Goal: Task Accomplishment & Management: Complete application form

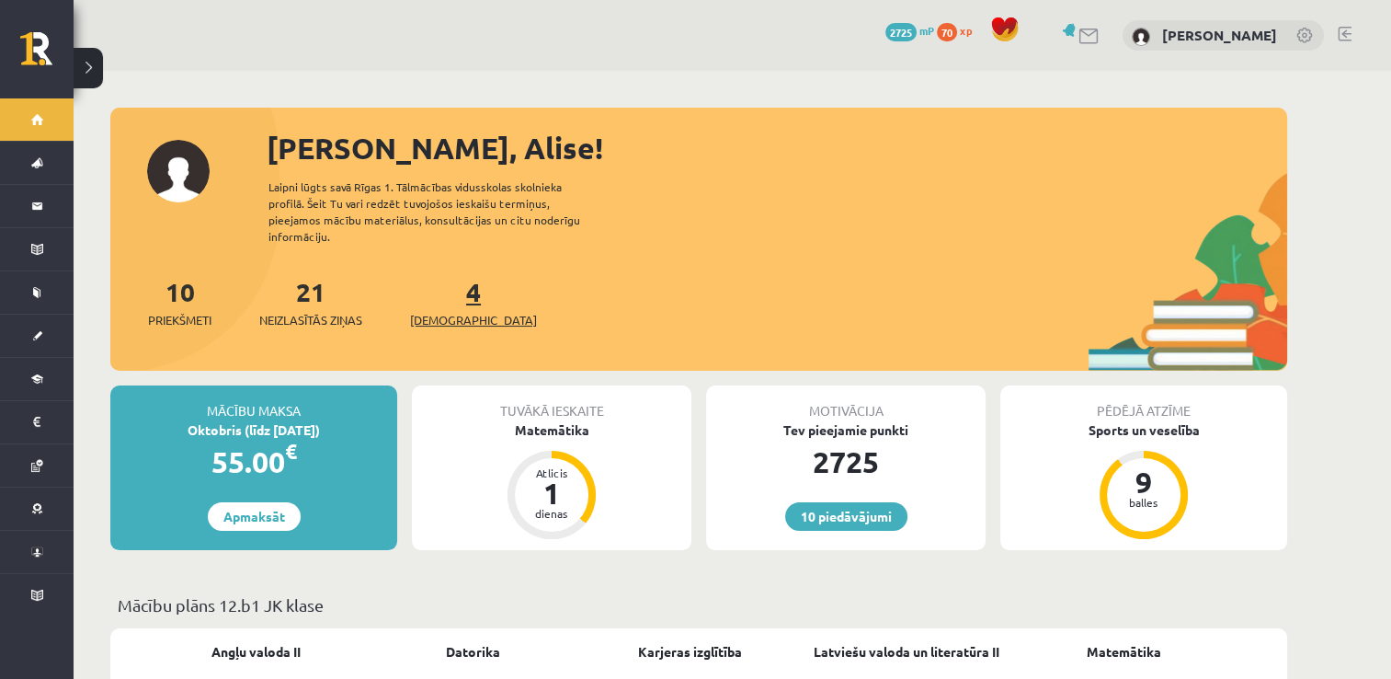
click at [440, 276] on link "4 Ieskaites" at bounding box center [473, 302] width 127 height 54
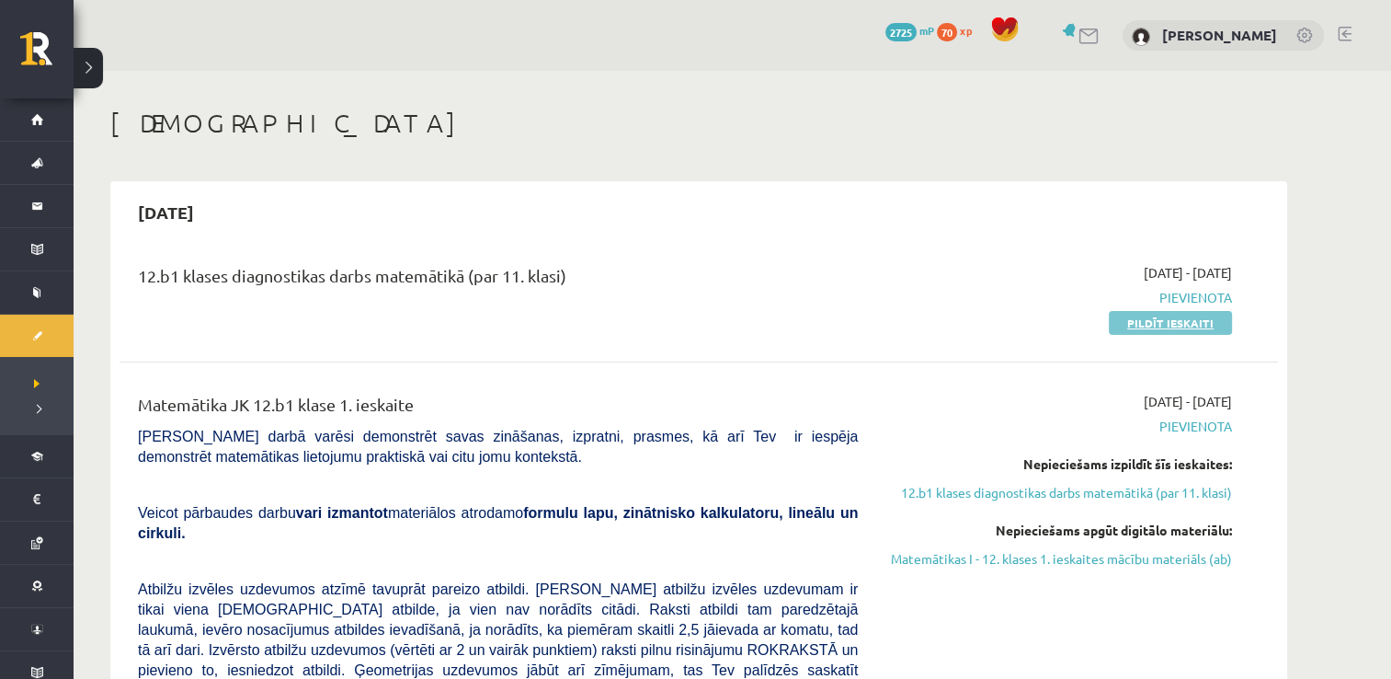
click at [1131, 324] on link "Pildīt ieskaiti" at bounding box center [1170, 323] width 123 height 24
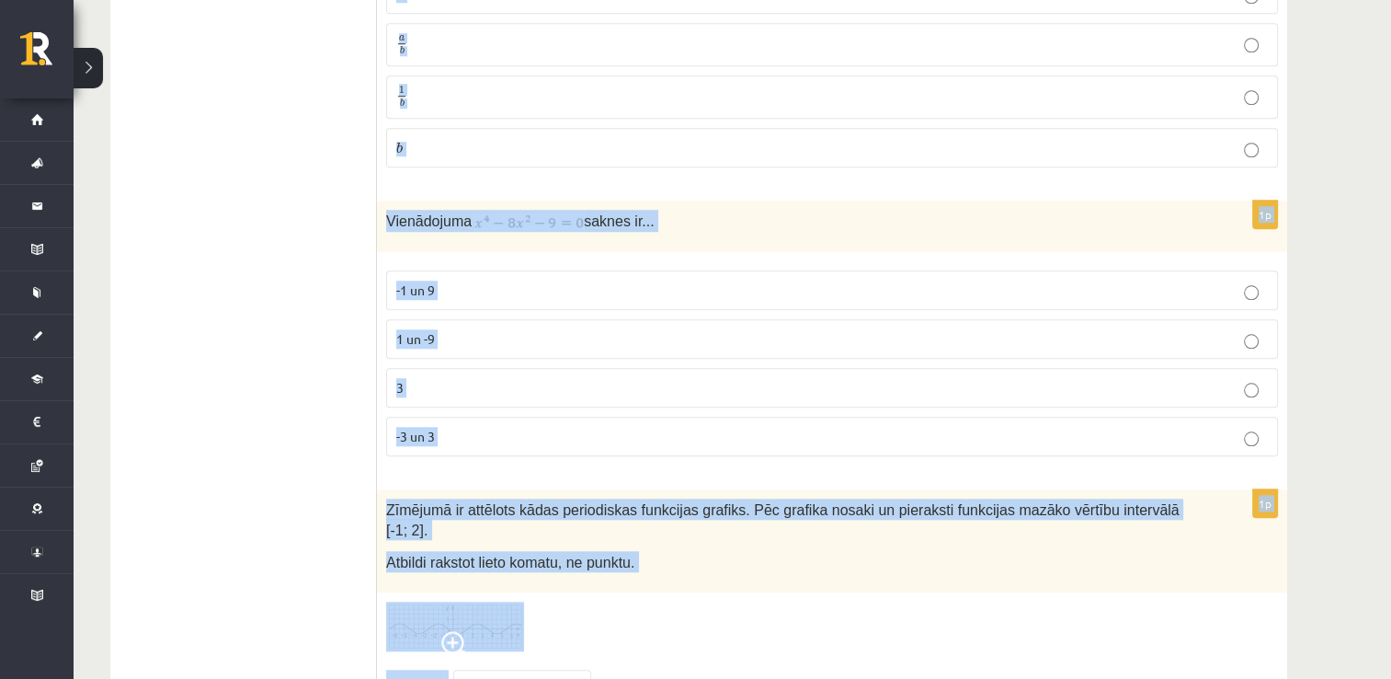
scroll to position [8953, 0]
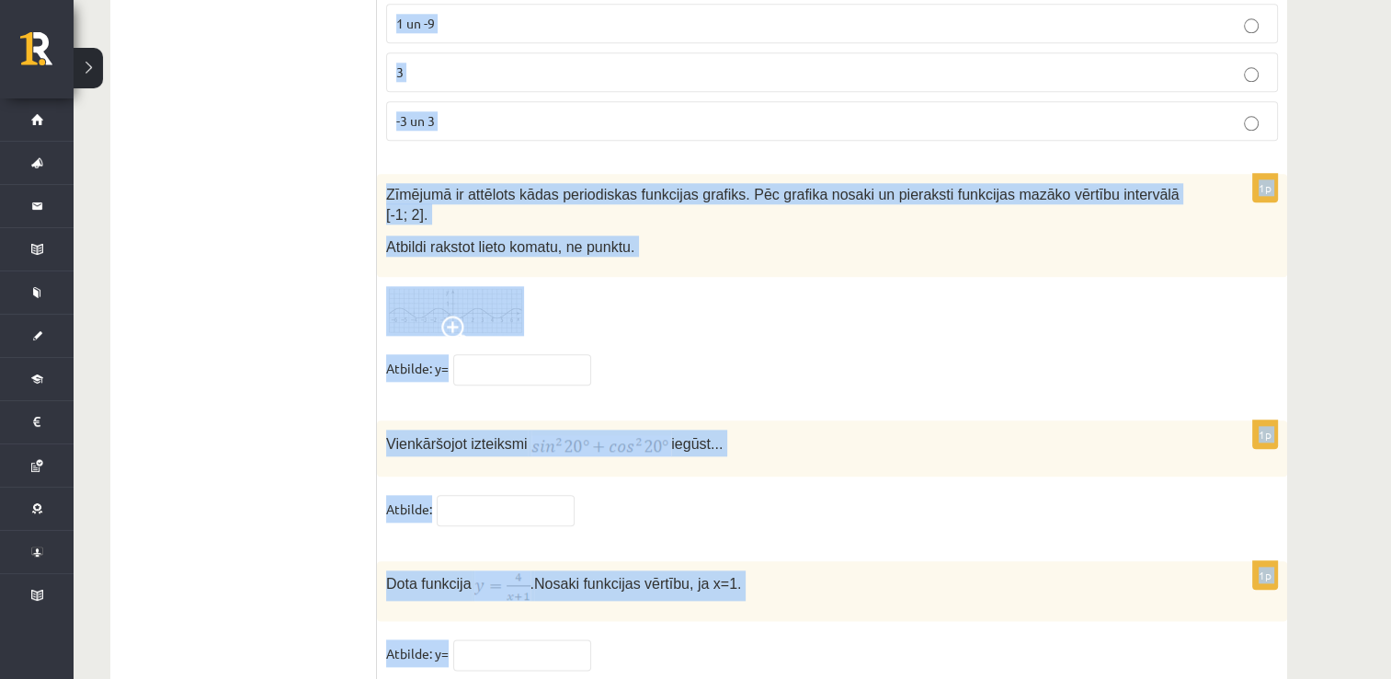
drag, startPoint x: 387, startPoint y: 145, endPoint x: 609, endPoint y: 658, distance: 558.9
copy form "Trijstūra divas malas 4 cm un 6 cm, leņķis starp tām 120°. Kādu formulu izmanto…"
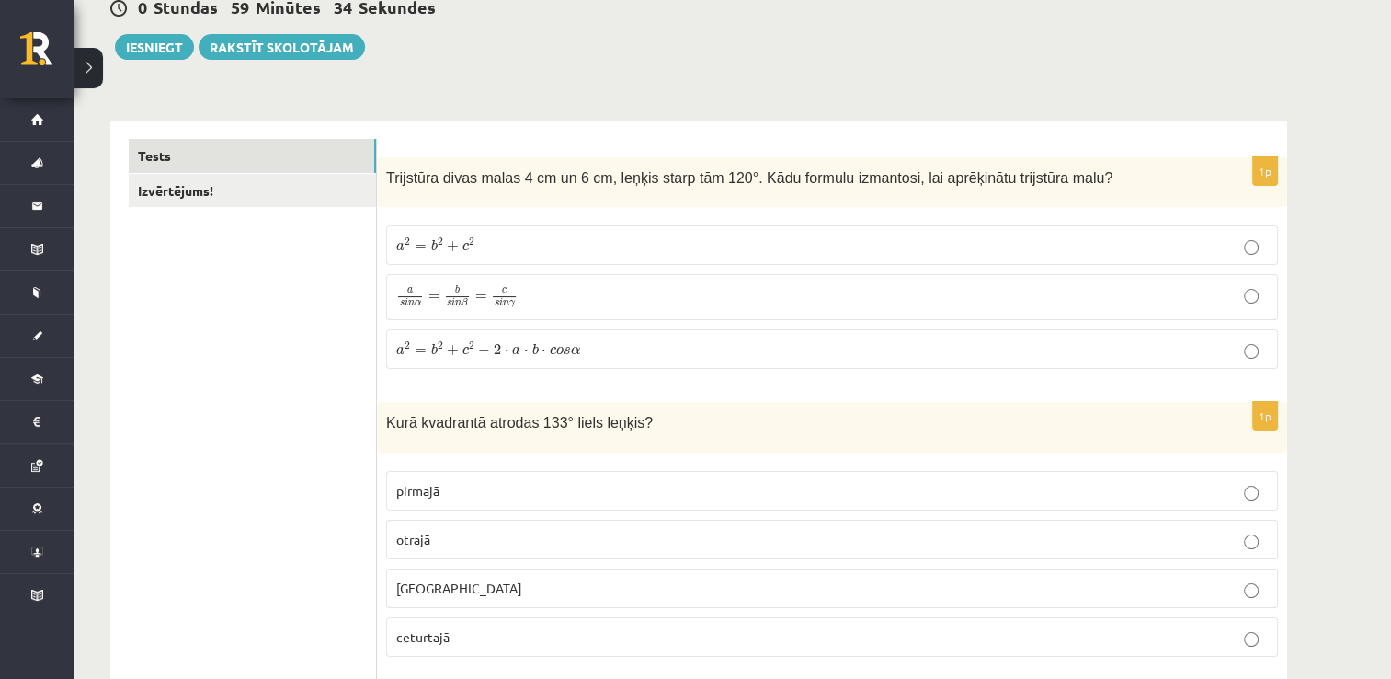
scroll to position [199, 0]
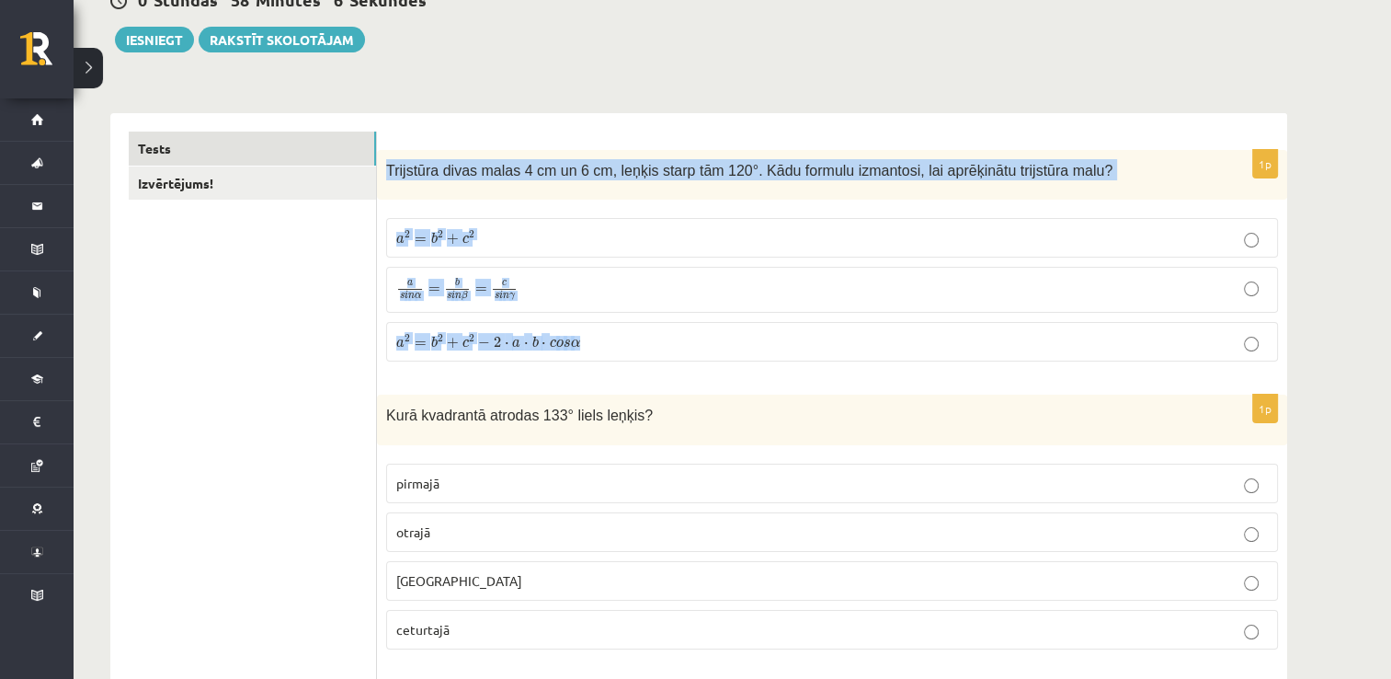
drag, startPoint x: 387, startPoint y: 167, endPoint x: 629, endPoint y: 351, distance: 303.8
click at [629, 351] on div "1p Trijstūra divas malas 4 cm un 6 cm, leņķis starp tām 120°. Kādu formulu izma…" at bounding box center [832, 263] width 910 height 226
copy div "Trijstūra divas malas 4 cm un 6 cm, leņķis starp tām 120°. Kādu formulu izmanto…"
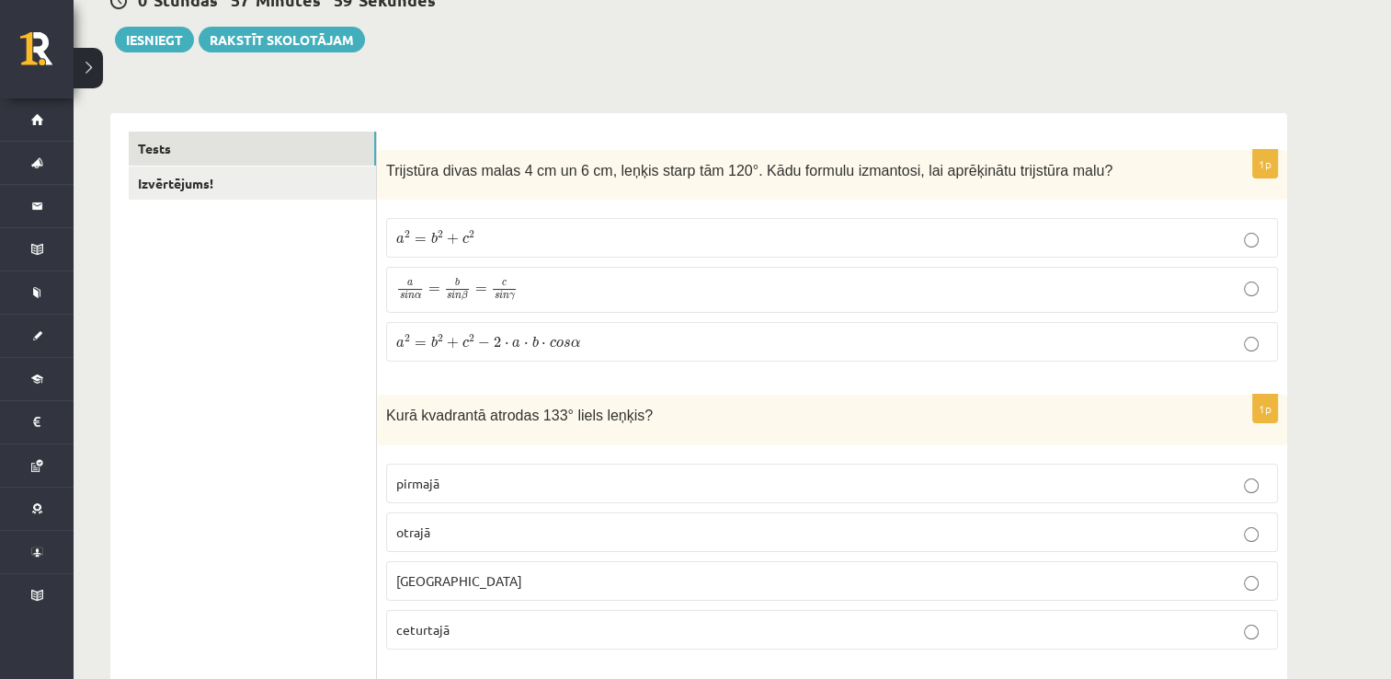
click at [394, 534] on label "otrajā" at bounding box center [832, 532] width 892 height 40
click at [463, 339] on span "c" at bounding box center [466, 343] width 6 height 8
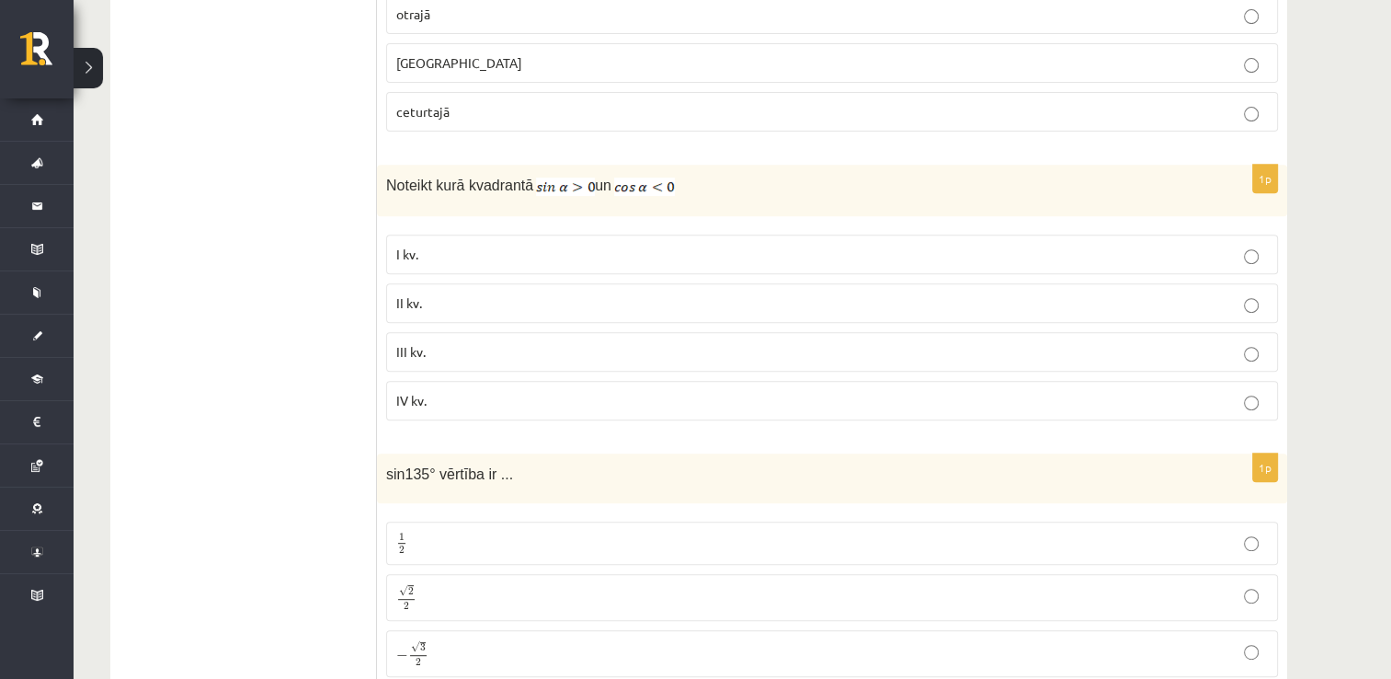
scroll to position [717, 0]
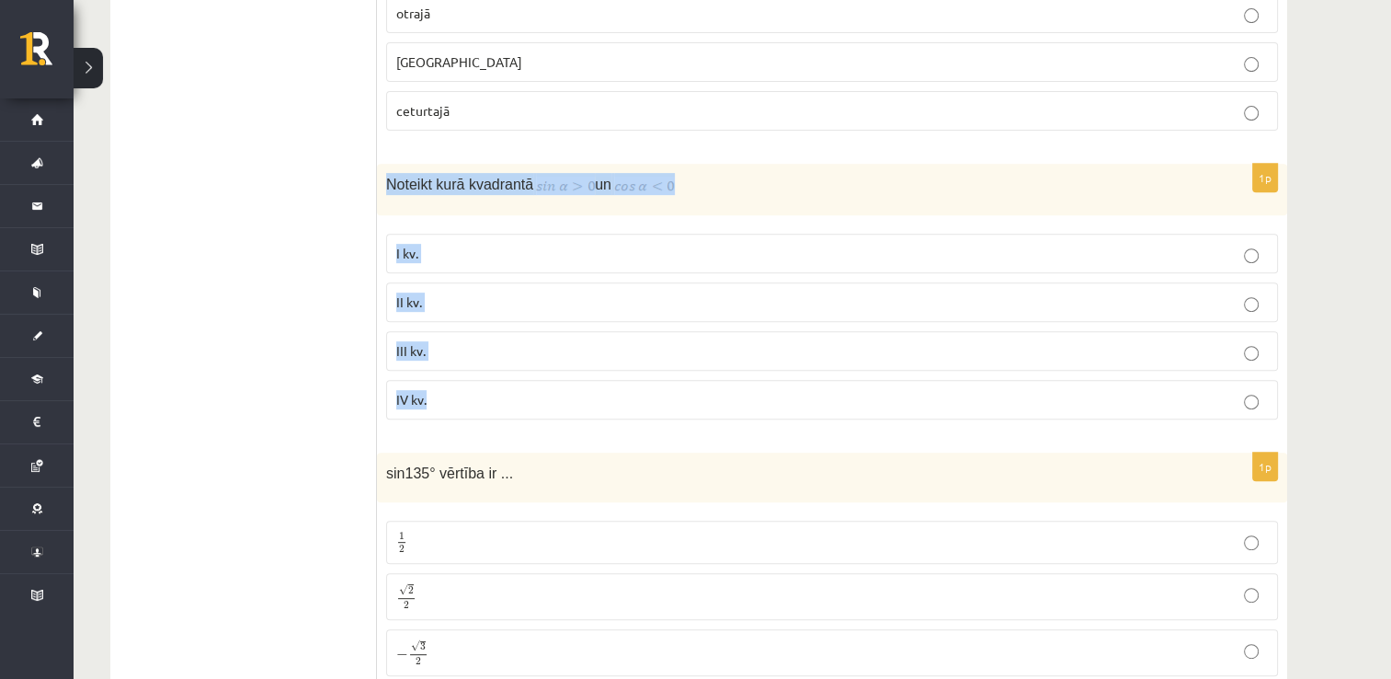
drag, startPoint x: 386, startPoint y: 178, endPoint x: 469, endPoint y: 384, distance: 222.0
click at [469, 384] on div "1p Noteikt kurā kvadrantā un I kv. II kv. III kv. IV kv." at bounding box center [832, 299] width 910 height 270
copy div "Noteikt kurā kvadrantā un I kv. II kv. III kv. IV kv."
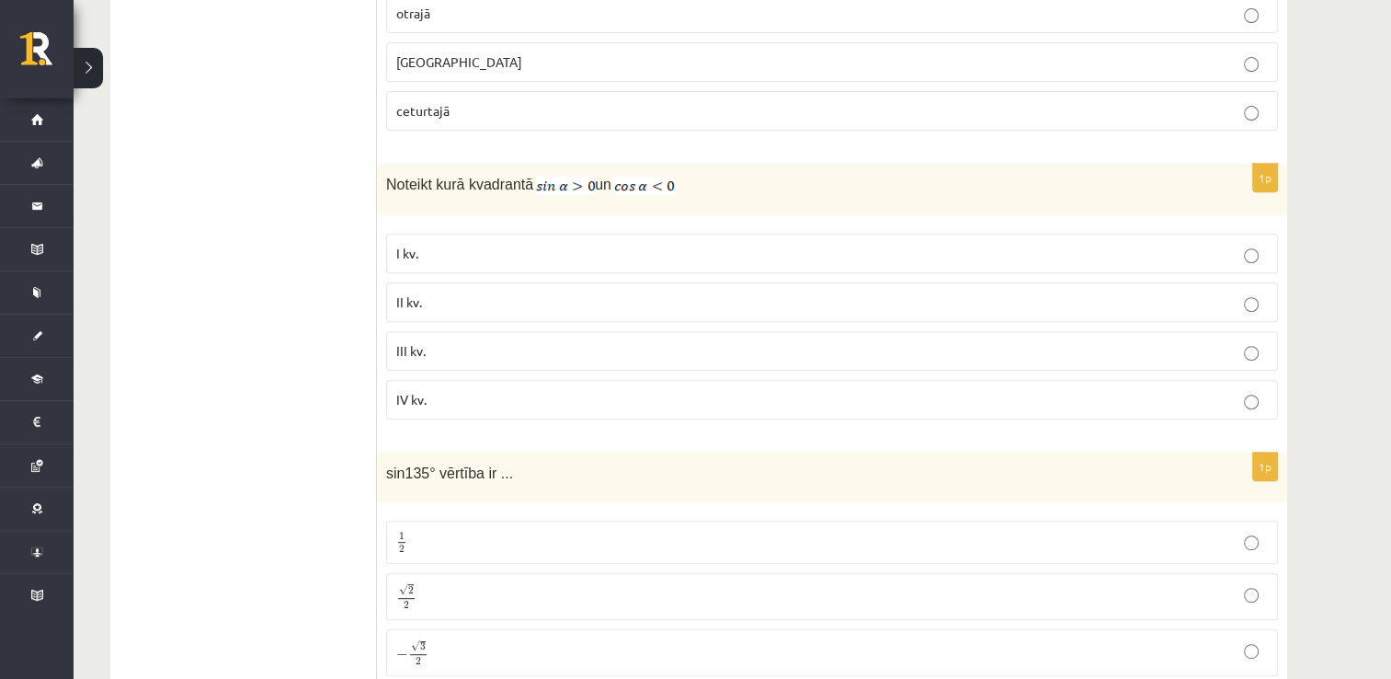
click at [443, 307] on label "II kv." at bounding box center [832, 302] width 892 height 40
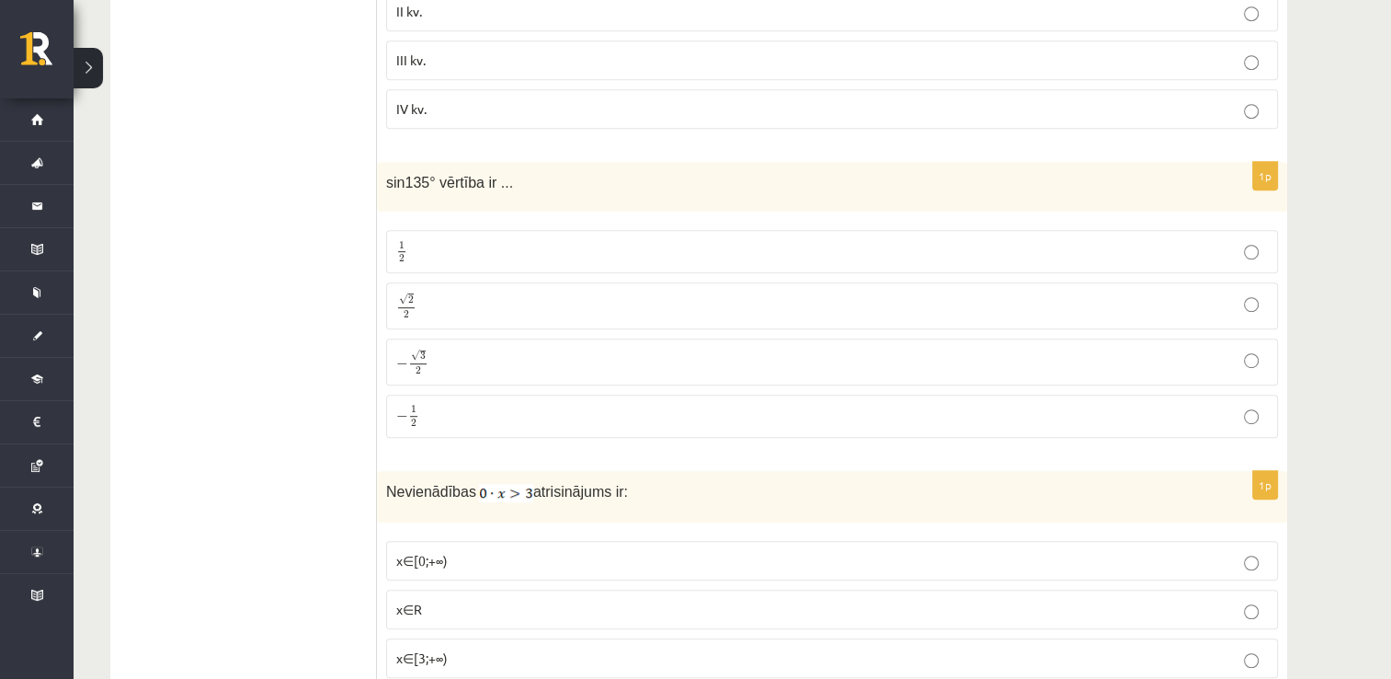
scroll to position [1014, 0]
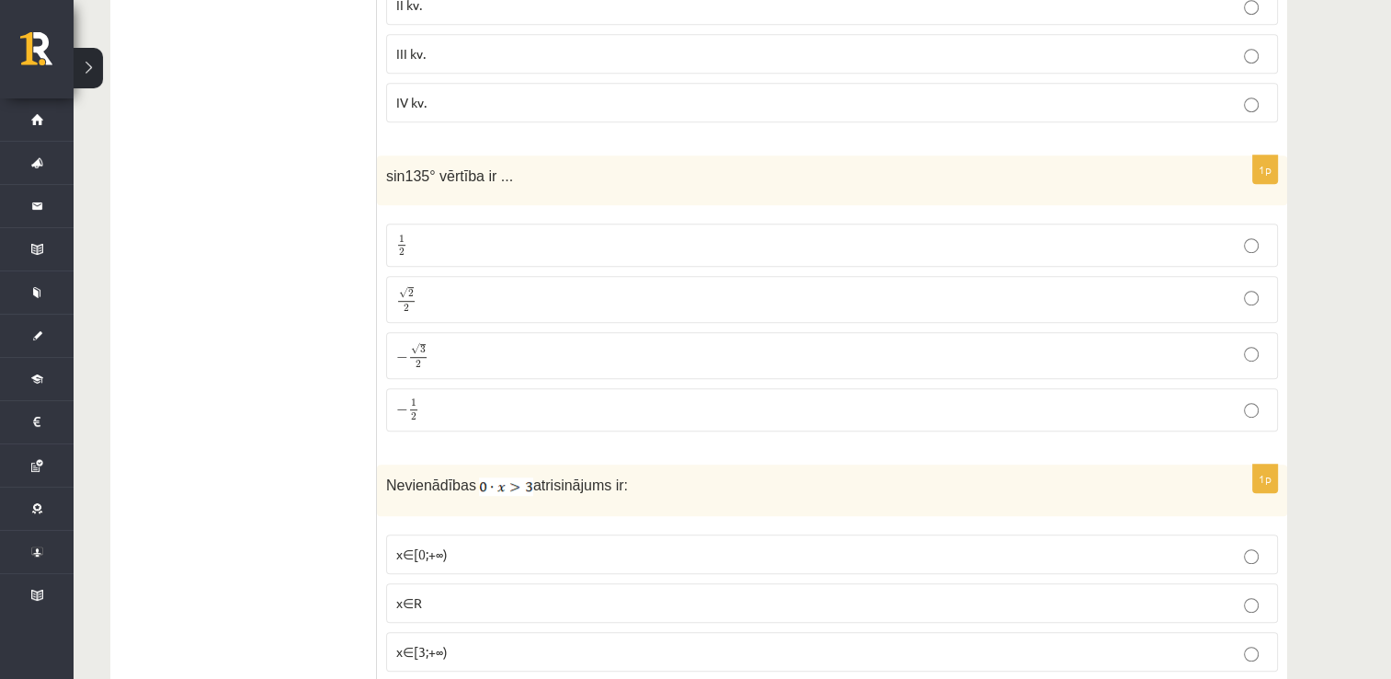
click at [449, 295] on p "√ 2 2 2 2" at bounding box center [832, 299] width 872 height 27
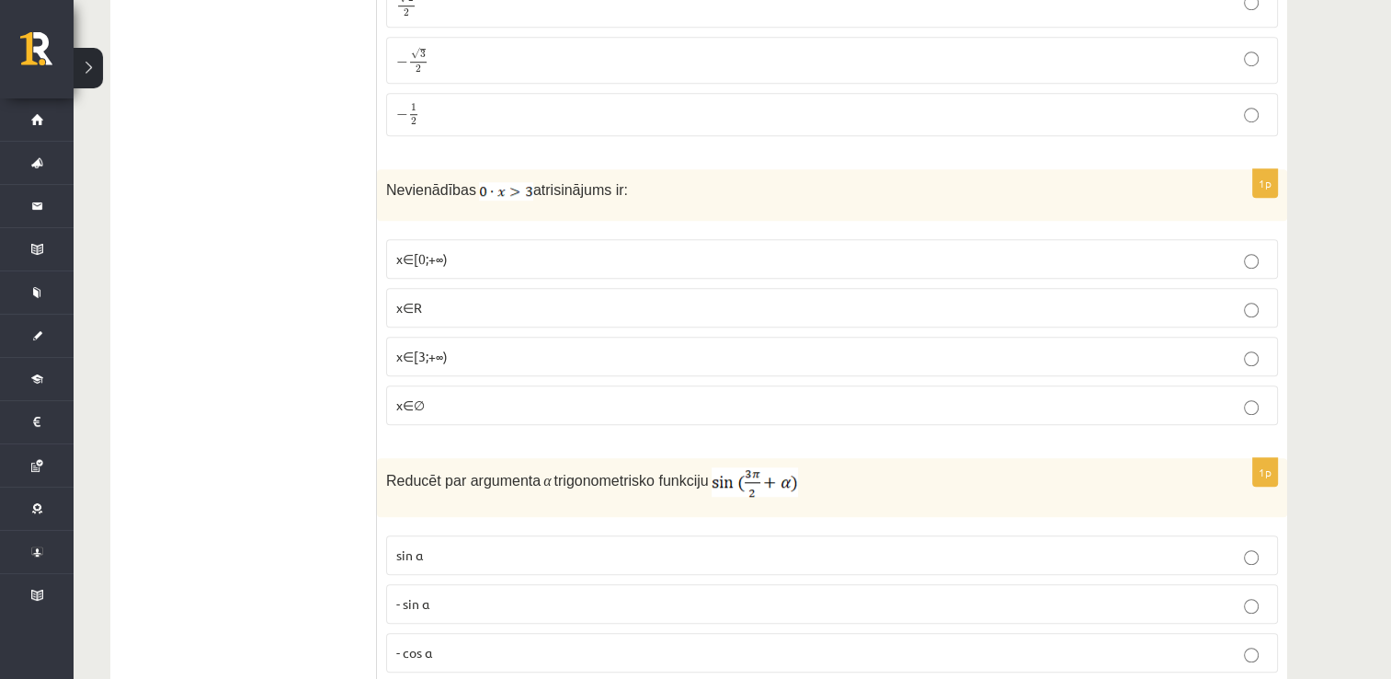
scroll to position [1312, 0]
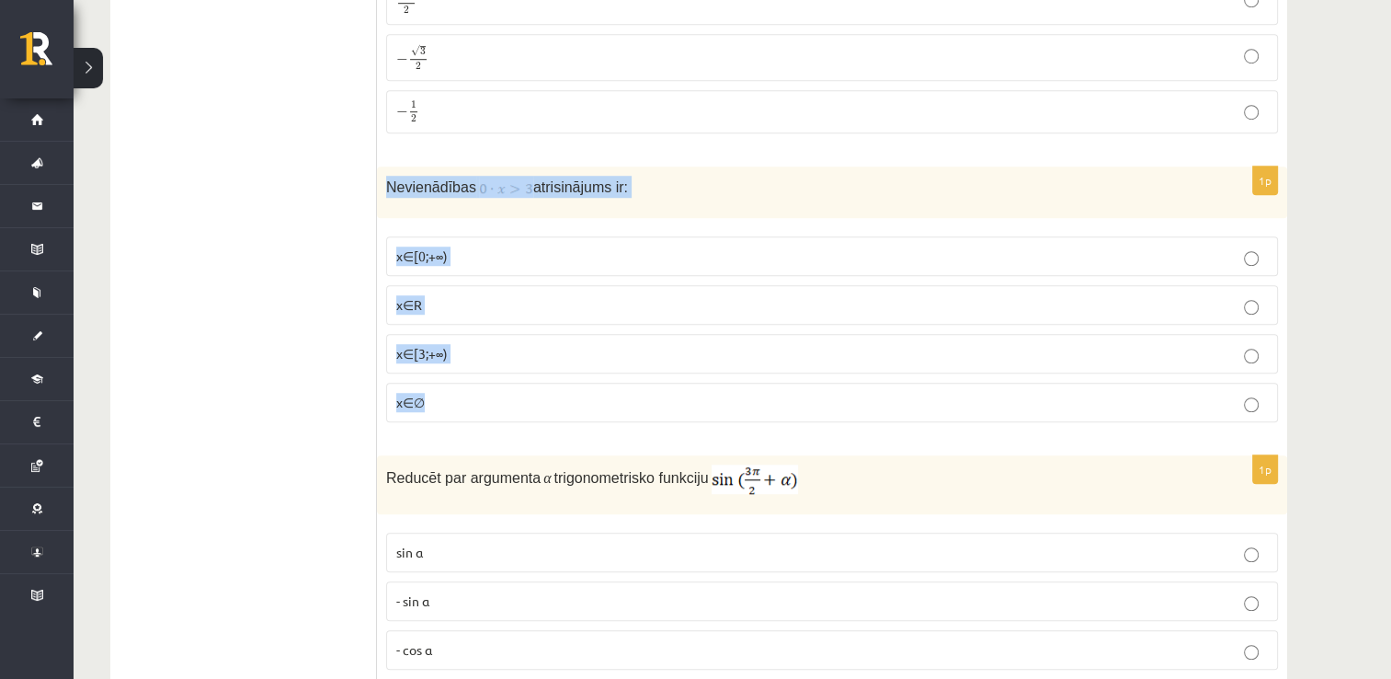
drag, startPoint x: 384, startPoint y: 177, endPoint x: 498, endPoint y: 379, distance: 232.2
click at [498, 379] on div "1p Nevienādības atrisinājums ir: x∈[0;+∞) x∈R x∈[3;+∞) x∈∅" at bounding box center [832, 301] width 910 height 270
copy div "Nevienādības atrisinājums ir: x∈[0;+∞) x∈R x∈[3;+∞) x∈∅"
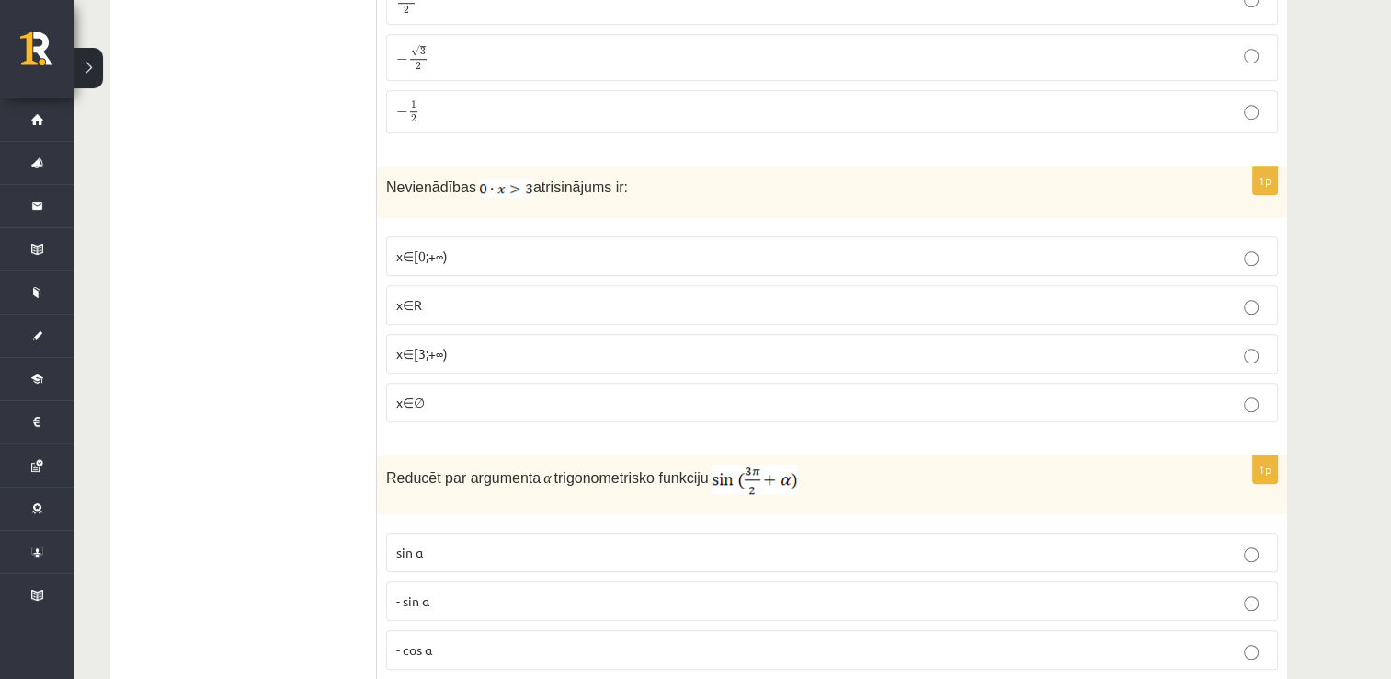
click at [416, 394] on span "x∈∅" at bounding box center [410, 402] width 29 height 17
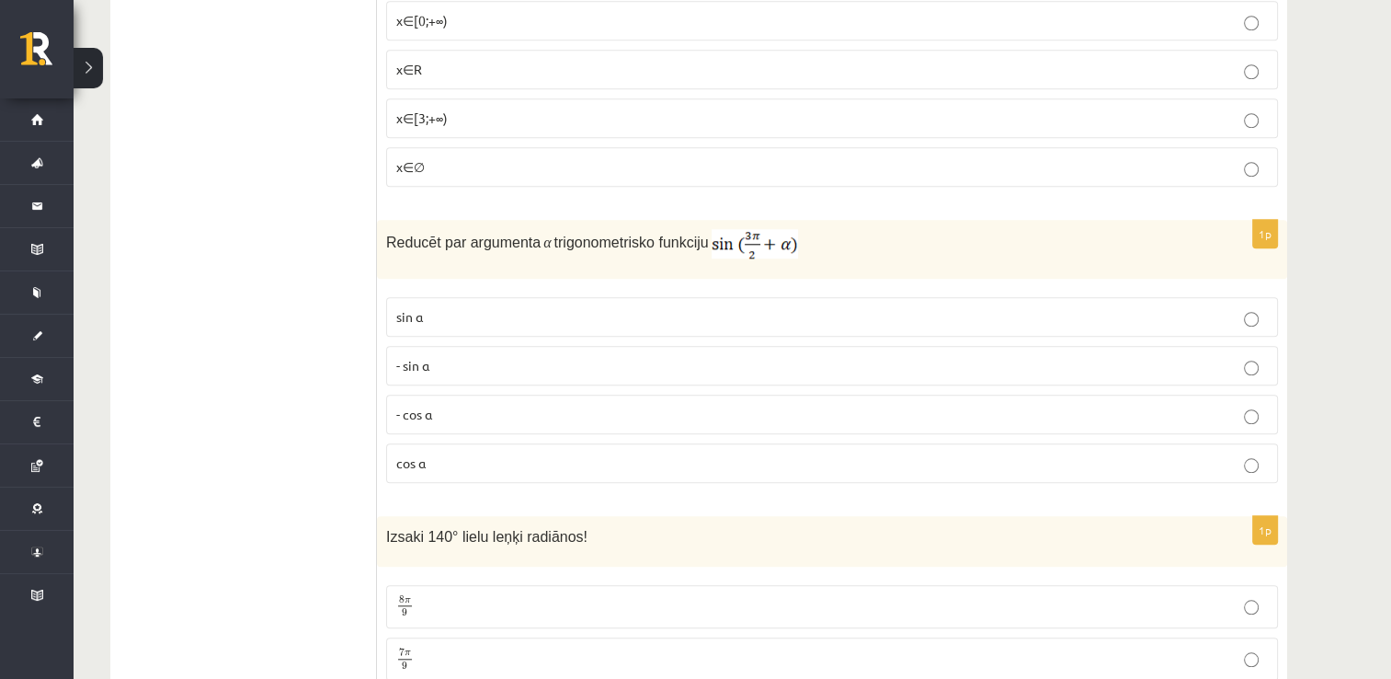
scroll to position [1675, 0]
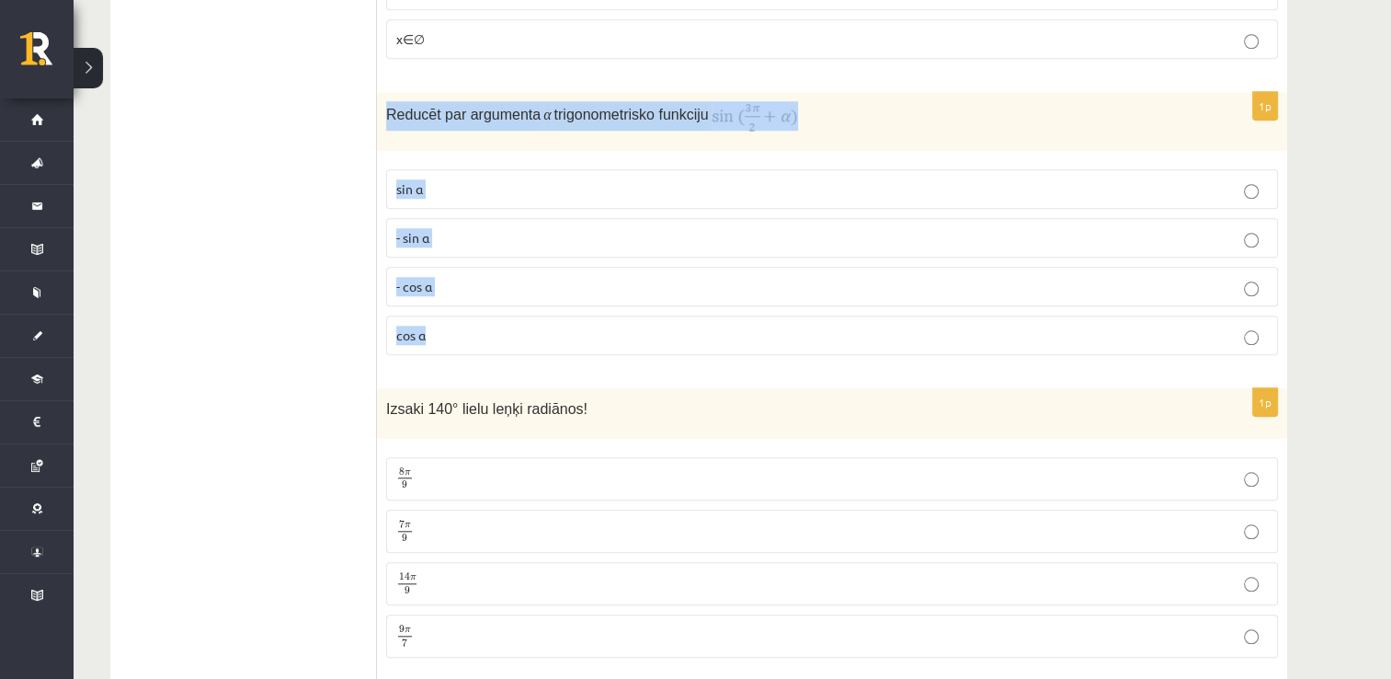
drag, startPoint x: 386, startPoint y: 102, endPoint x: 468, endPoint y: 322, distance: 234.5
click at [468, 322] on div "1p Reducēt par argumenta α trigonometrisko funkciju sin⁡ α - sin ⁡α - cos ⁡α co…" at bounding box center [832, 231] width 910 height 278
copy div "Reducēt par argumenta α trigonometrisko funkciju sin⁡ α - sin ⁡α - cos ⁡α cos⁡ α"
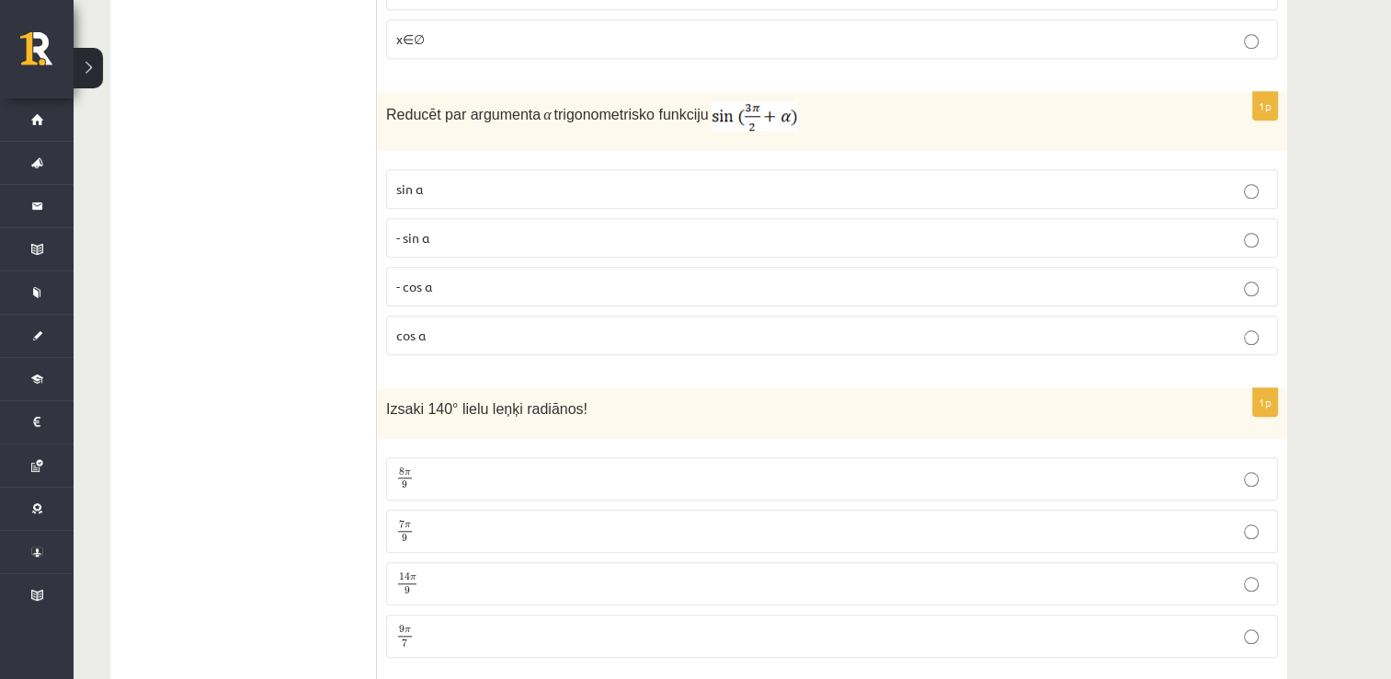
click at [433, 277] on p "- cos ⁡α" at bounding box center [832, 286] width 872 height 19
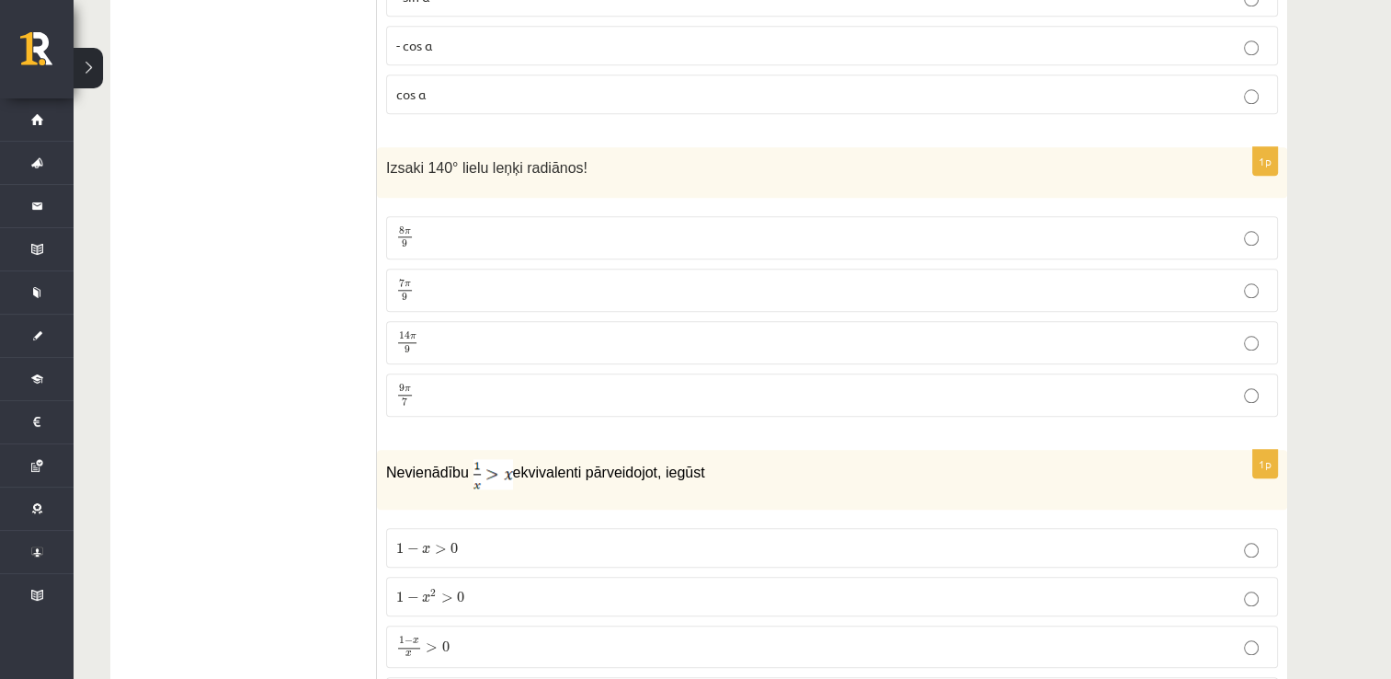
click at [463, 279] on p "7 π 9 7 π 9" at bounding box center [832, 290] width 872 height 23
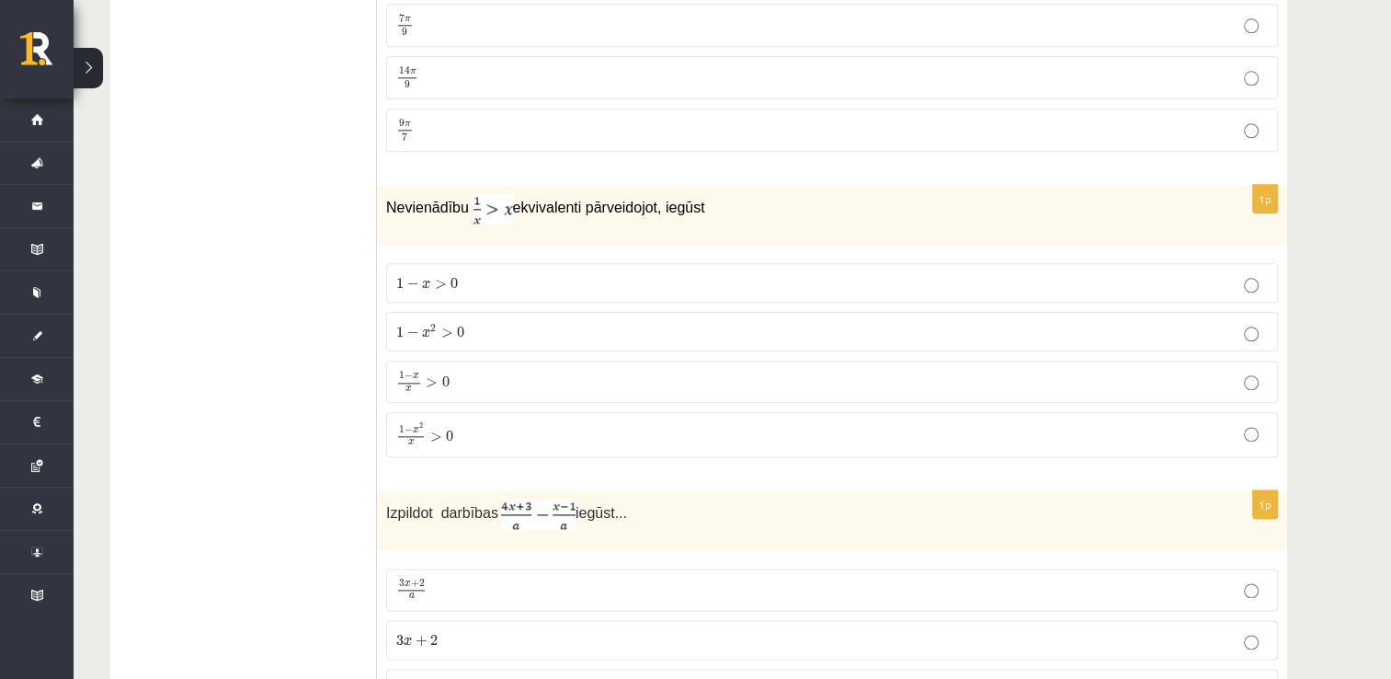
scroll to position [2185, 0]
click at [454, 418] on p "1 − x 2 x > 0 1 − x 2 x > 0" at bounding box center [832, 430] width 872 height 24
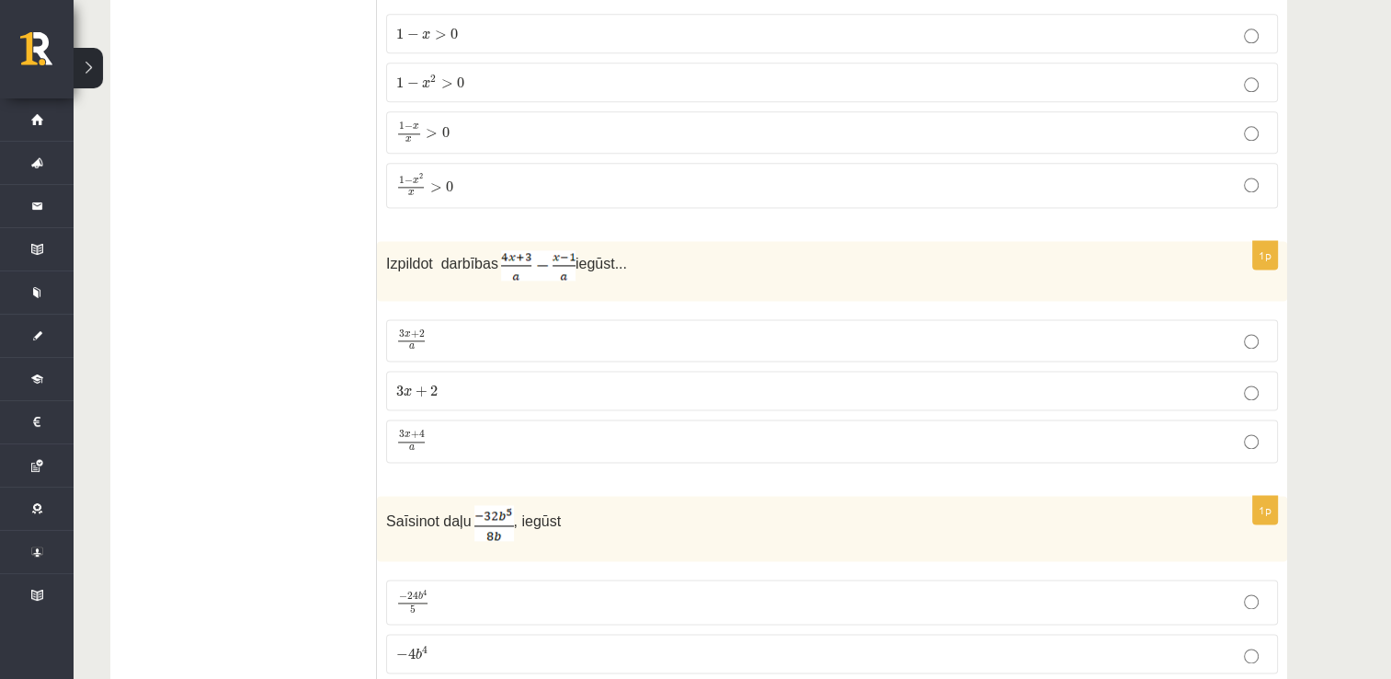
scroll to position [2431, 0]
click at [425, 334] on span "3 x + 2 a" at bounding box center [411, 339] width 30 height 20
click at [433, 418] on label "3 x + 4 a 3 x + 4 a" at bounding box center [832, 439] width 892 height 43
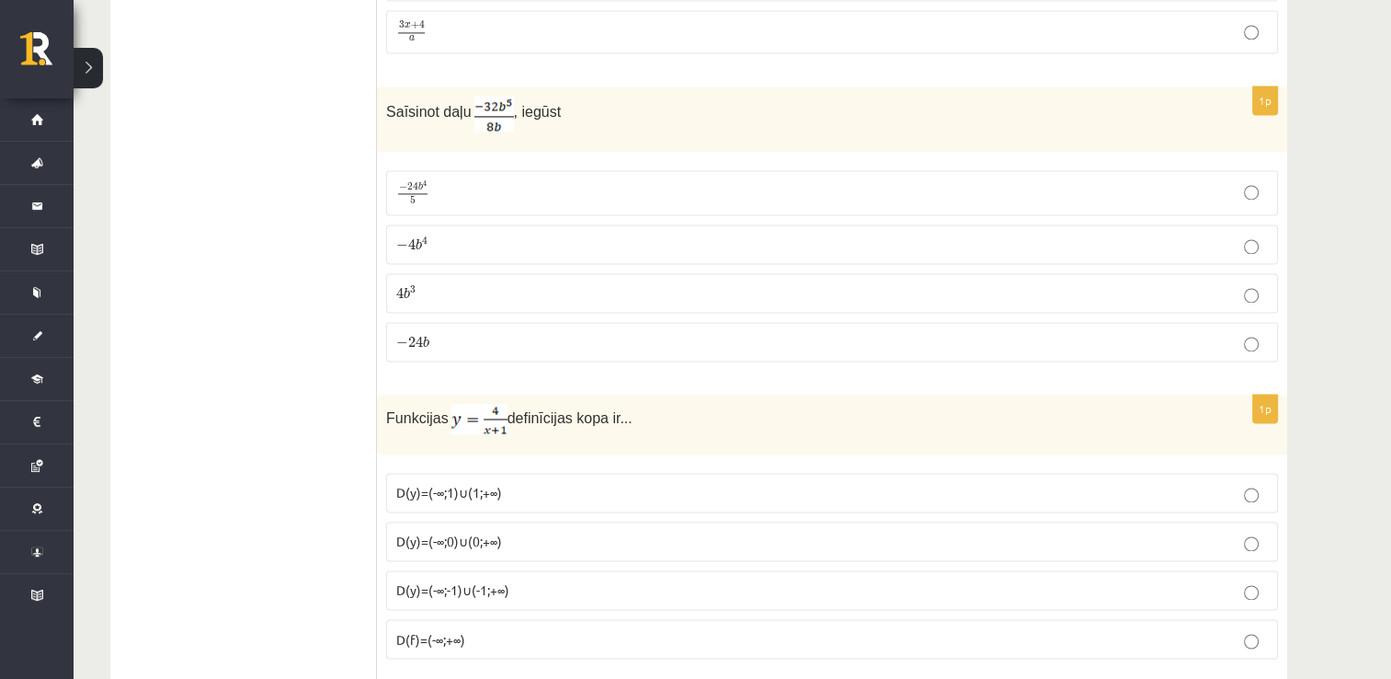
scroll to position [2841, 0]
click at [463, 233] on p "− 4 b 4 − 4 b 4" at bounding box center [832, 242] width 872 height 19
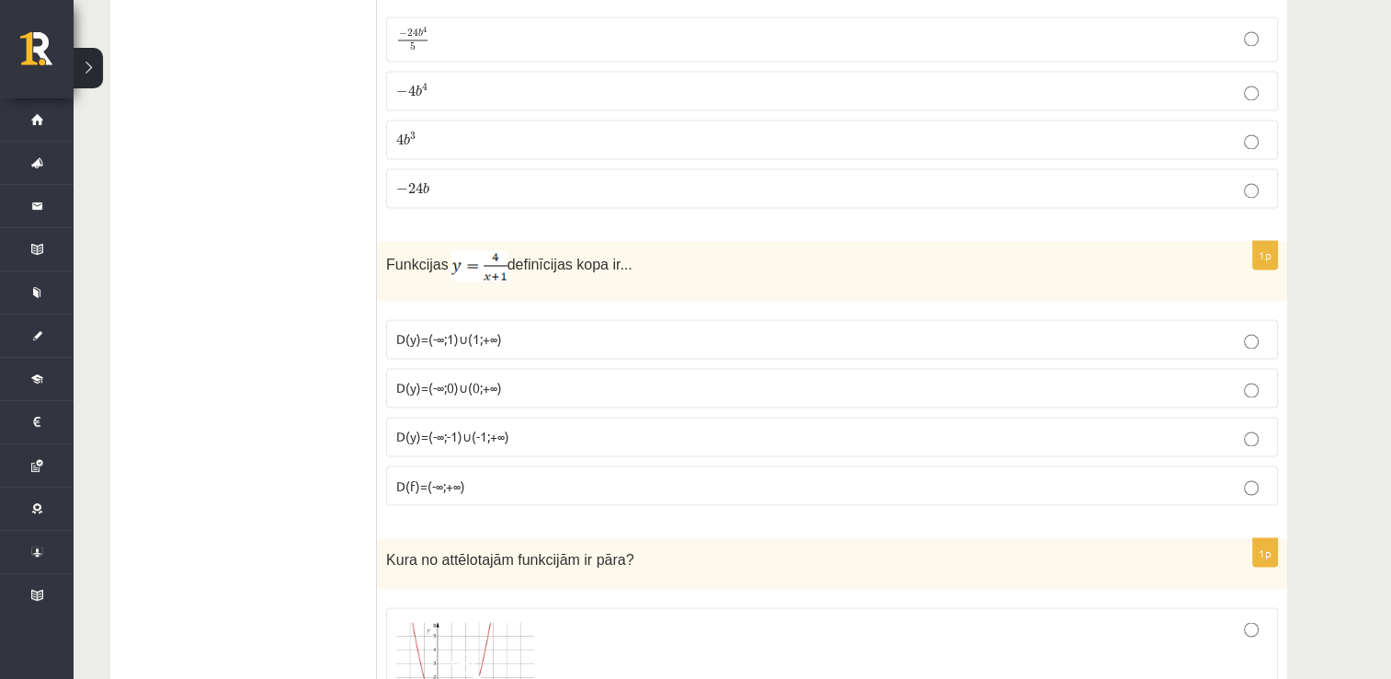
scroll to position [2994, 0]
click at [499, 426] on p "D(y)=(-∞;-1)∪(-1;+∞)" at bounding box center [832, 435] width 872 height 19
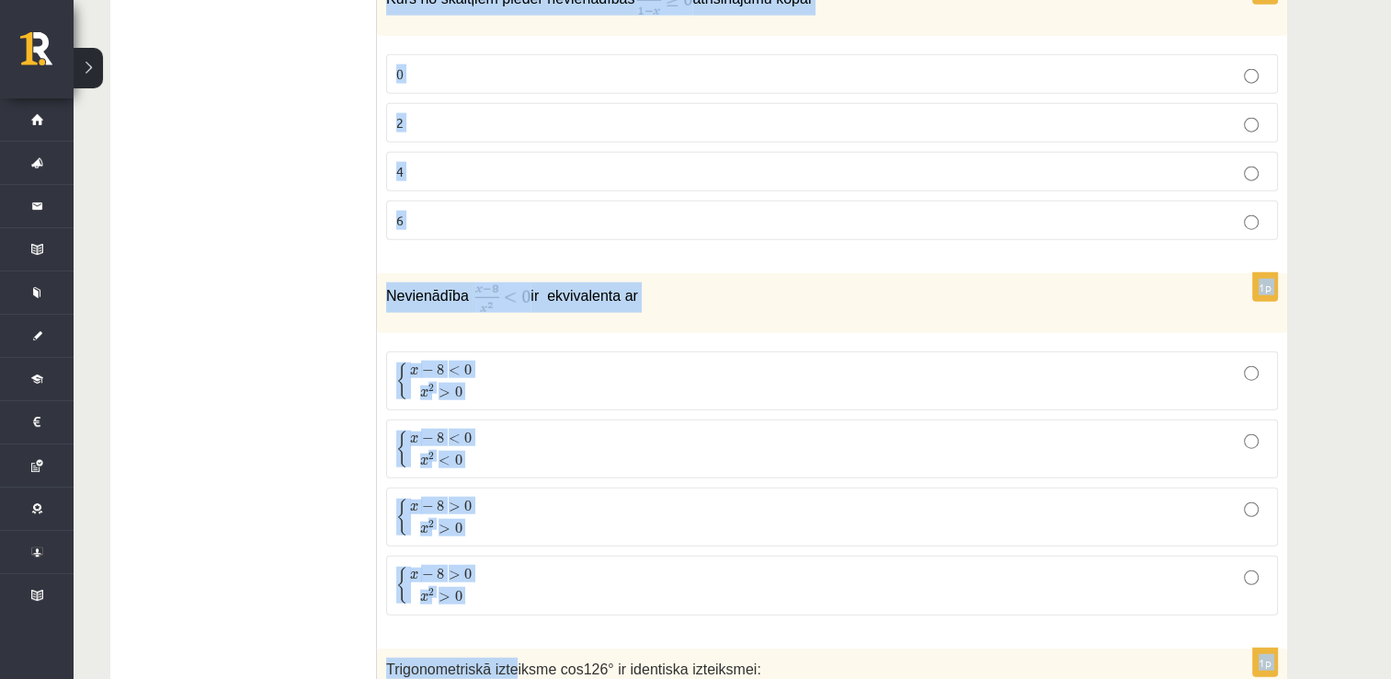
scroll to position [4521, 0]
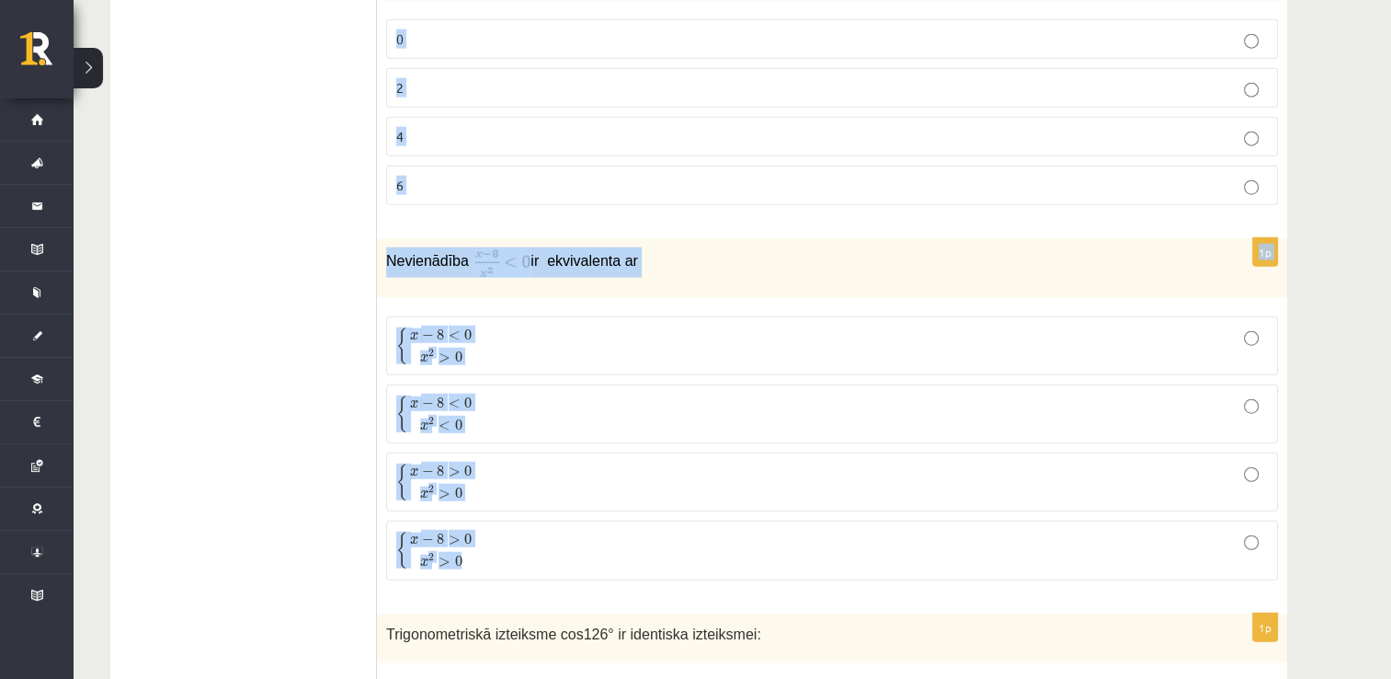
drag, startPoint x: 385, startPoint y: 220, endPoint x: 500, endPoint y: 546, distance: 346.1
click at [500, 546] on form "1p Trijstūra divas malas 4 cm un 6 cm, leņķis starp tām 120°. Kādu formulu izma…" at bounding box center [832, 465] width 874 height 9310
copy form "Izteiksme ir identiski vienāda ar izteiksmi a a + 2 a a + 2 a − a − 2 a − a − 2…"
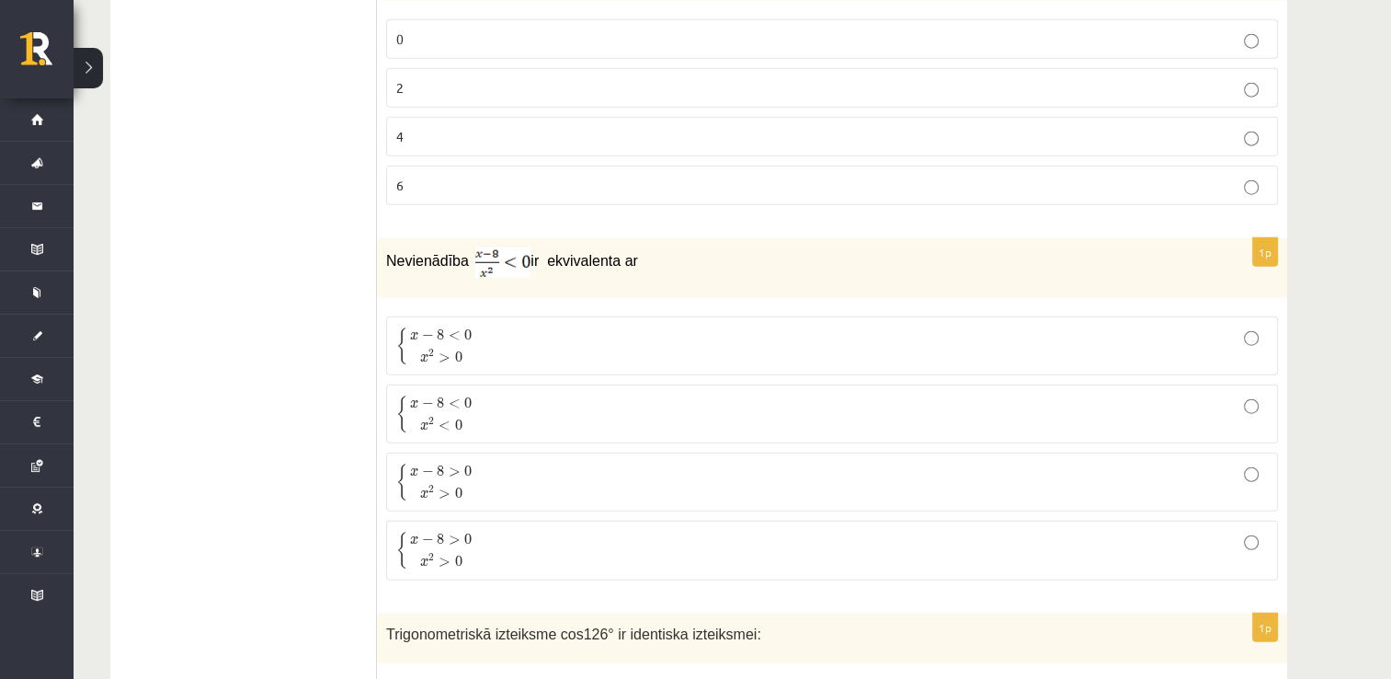
click at [269, 360] on ul "Tests Izvērtējums!" at bounding box center [253, 465] width 248 height 9310
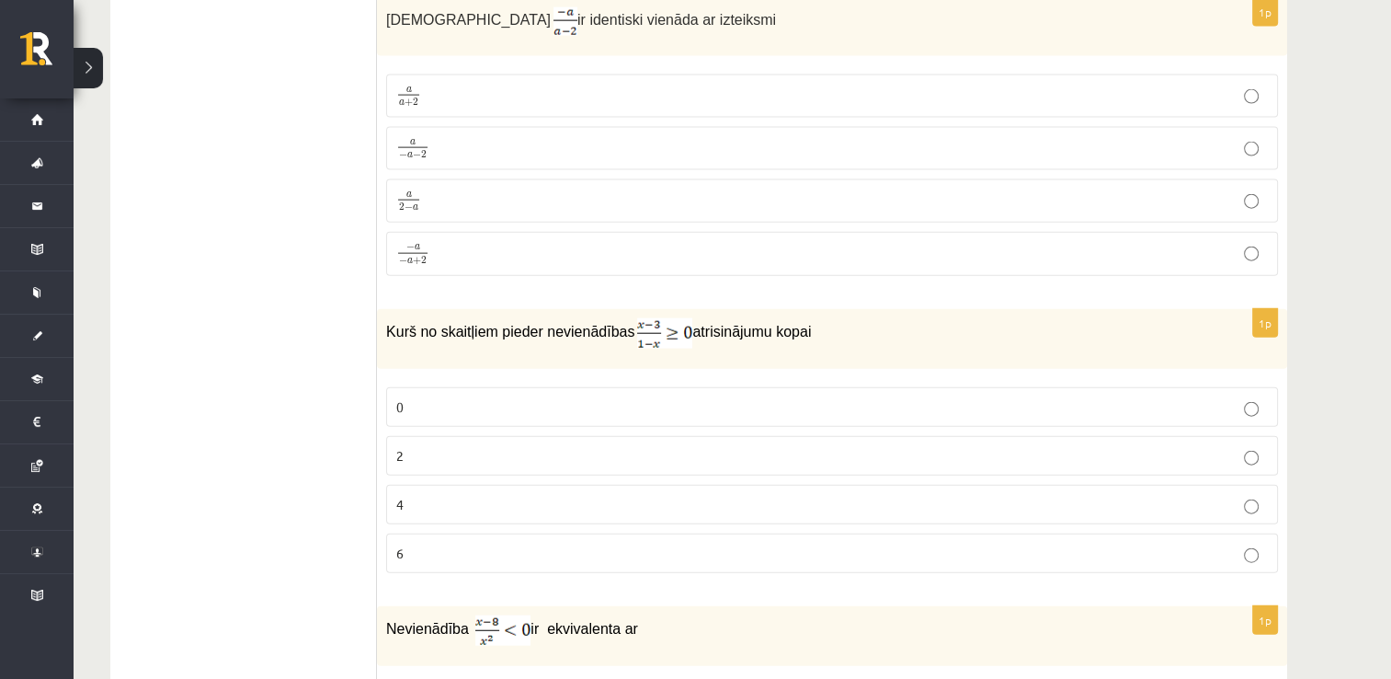
scroll to position [4157, 0]
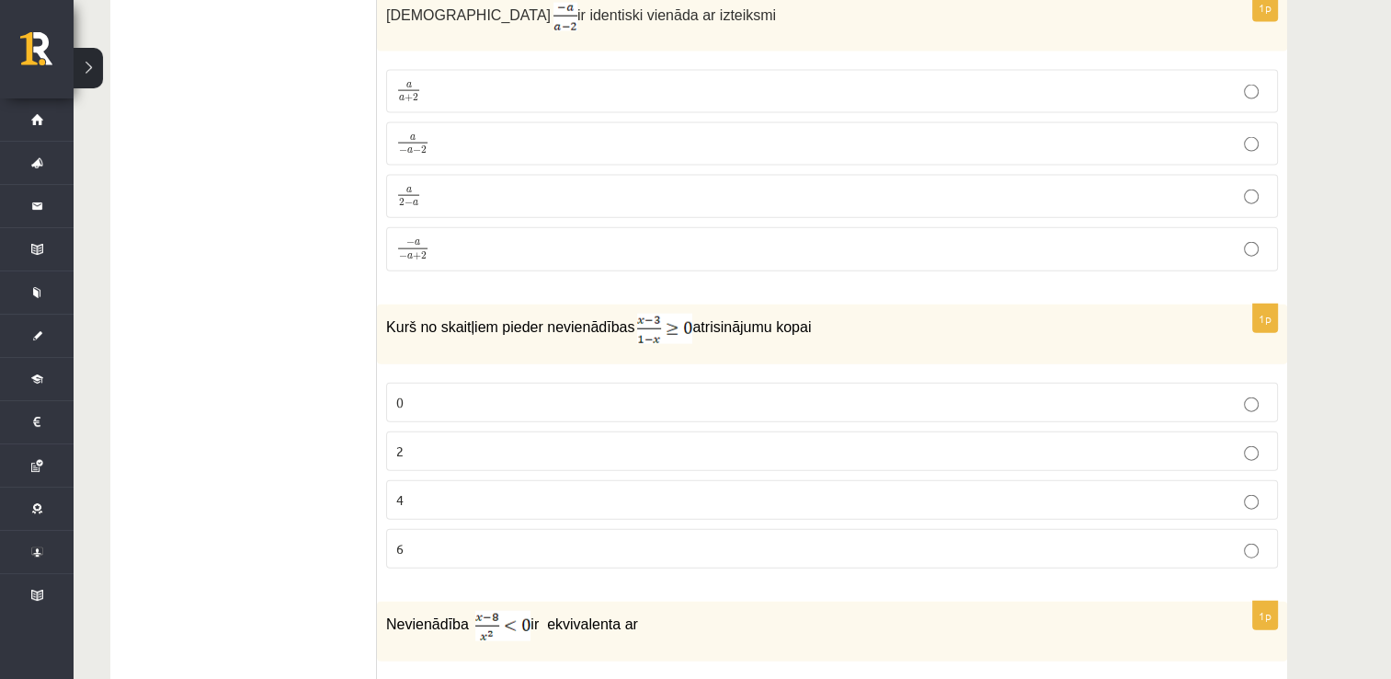
click at [426, 431] on label "2" at bounding box center [832, 451] width 892 height 40
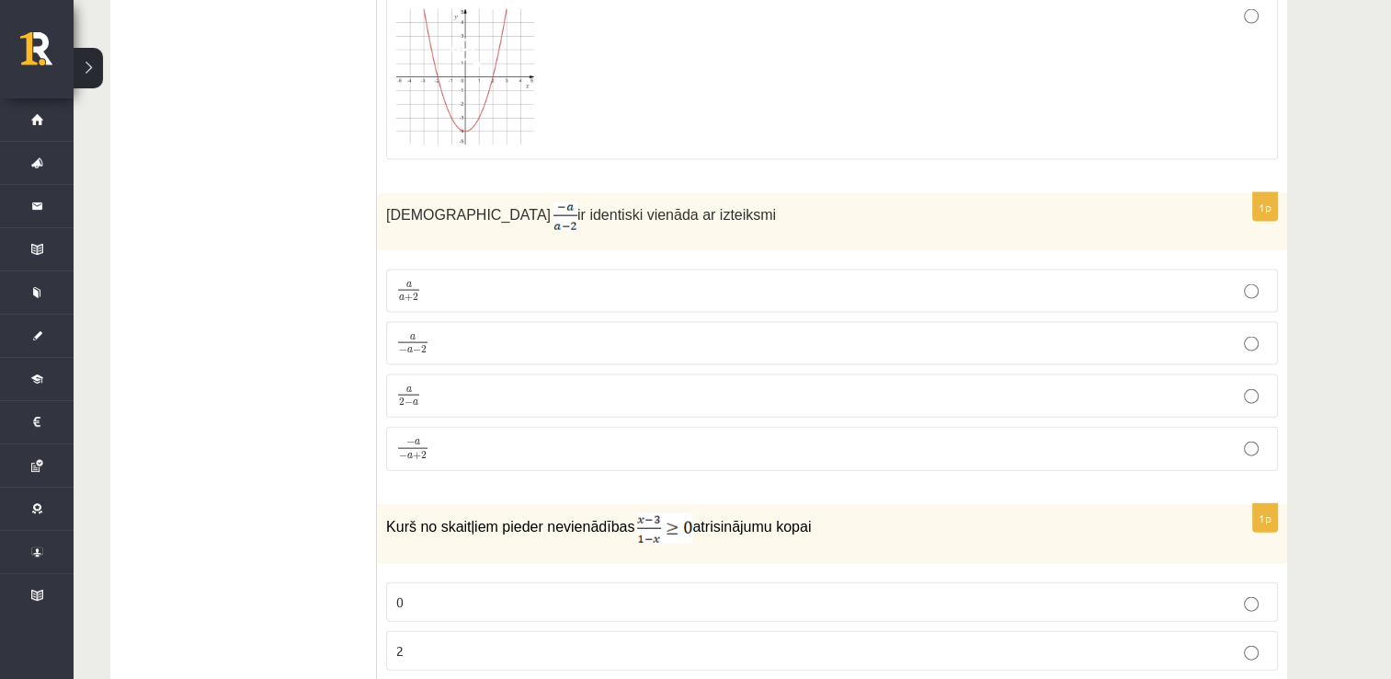
scroll to position [3907, 0]
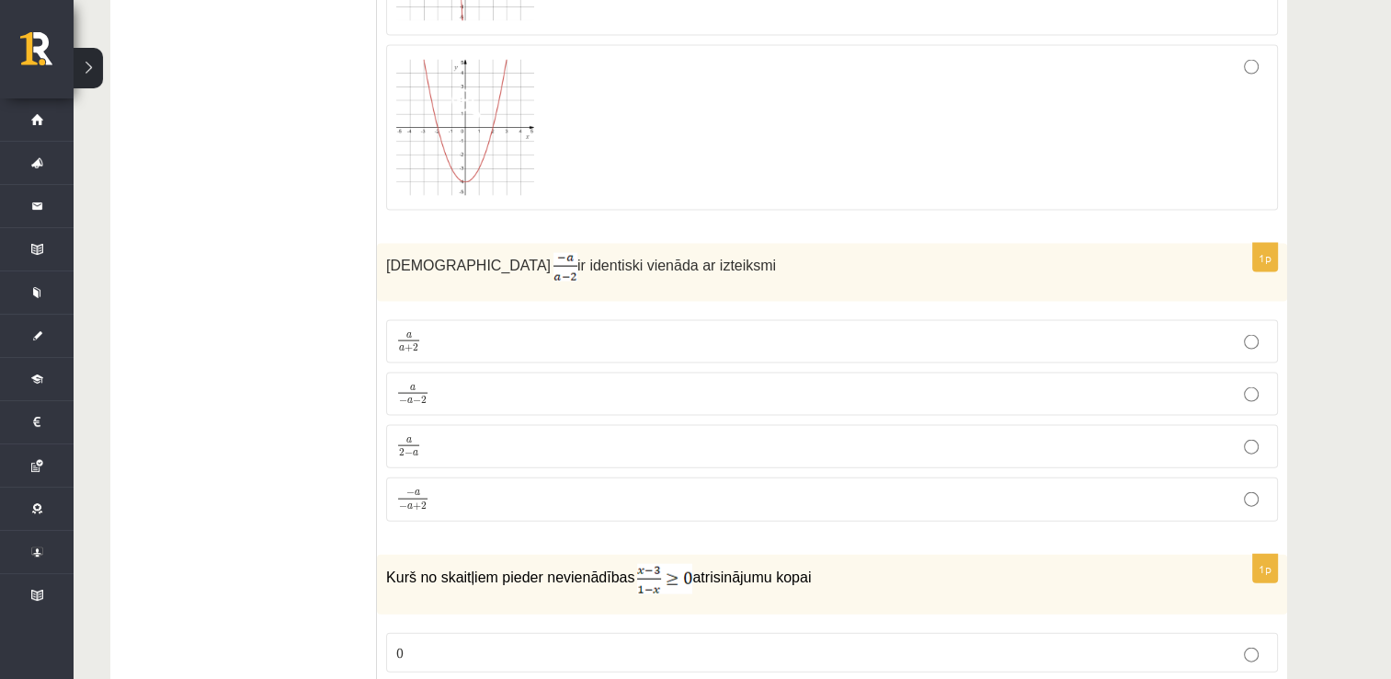
click at [417, 502] on span "+" at bounding box center [417, 506] width 8 height 8
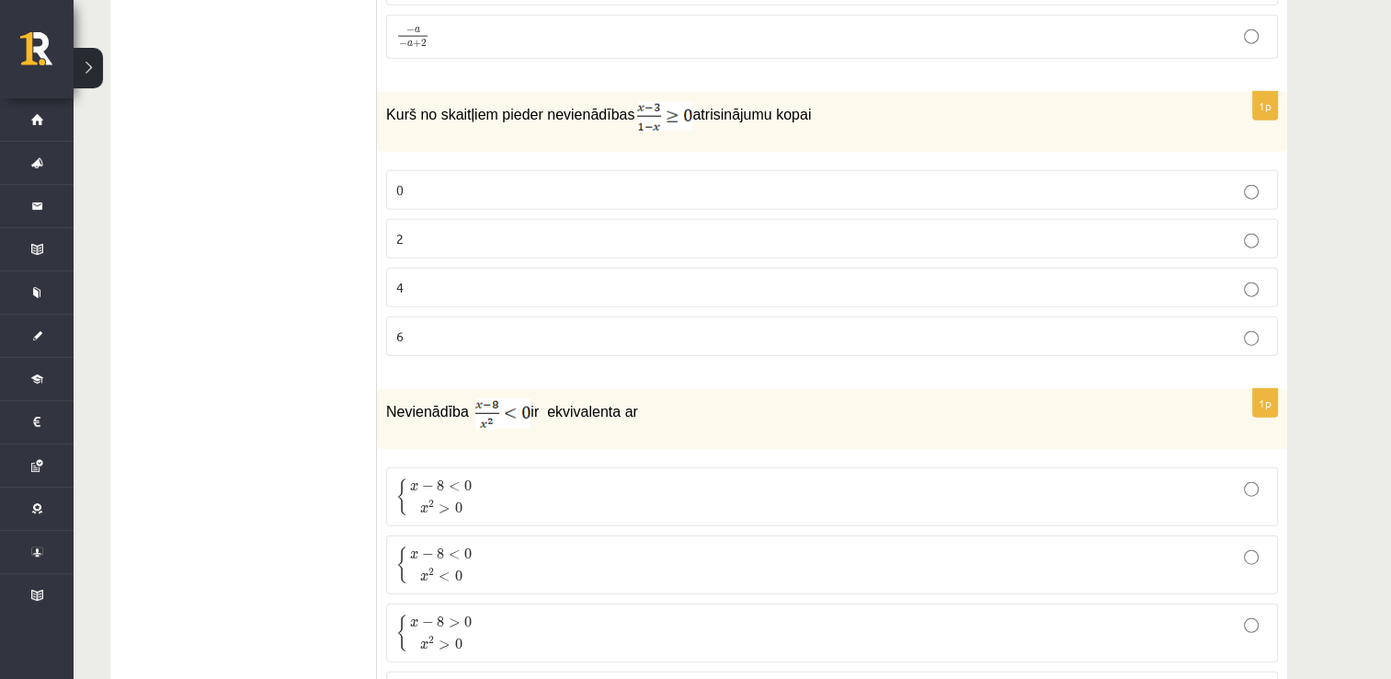
scroll to position [4635, 0]
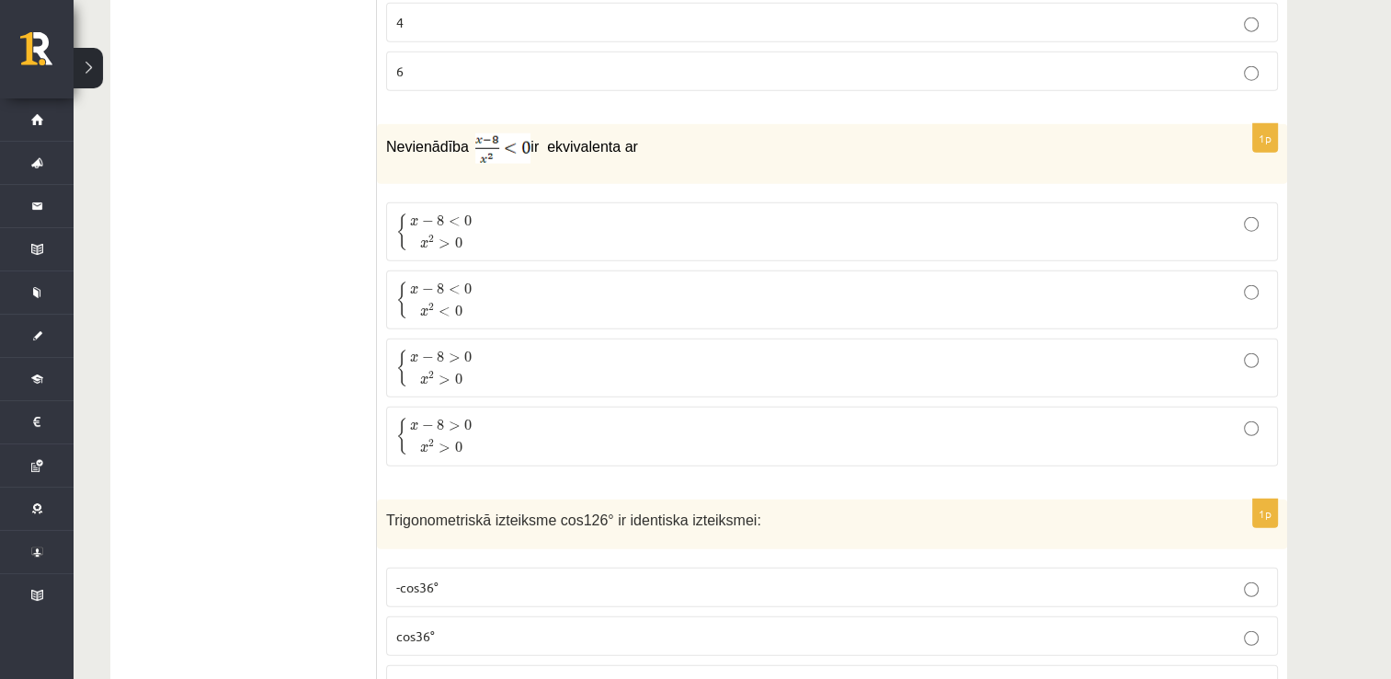
click at [476, 215] on p "{ x − 8 < 0 x 2 > 0 { x − 8 < 0 x 2 > 0" at bounding box center [832, 231] width 872 height 39
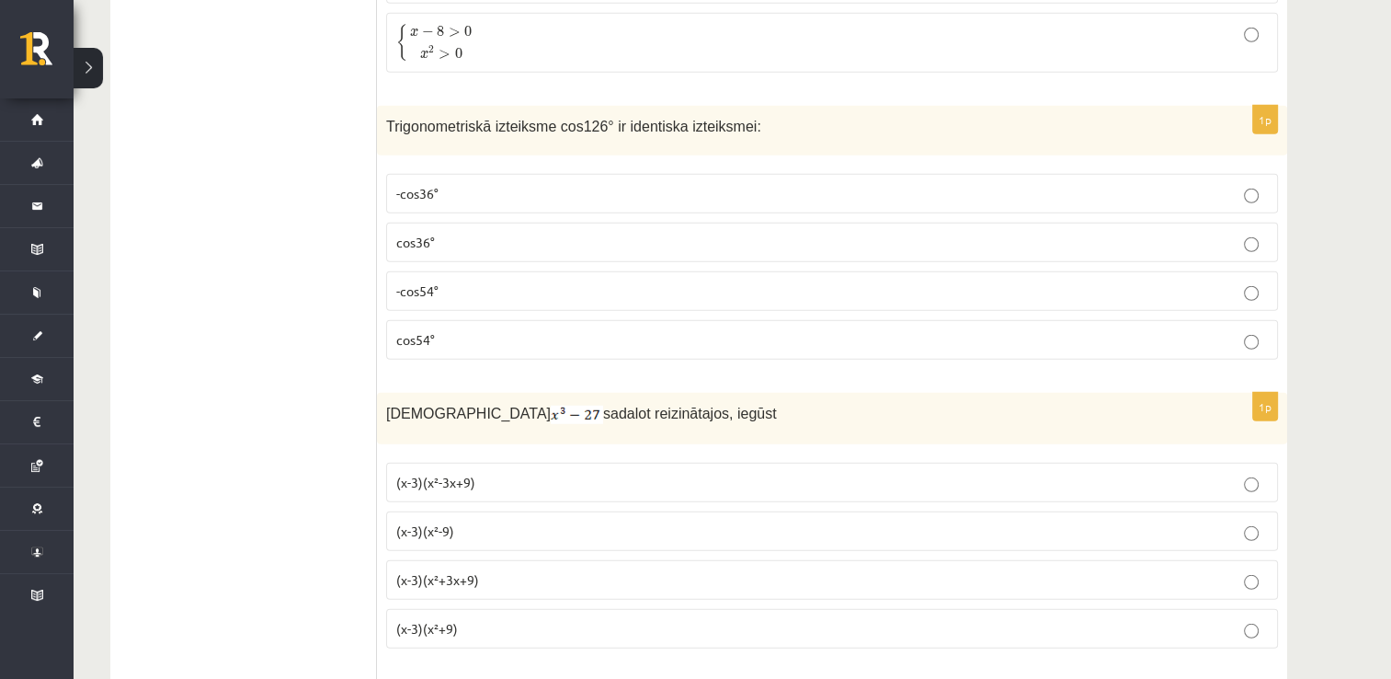
scroll to position [5028, 0]
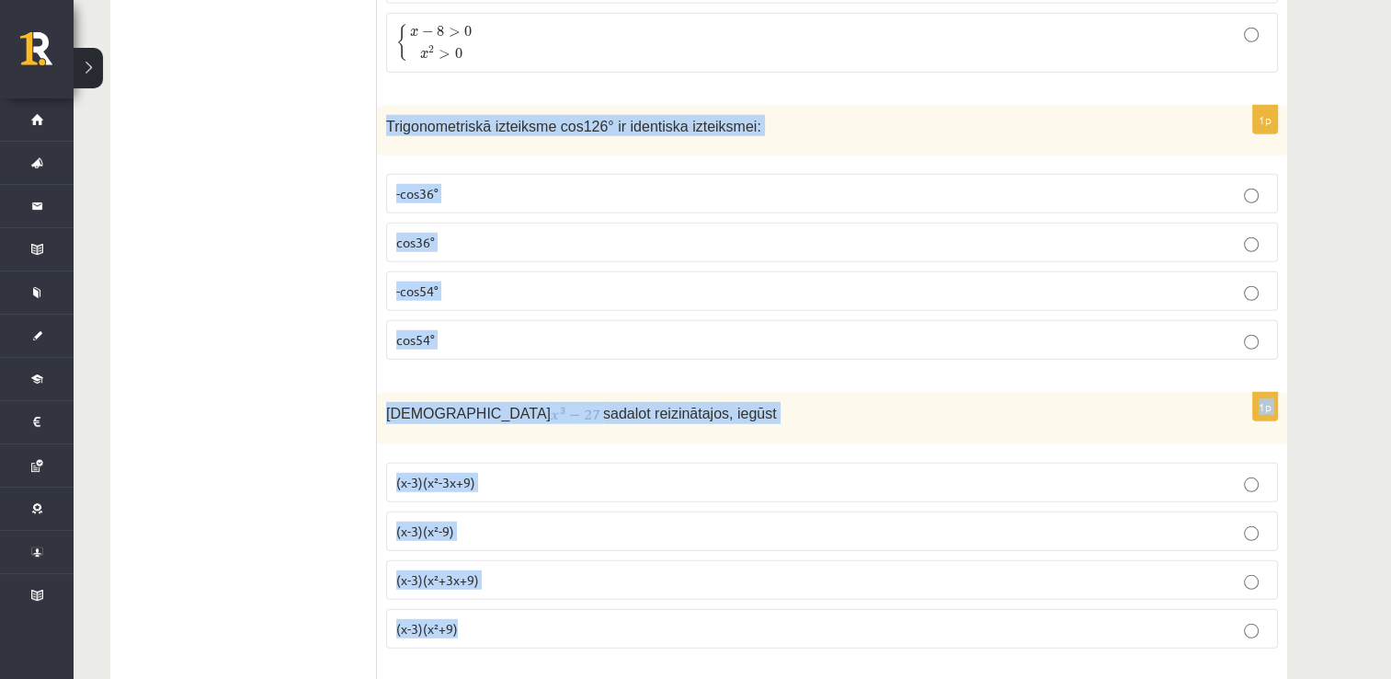
drag, startPoint x: 385, startPoint y: 96, endPoint x: 555, endPoint y: 612, distance: 544.1
copy form "Trigonometriskā izteiksme cos126° ir identiska izteiksmei: -cos36° cos36° -cos5…"
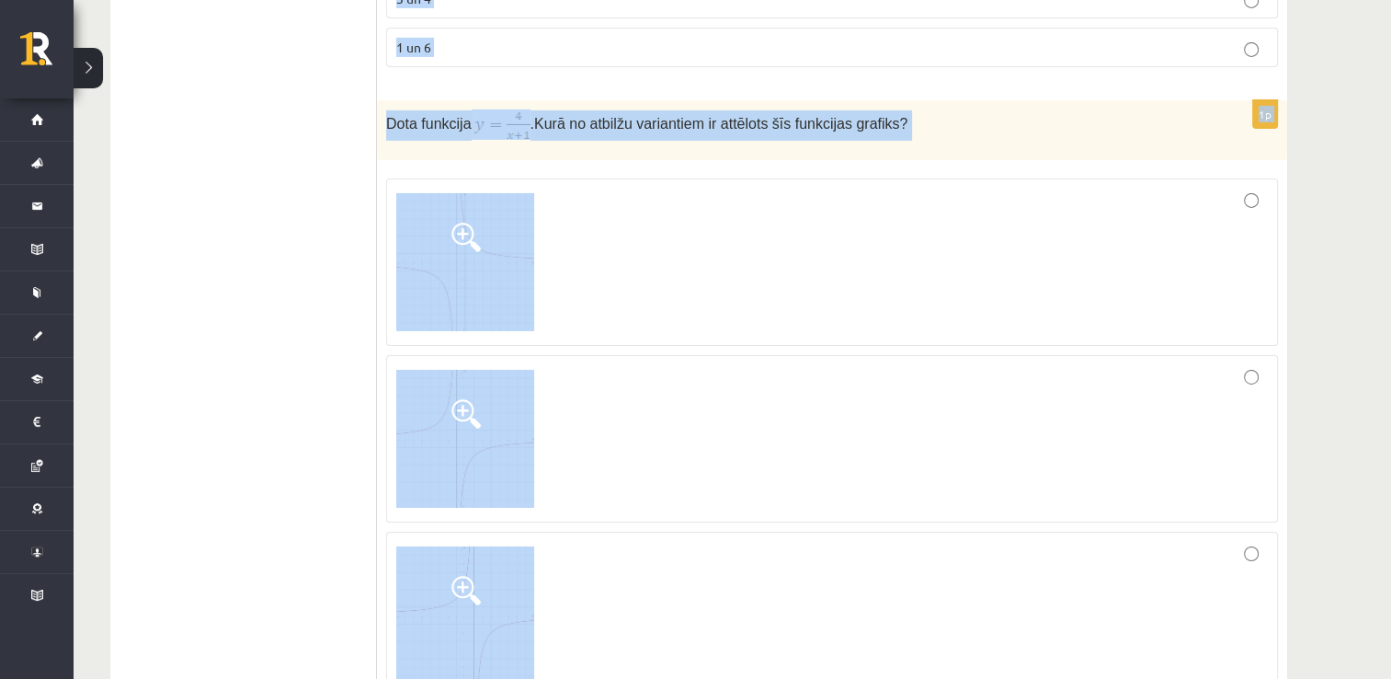
scroll to position [6389, 0]
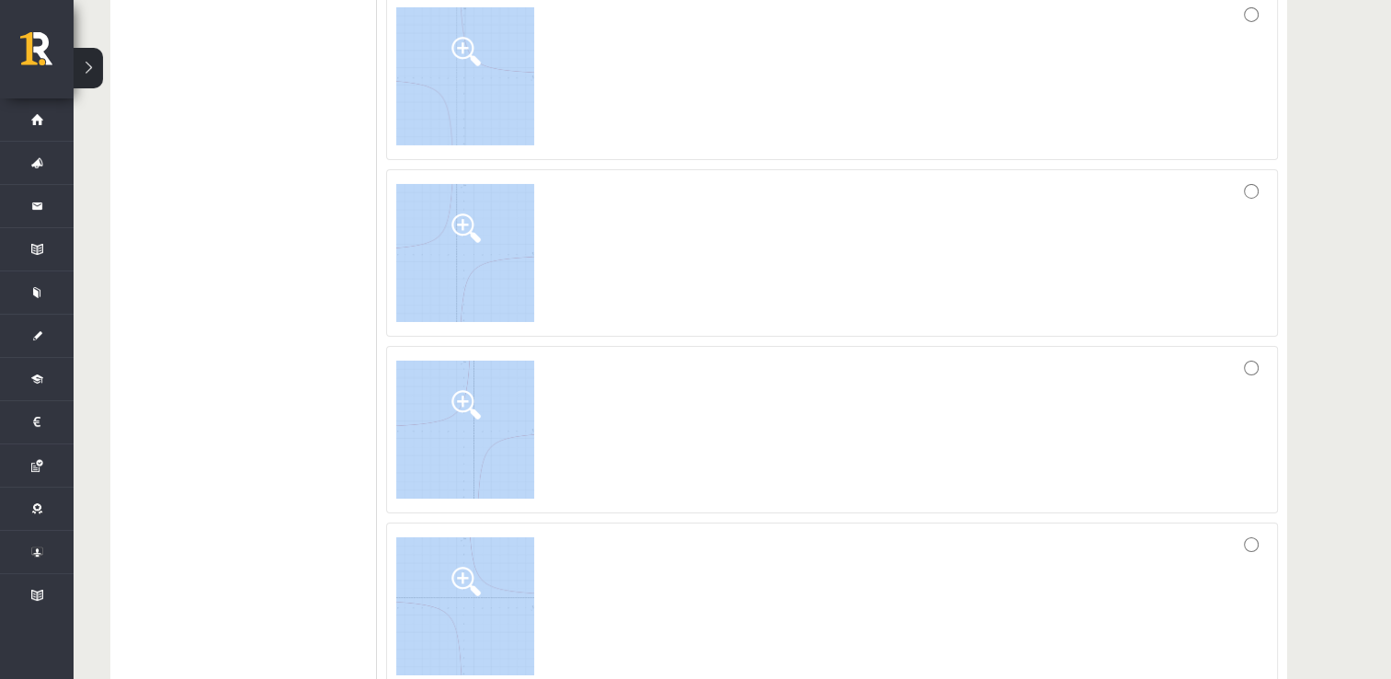
drag, startPoint x: 386, startPoint y: 57, endPoint x: 479, endPoint y: 531, distance: 482.6
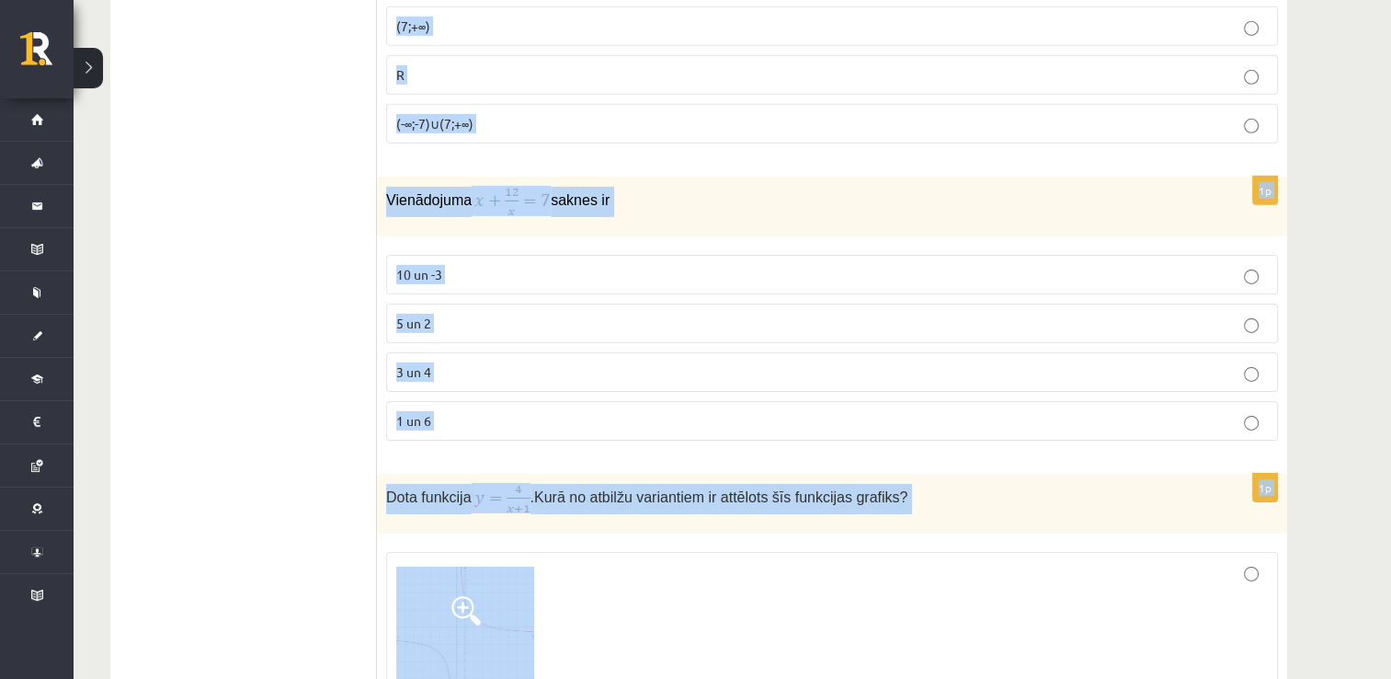
scroll to position [5828, 0]
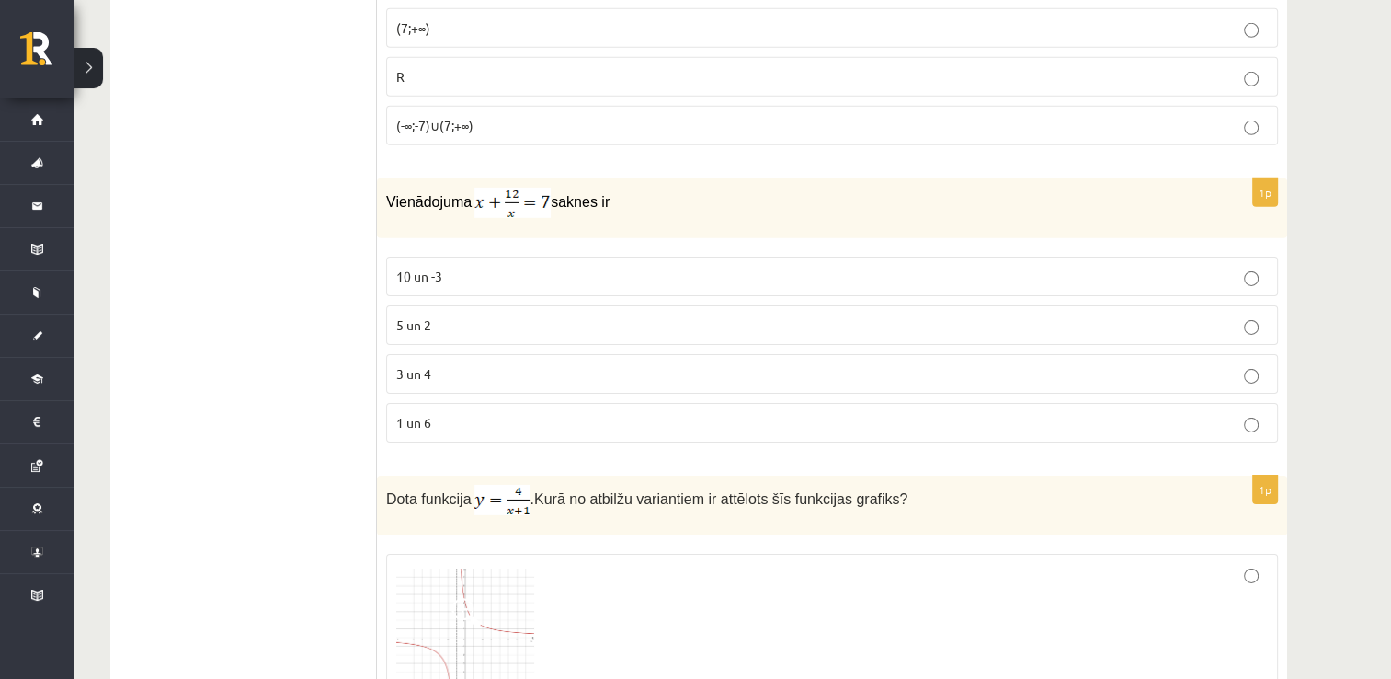
drag, startPoint x: 327, startPoint y: 328, endPoint x: 258, endPoint y: 472, distance: 159.2
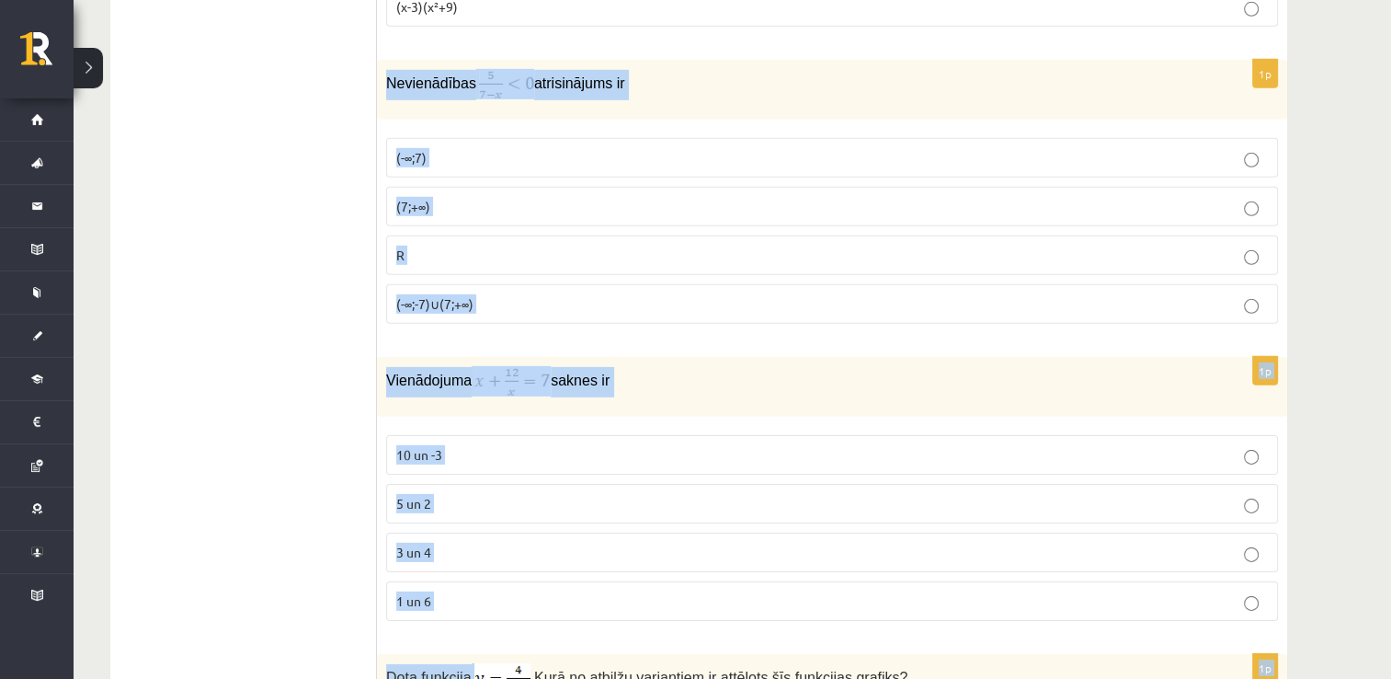
scroll to position [5659, 0]
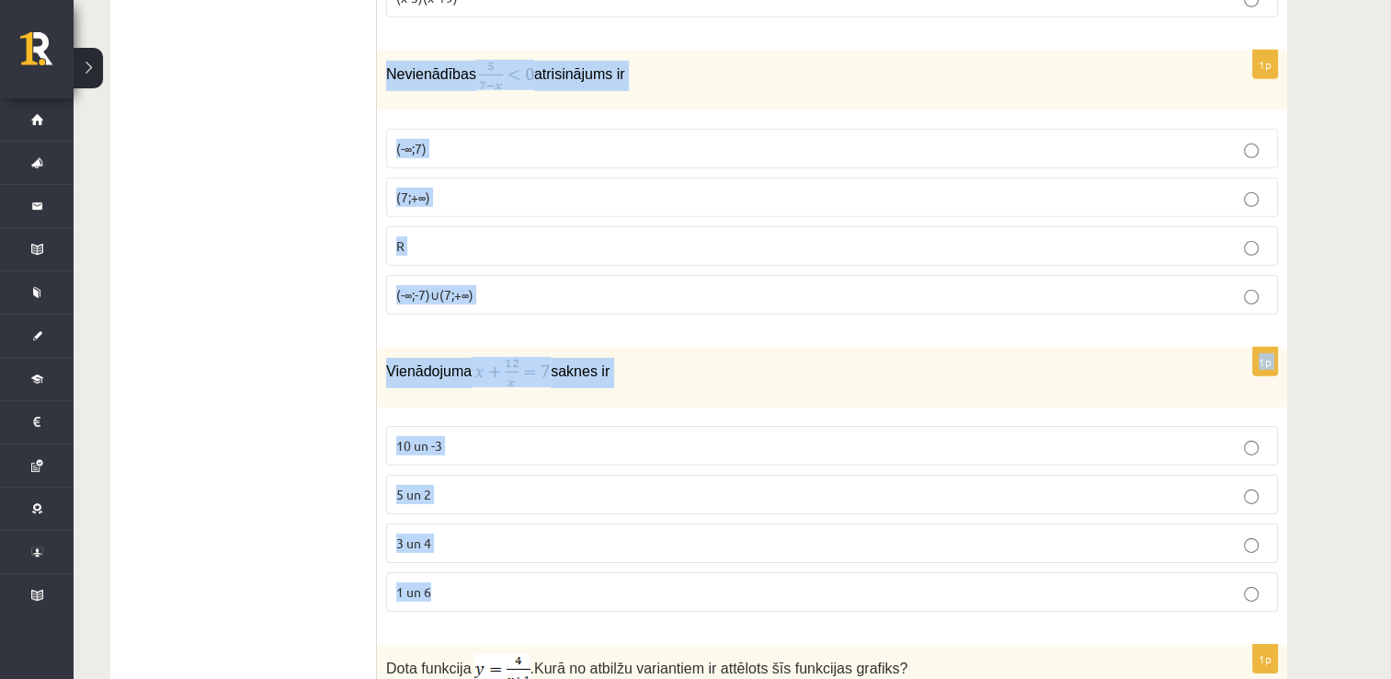
drag, startPoint x: 386, startPoint y: 237, endPoint x: 486, endPoint y: 557, distance: 335.1
copy form "Nevienādības atrisinājums ir (-∞;7) (7;+∞) R (-∞;-7)∪(7;+∞) 1p Vienādojuma sakn…"
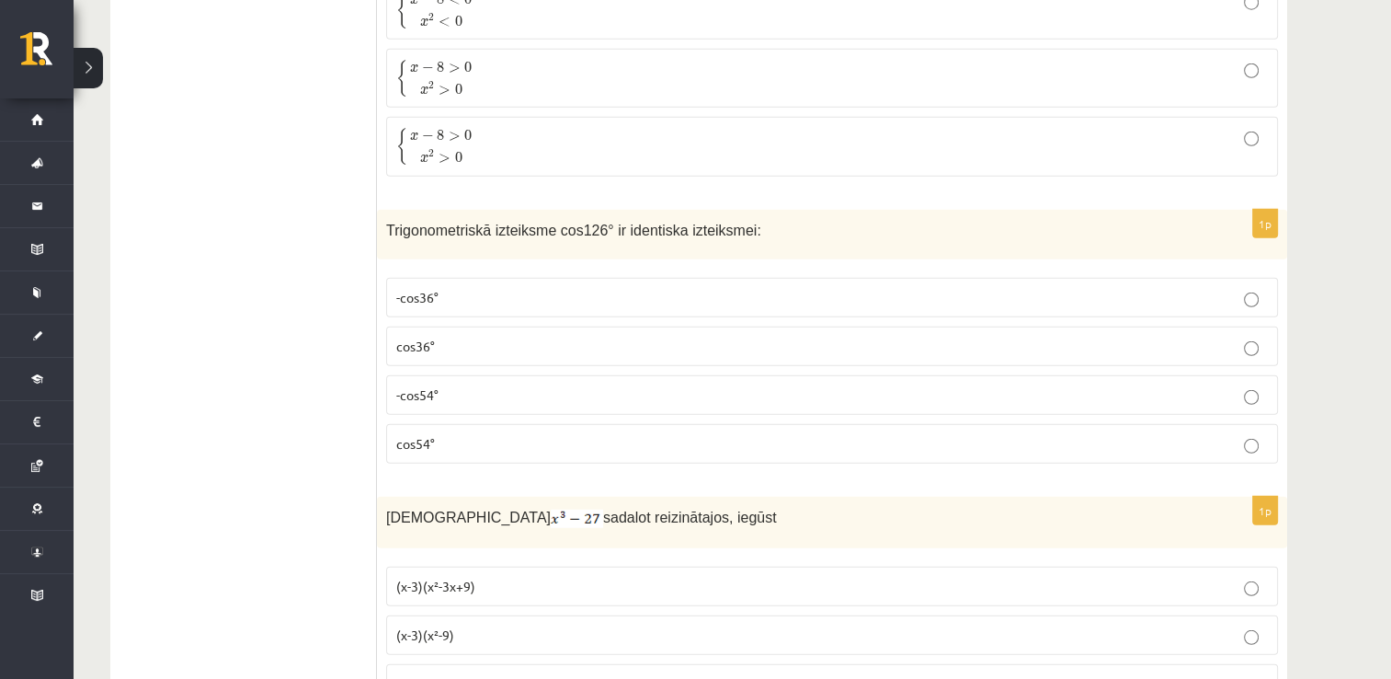
scroll to position [4933, 0]
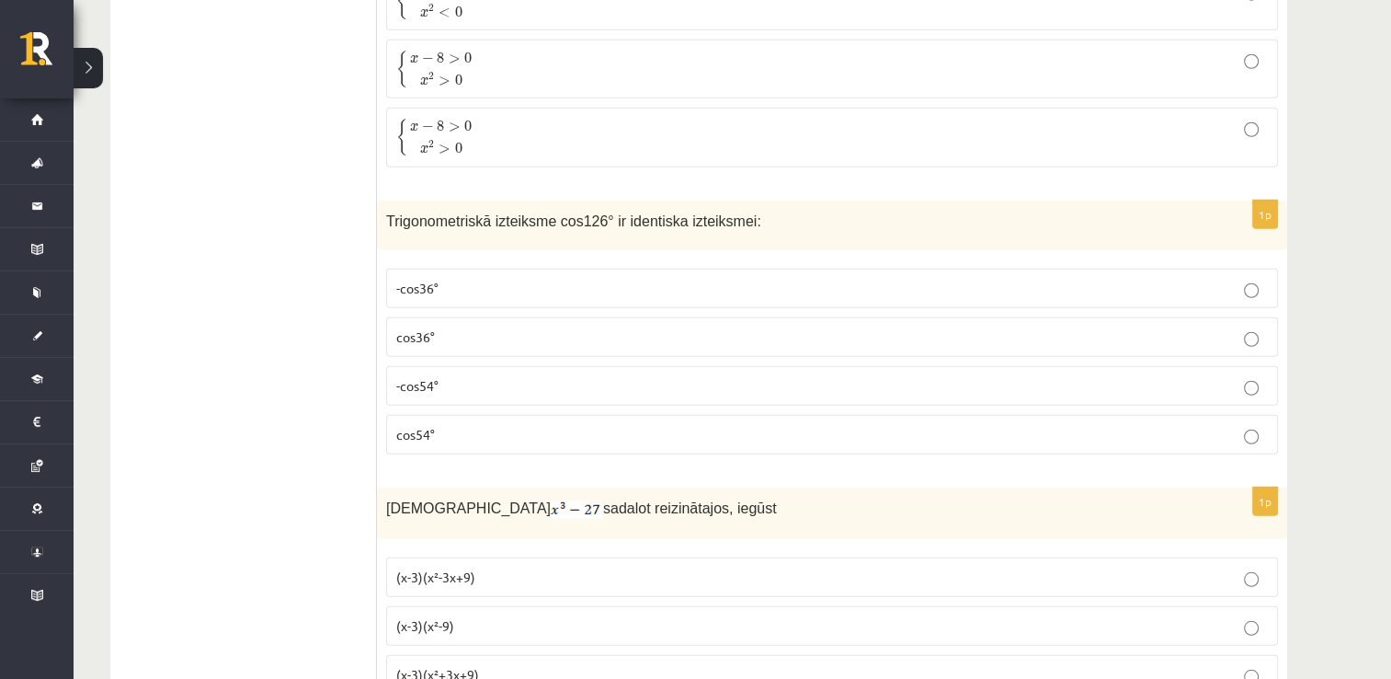
click at [463, 376] on p "-cos54°" at bounding box center [832, 385] width 872 height 19
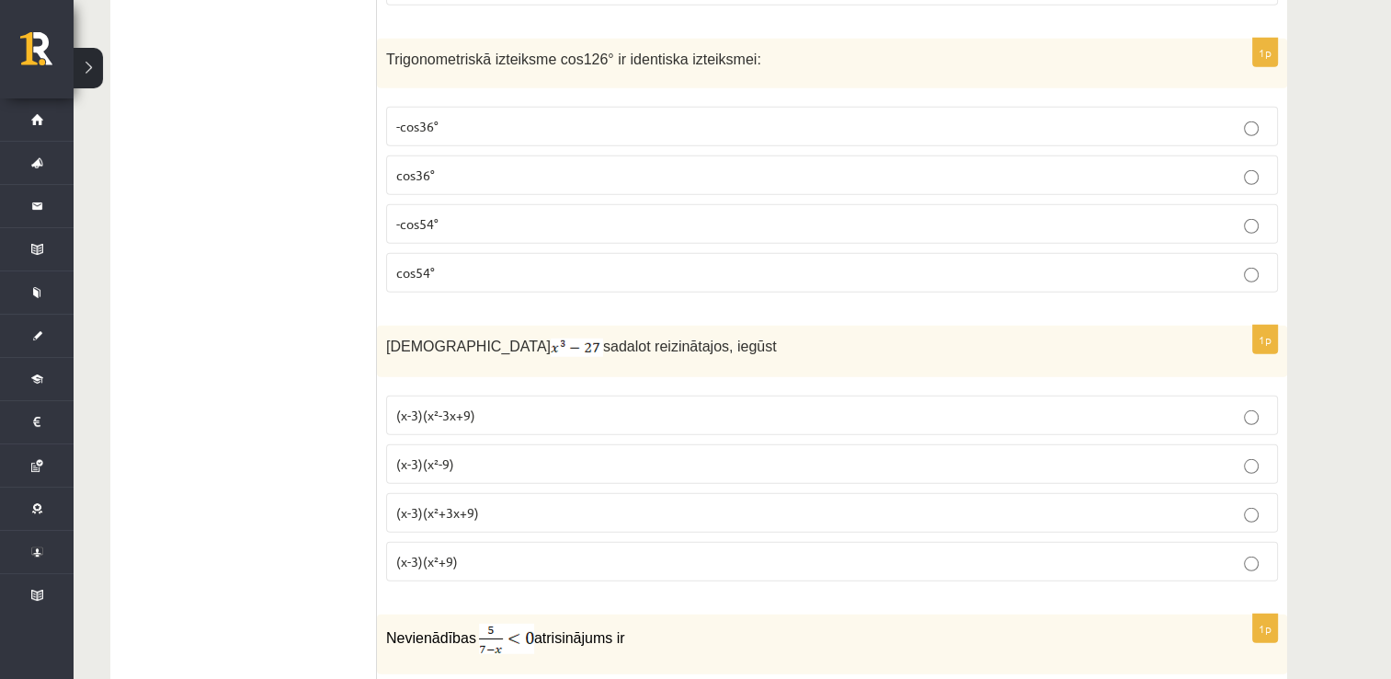
scroll to position [5242, 0]
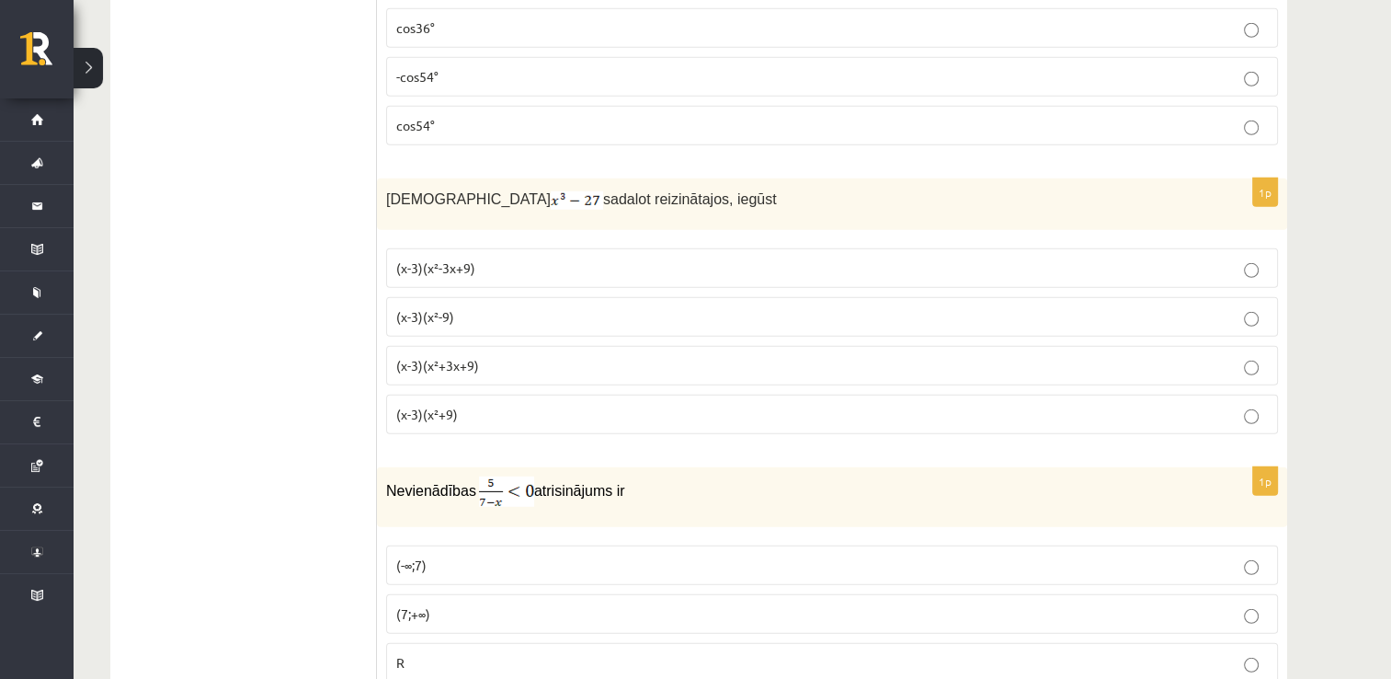
click at [457, 350] on label "(x-3)(x²+3x+9)" at bounding box center [832, 366] width 892 height 40
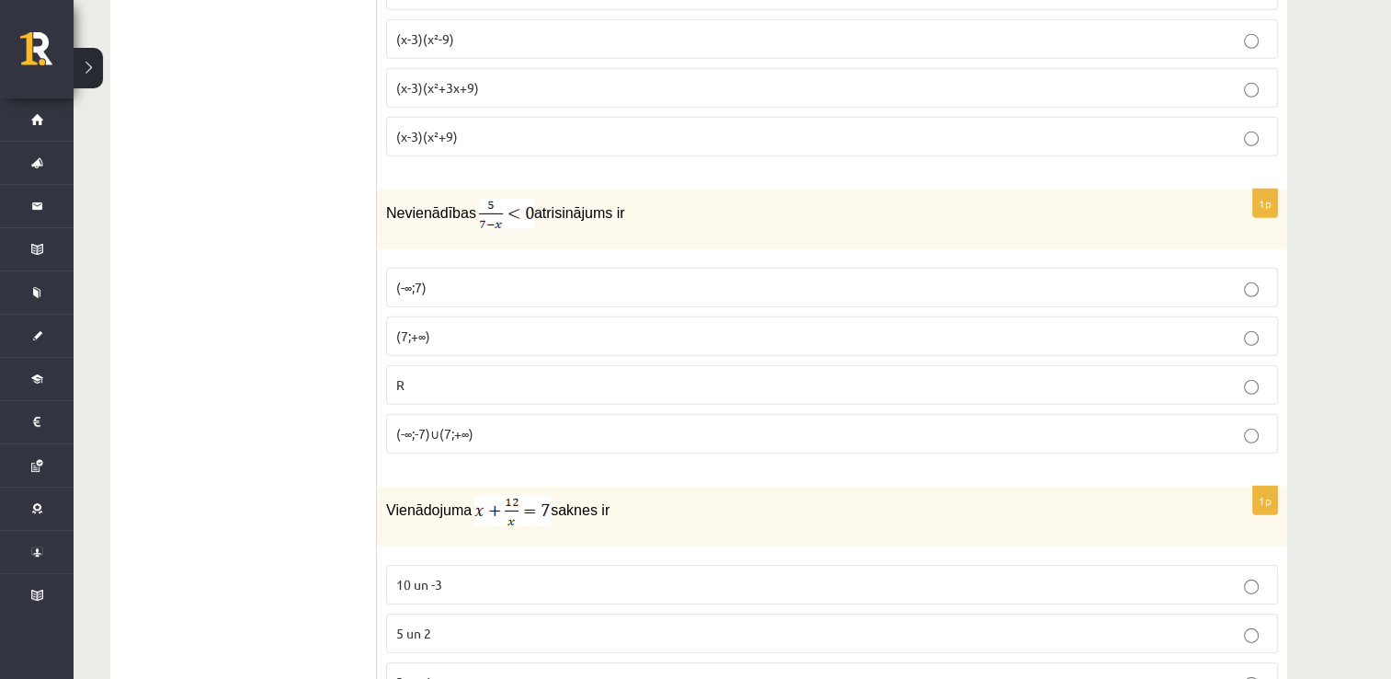
scroll to position [5522, 0]
click at [436, 423] on span "(-∞;-7)∪(7;+∞)" at bounding box center [434, 431] width 77 height 17
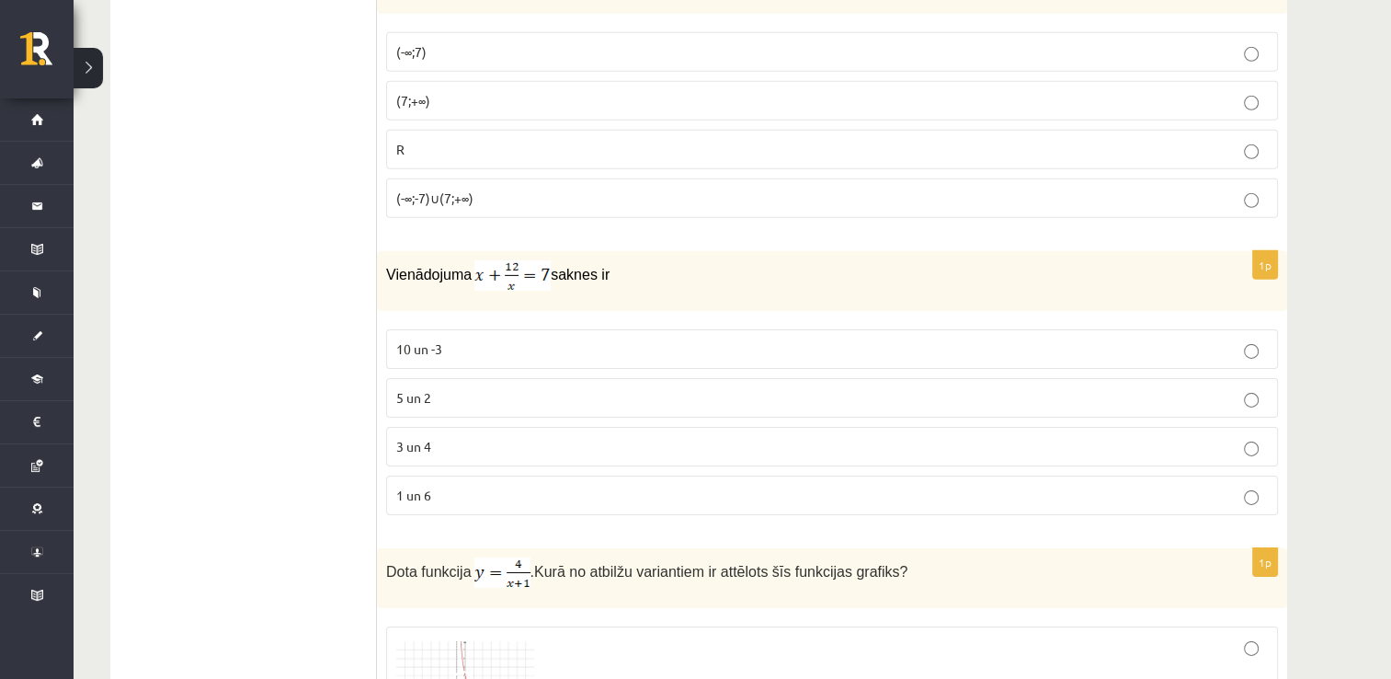
scroll to position [5795, 0]
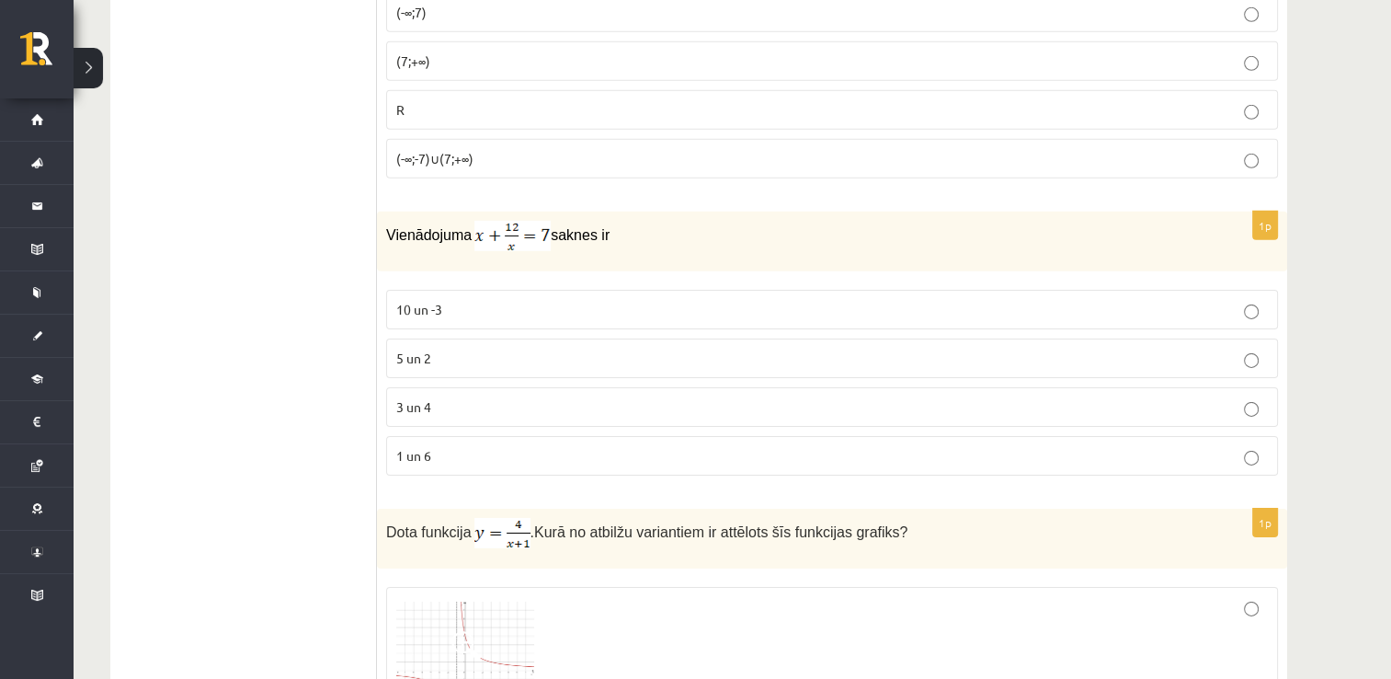
click at [440, 397] on p "3 un 4" at bounding box center [832, 406] width 872 height 19
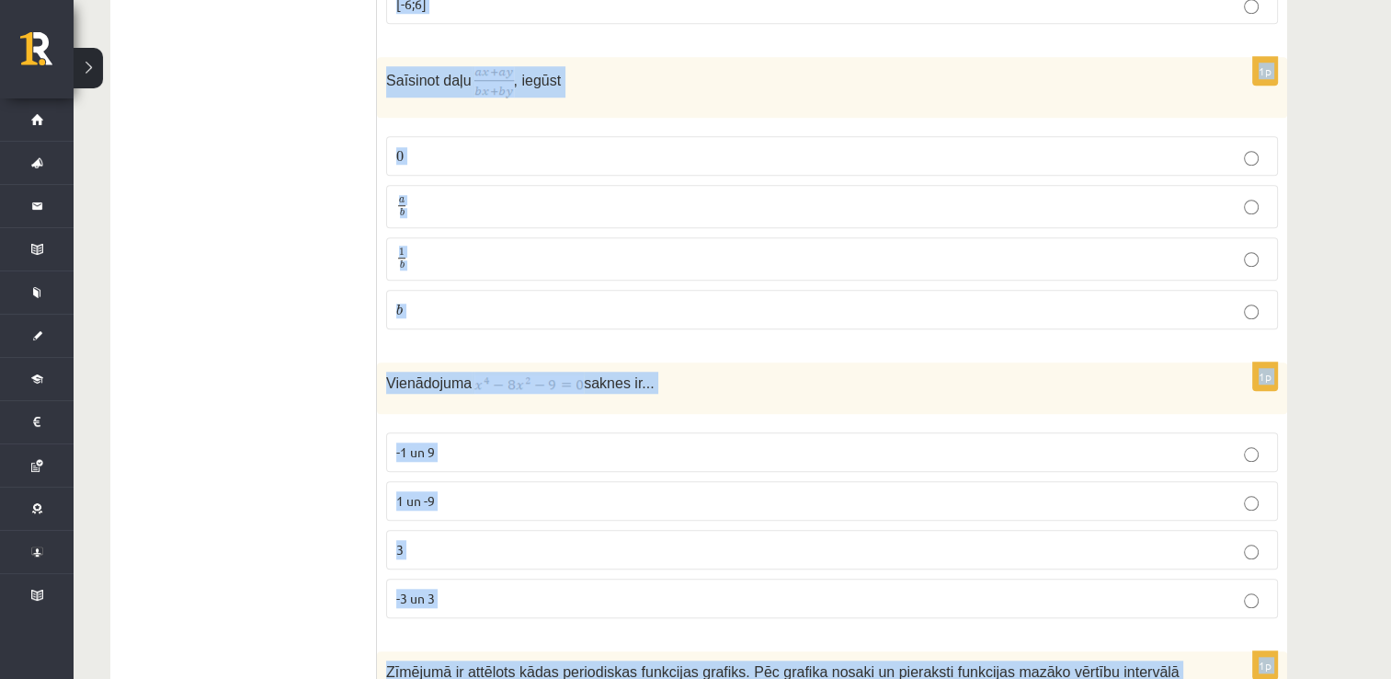
scroll to position [8483, 0]
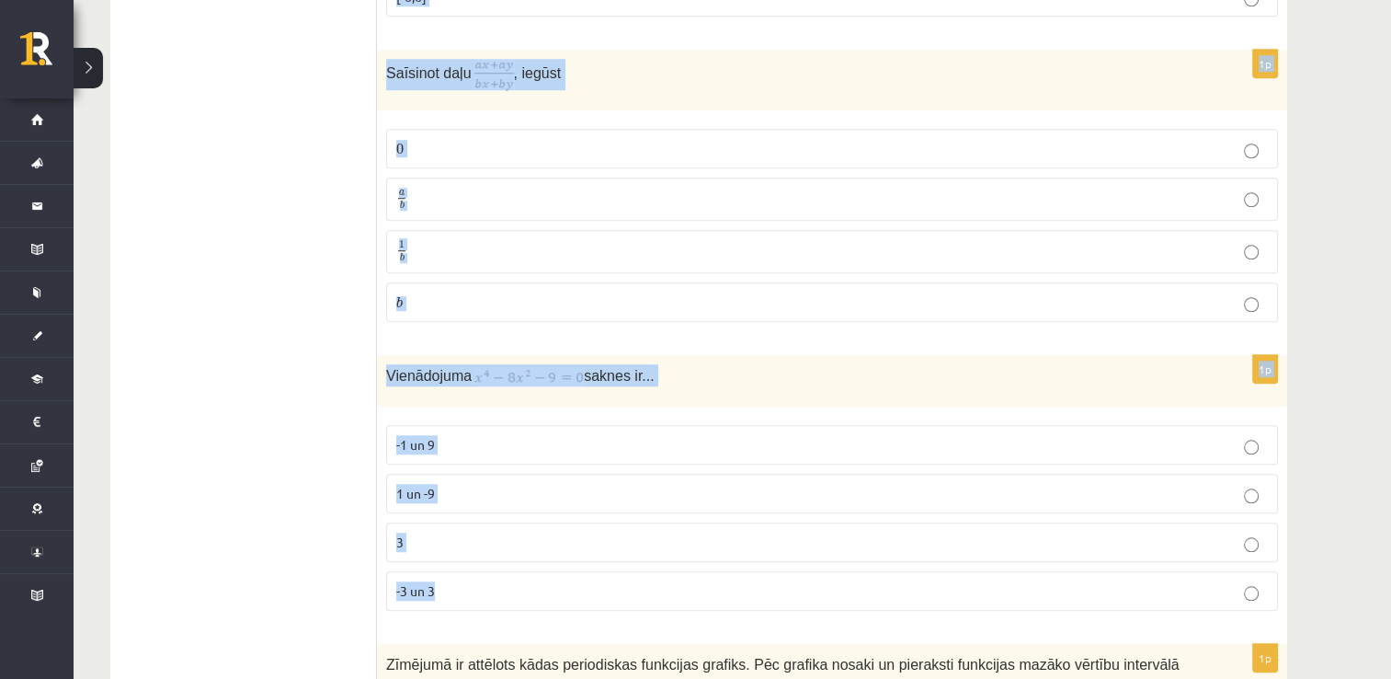
drag, startPoint x: 387, startPoint y: 90, endPoint x: 508, endPoint y: 571, distance: 495.8
click at [508, 571] on div "1p Vienādojuma saknes ir... -1 un 9 1 un -9 3 -3 un 3" at bounding box center [832, 490] width 910 height 270
copy form "Nosaki leņķa mēru grādos, ja radiānos tas ir ! 75° 432° 150° 105° 1p Vienādojum…"
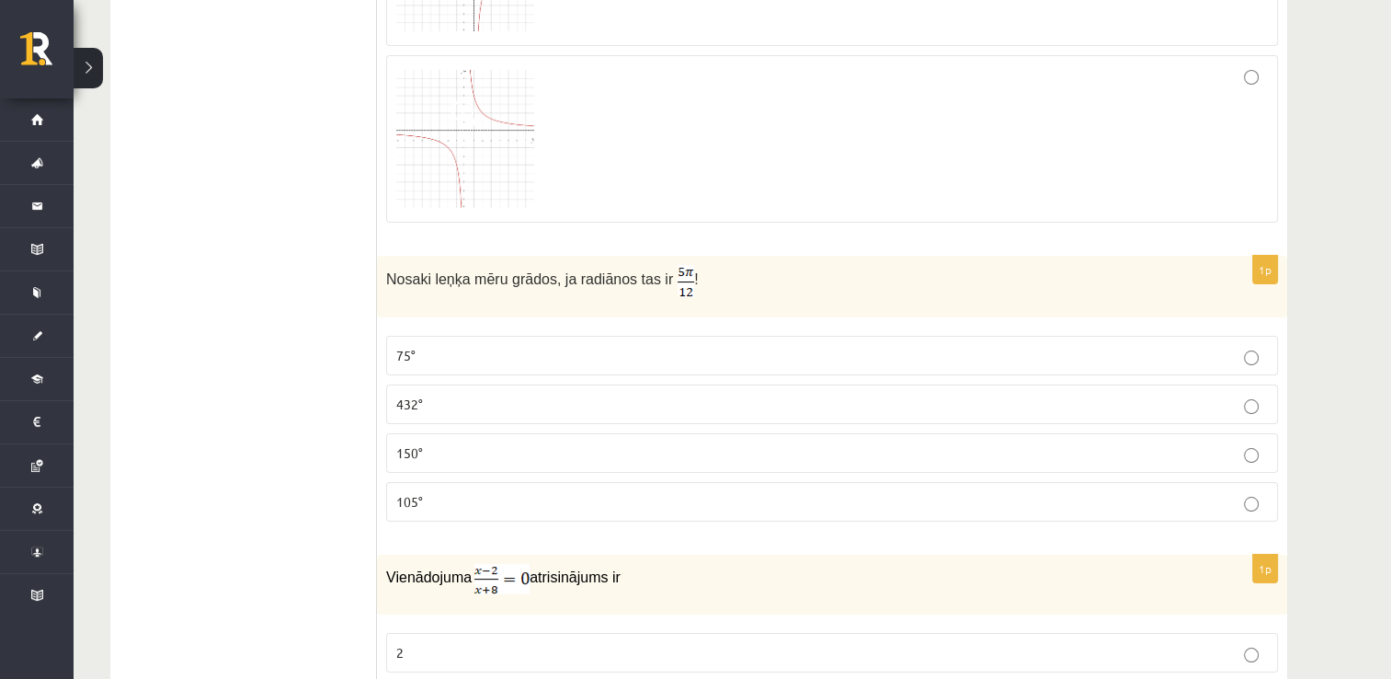
scroll to position [6857, 0]
click at [434, 345] on p "75°" at bounding box center [832, 354] width 872 height 19
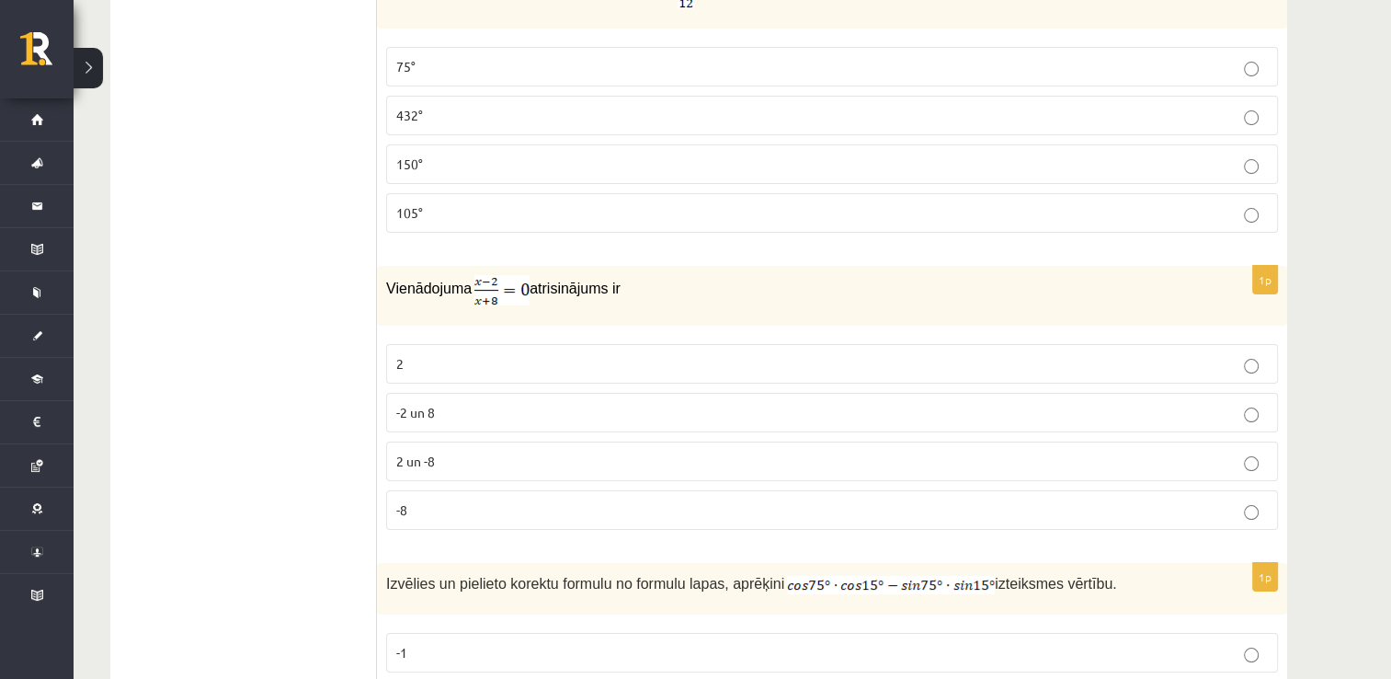
scroll to position [7147, 0]
click at [417, 352] on p "2" at bounding box center [832, 361] width 872 height 19
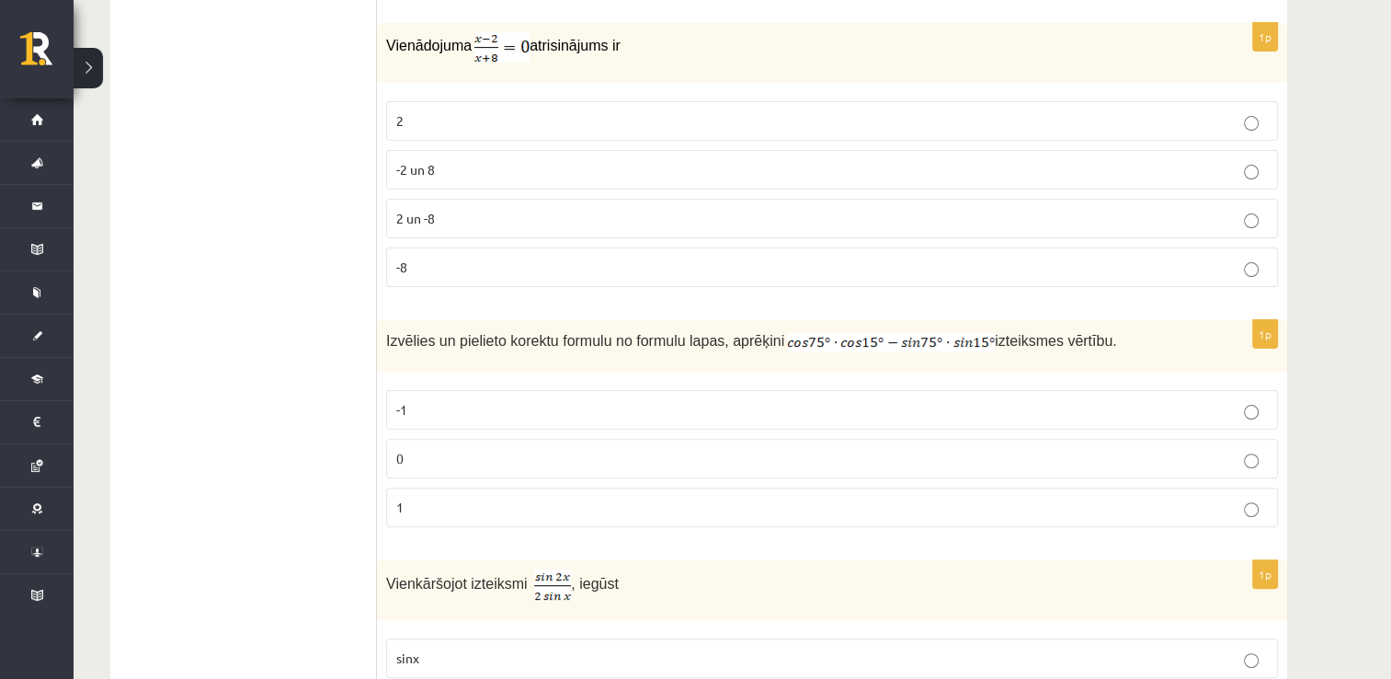
scroll to position [7449, 0]
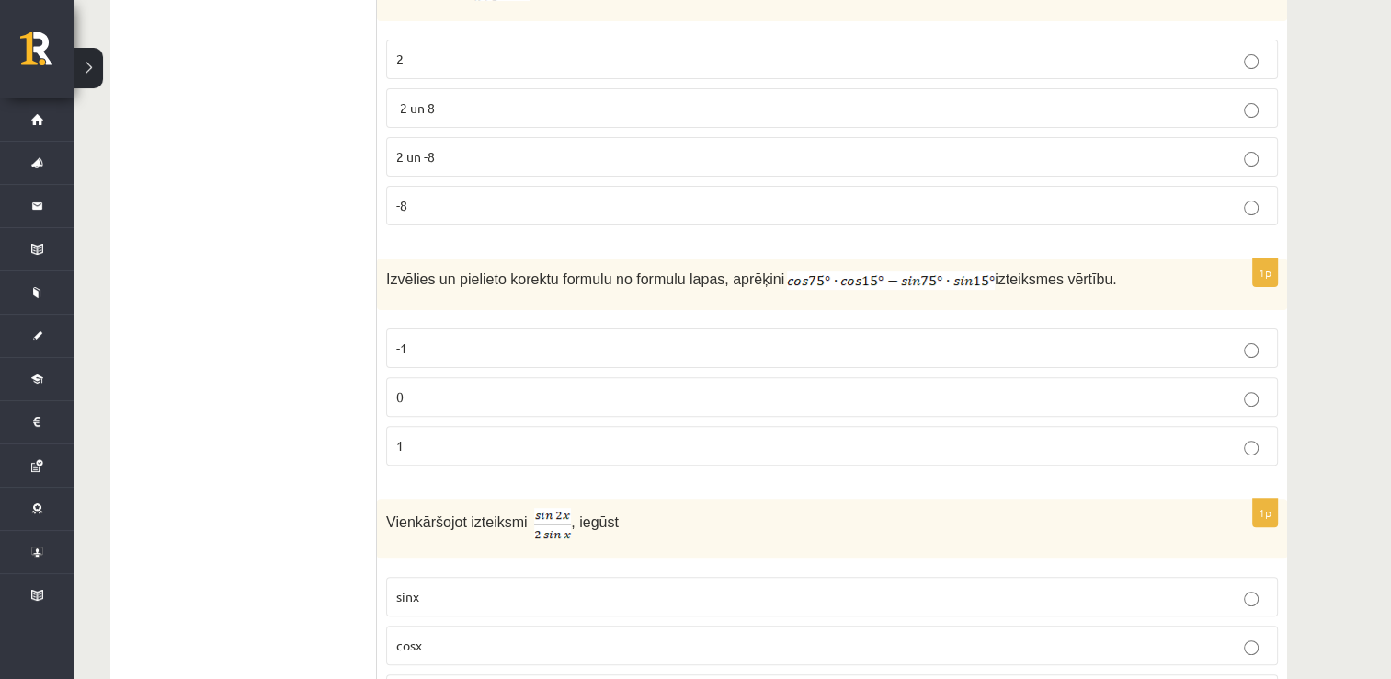
click at [427, 387] on p "0" at bounding box center [832, 396] width 872 height 19
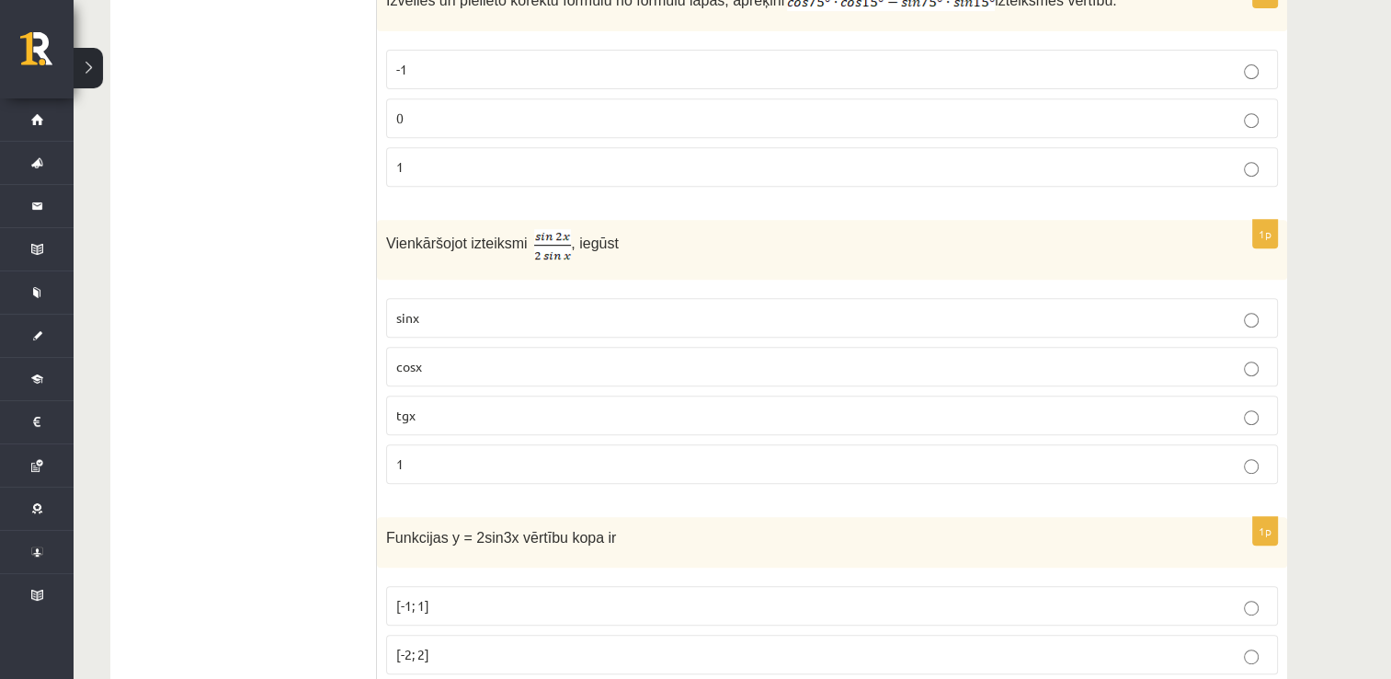
click at [430, 357] on p "cosx" at bounding box center [832, 366] width 872 height 19
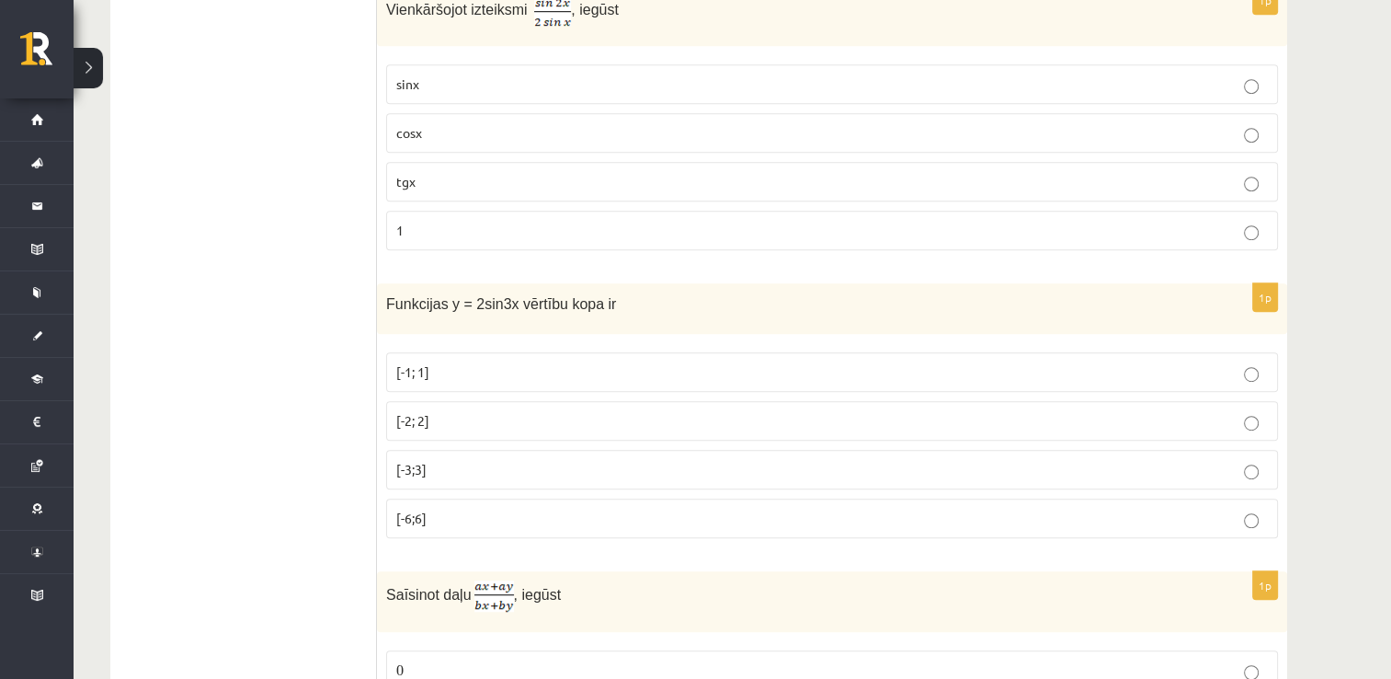
scroll to position [7972, 0]
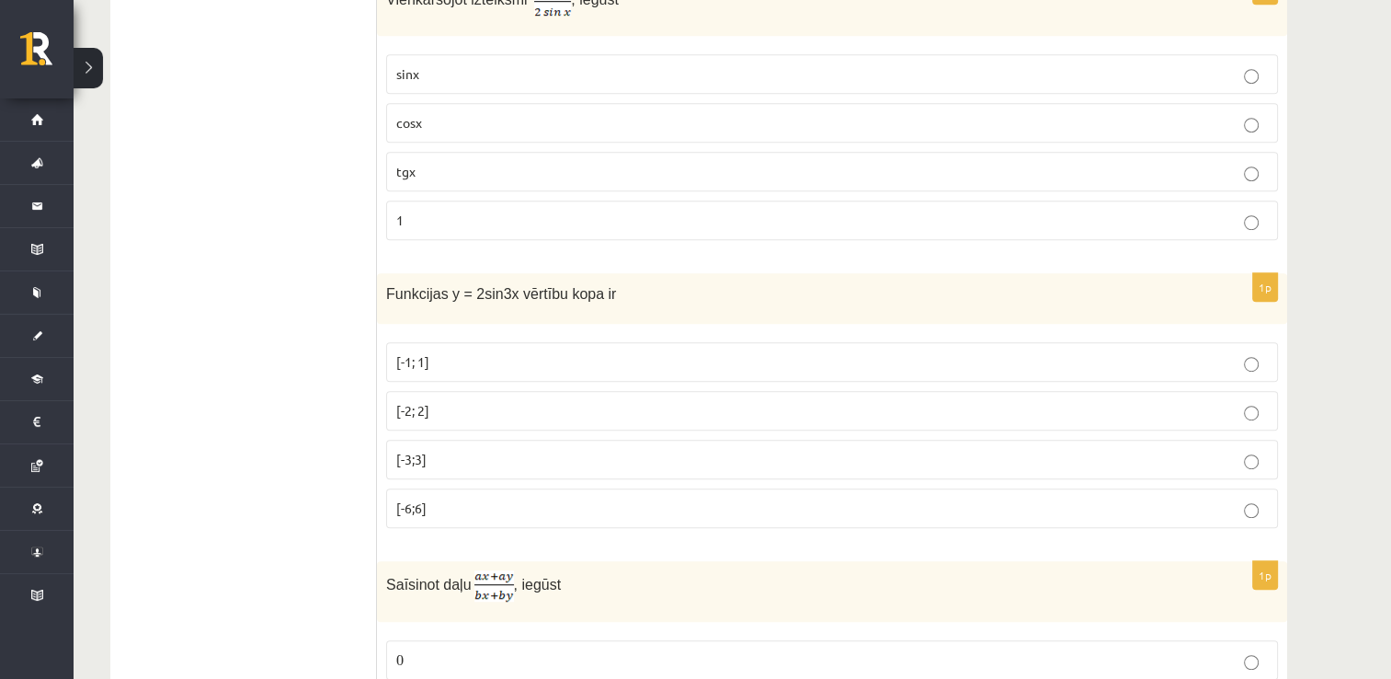
click at [421, 391] on label "[-2; 2]" at bounding box center [832, 411] width 892 height 40
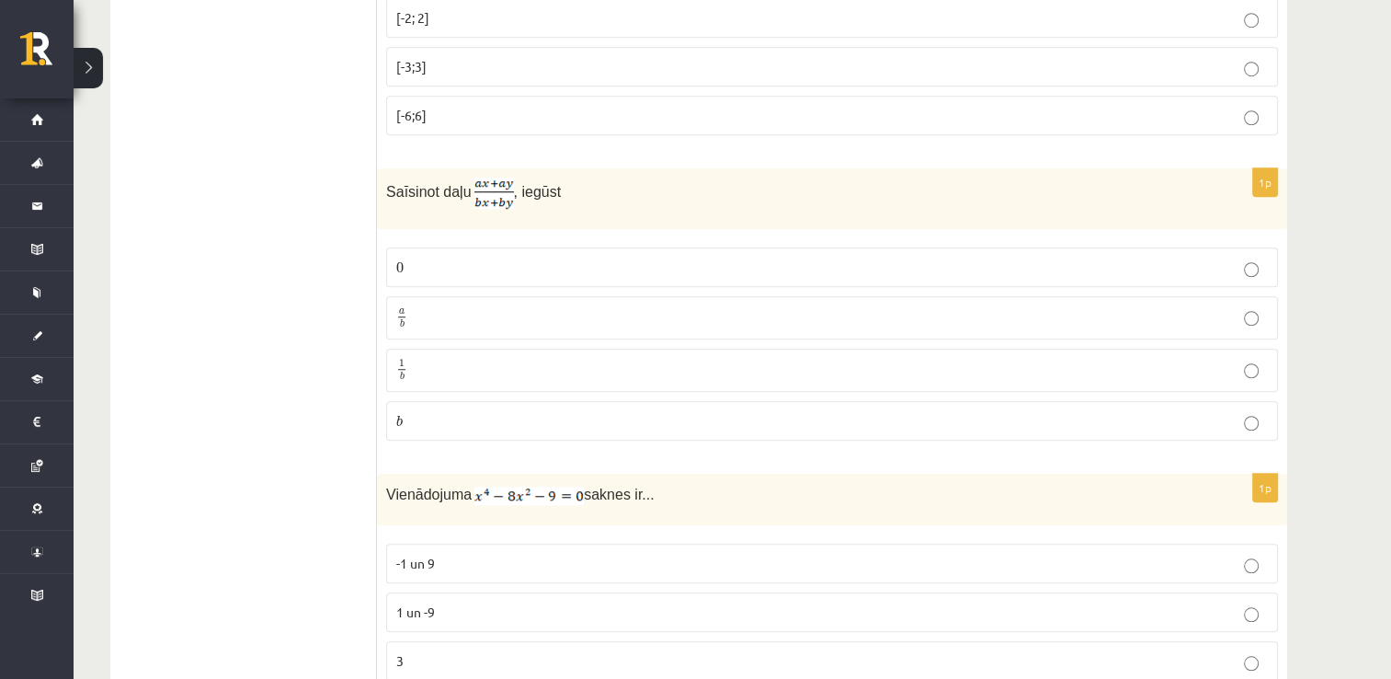
scroll to position [8365, 0]
click at [432, 305] on p "a b a b" at bounding box center [832, 316] width 872 height 23
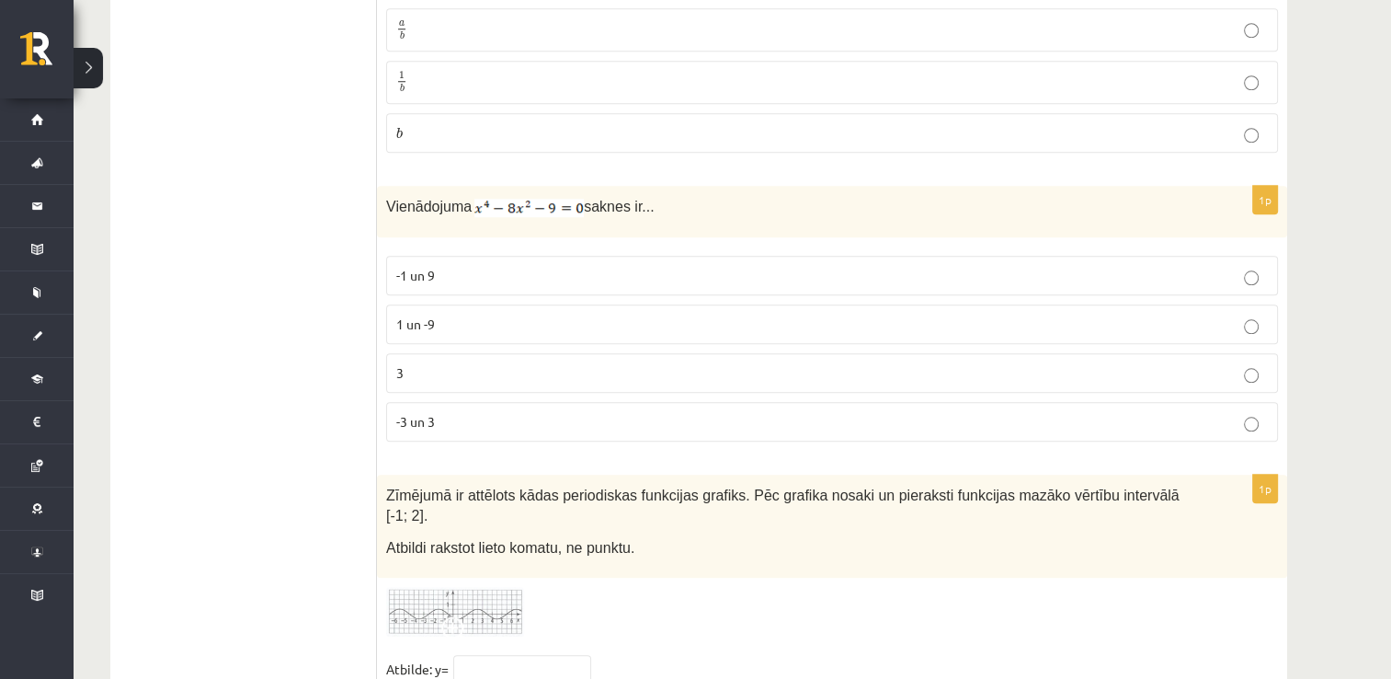
click at [456, 412] on p "-3 un 3" at bounding box center [832, 421] width 872 height 19
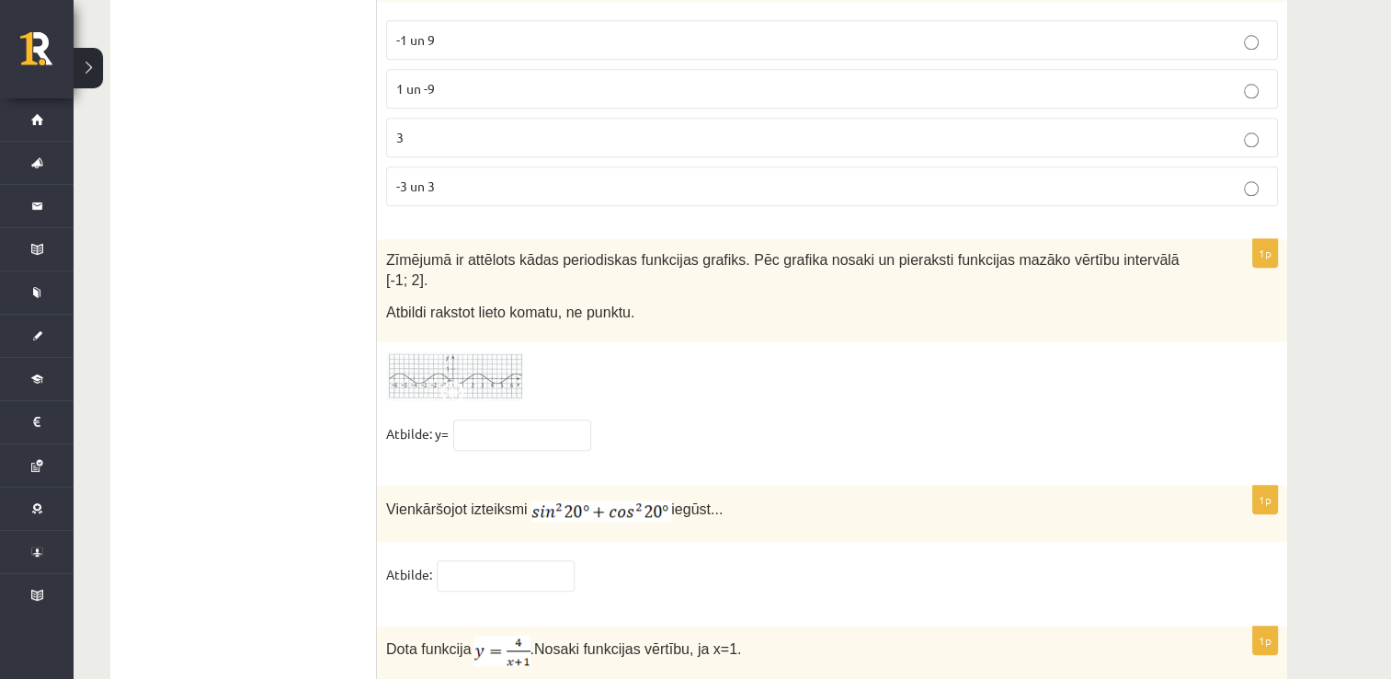
scroll to position [8953, 0]
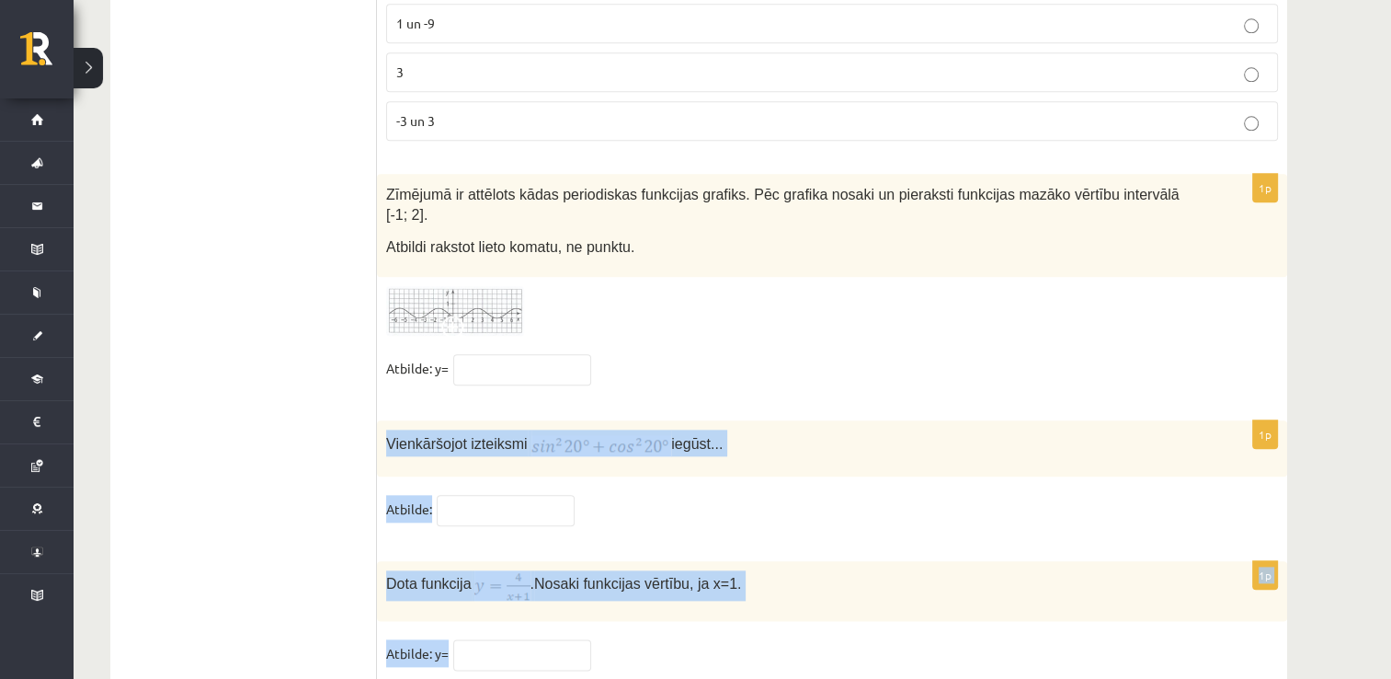
drag, startPoint x: 386, startPoint y: 373, endPoint x: 509, endPoint y: 608, distance: 264.9
click at [509, 639] on fieldset "Atbilde: y=" at bounding box center [832, 658] width 892 height 39
copy form "Vienkāršojot izteiksmi iegūst... Atbilde: 1p Dota funkcija . Nosaki funkcijas v…"
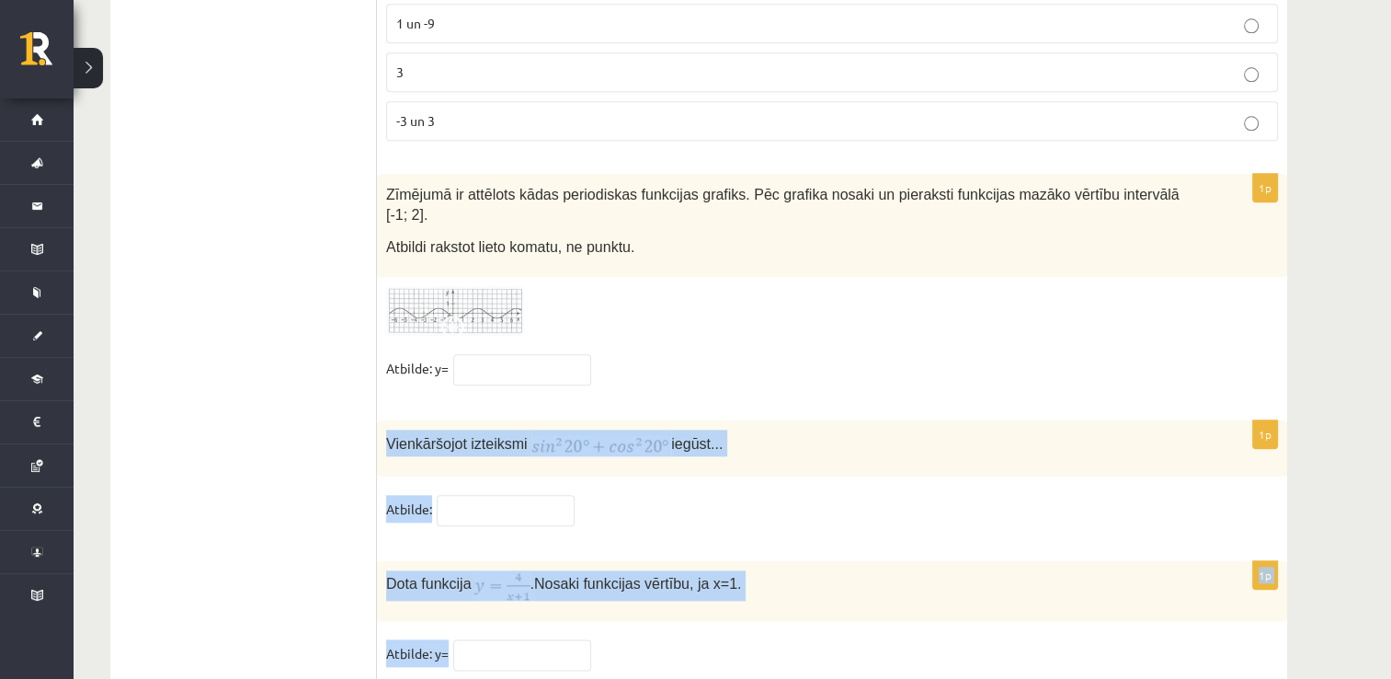
drag, startPoint x: 385, startPoint y: 376, endPoint x: 474, endPoint y: 596, distance: 237.2
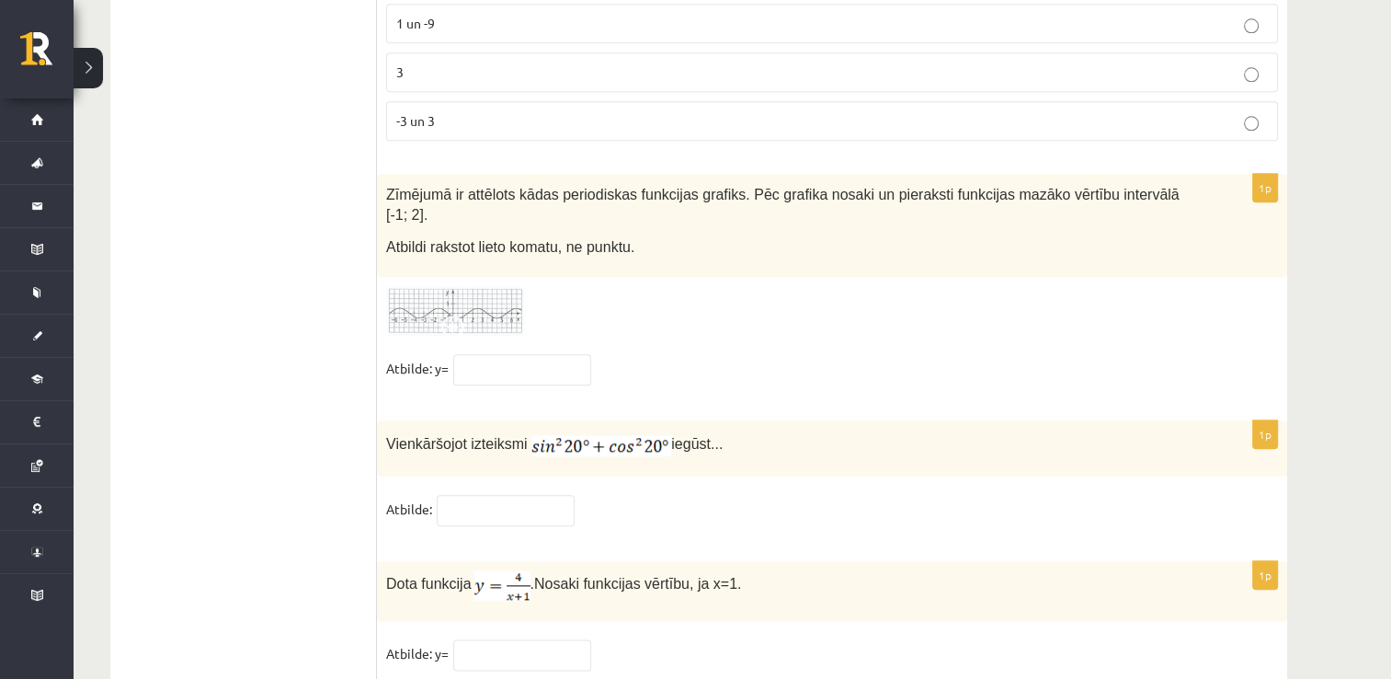
click at [447, 495] on input "text" at bounding box center [506, 510] width 138 height 31
type input "*"
click at [484, 639] on input "text" at bounding box center [522, 654] width 138 height 31
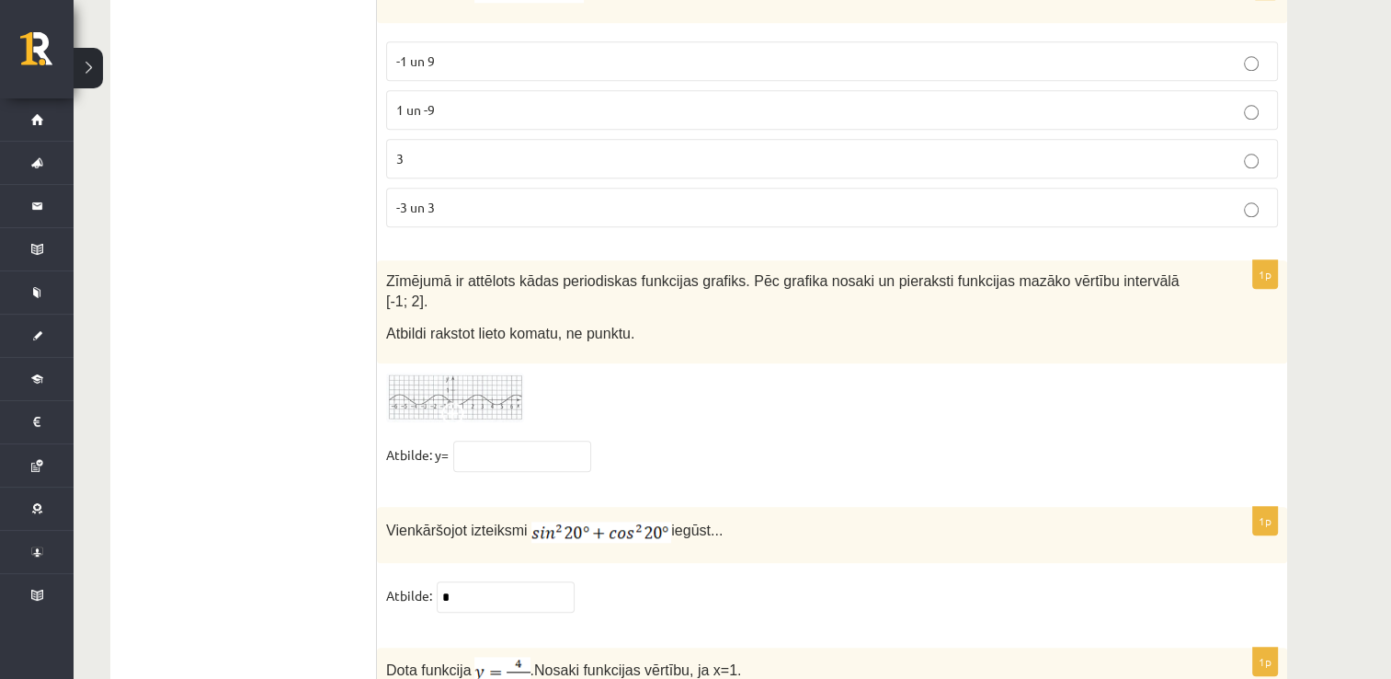
type input "*"
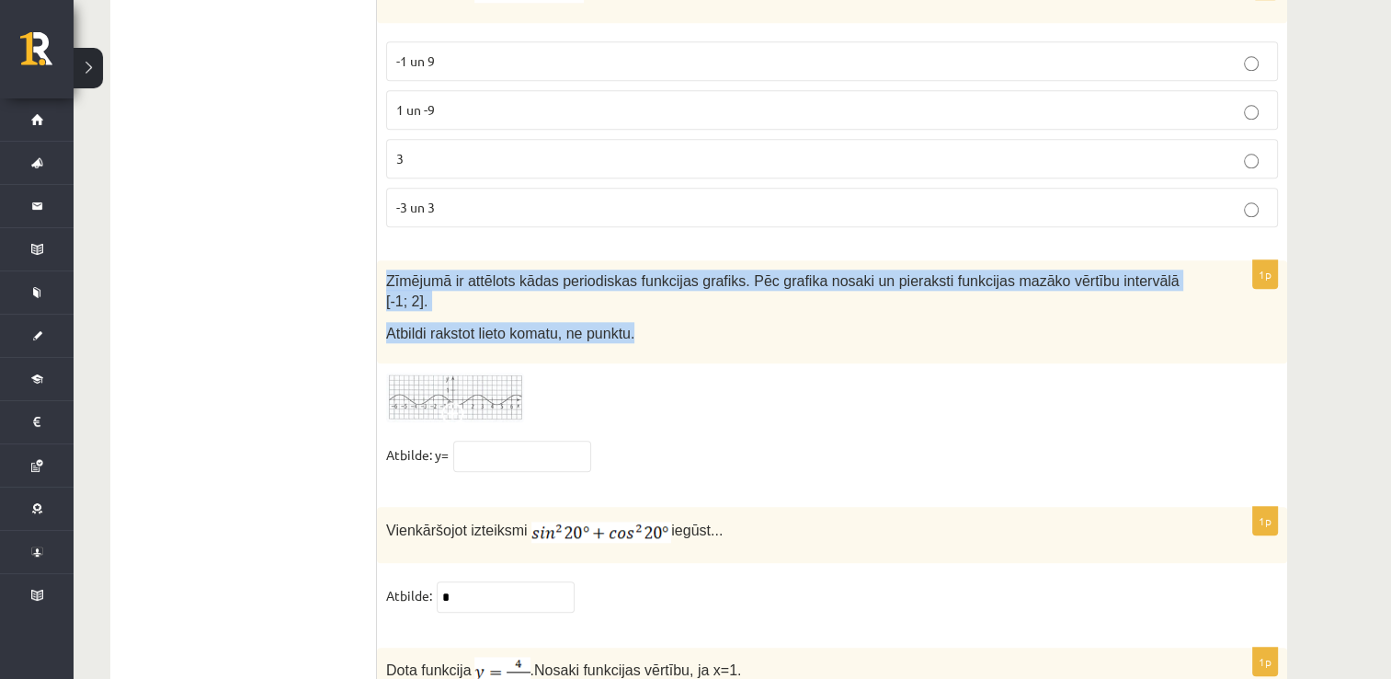
drag, startPoint x: 384, startPoint y: 227, endPoint x: 639, endPoint y: 281, distance: 260.4
click at [639, 281] on div "Zīmējumā ir attēlots kādas periodiskas funkcijas grafiks. Pēc grafika nosaki un…" at bounding box center [832, 311] width 910 height 103
click at [449, 402] on span at bounding box center [455, 416] width 29 height 29
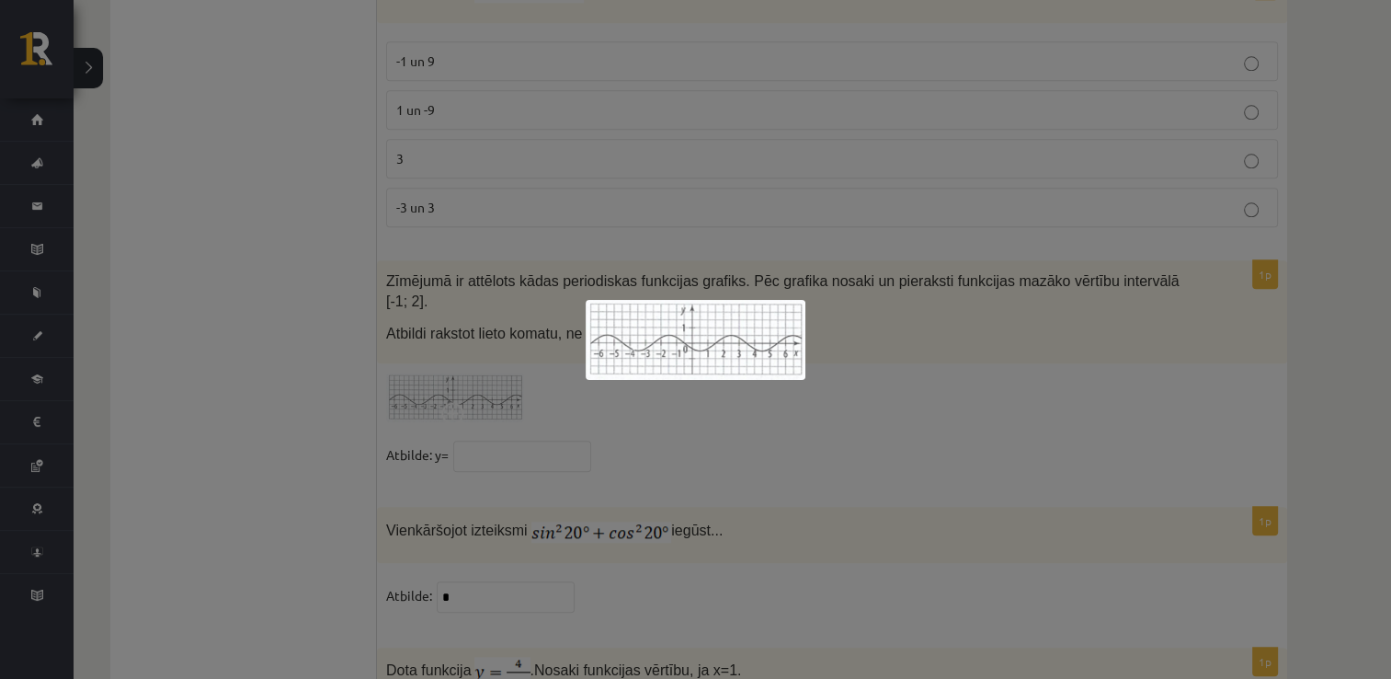
click at [874, 338] on div at bounding box center [695, 339] width 1391 height 679
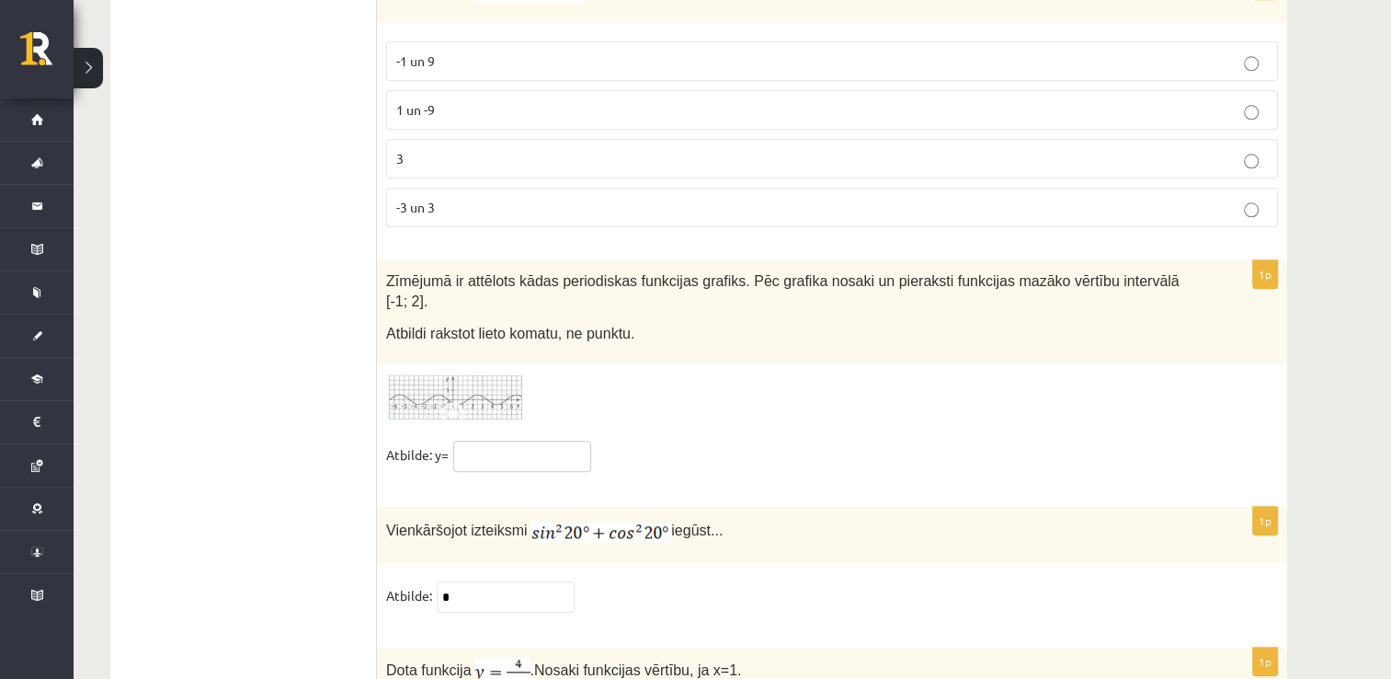
click at [492, 440] on input "text" at bounding box center [522, 455] width 138 height 31
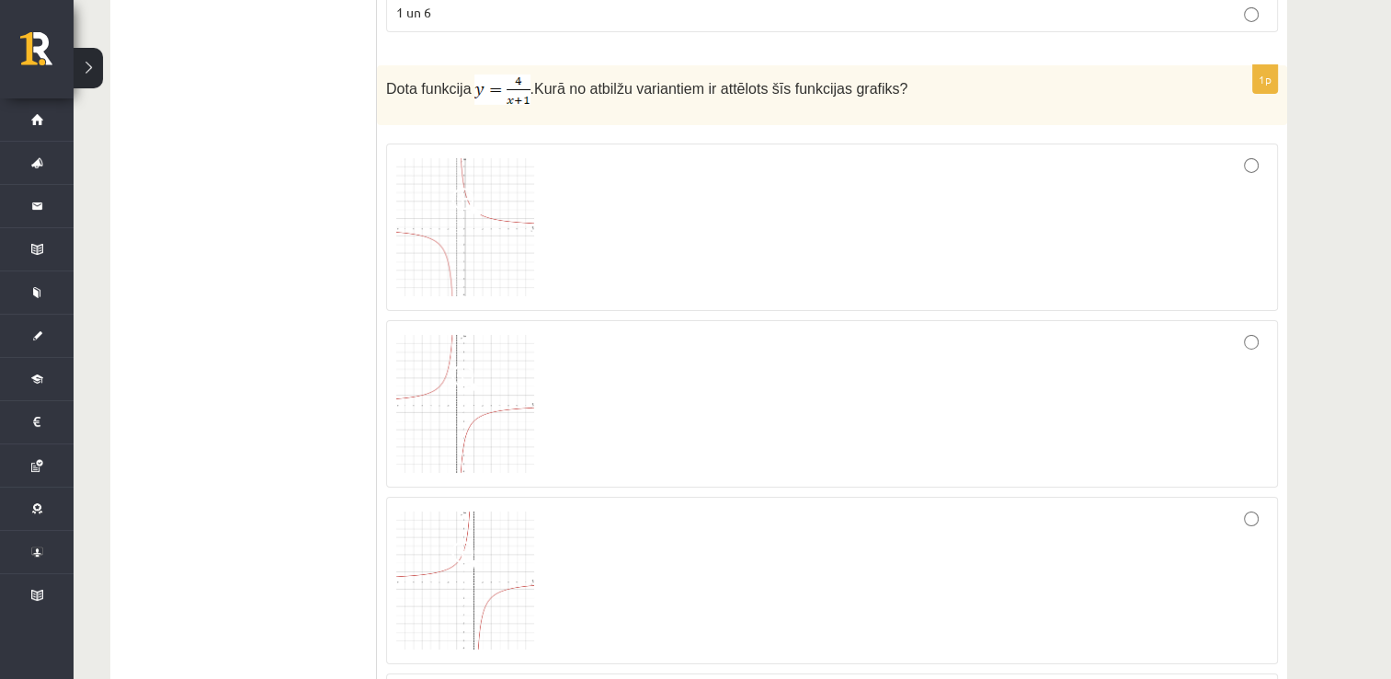
scroll to position [6238, 0]
type input "**"
drag, startPoint x: 386, startPoint y: 51, endPoint x: 692, endPoint y: 60, distance: 305.4
click at [668, 74] on p "Dota funkcija . Kurā no atbilžu variantiem ir attēlots šīs funkcijas grafiks?" at bounding box center [786, 89] width 800 height 30
click at [880, 74] on p "Dota funkcija . Kurā no atbilžu variantiem ir attēlots šīs funkcijas grafiks?" at bounding box center [786, 89] width 800 height 30
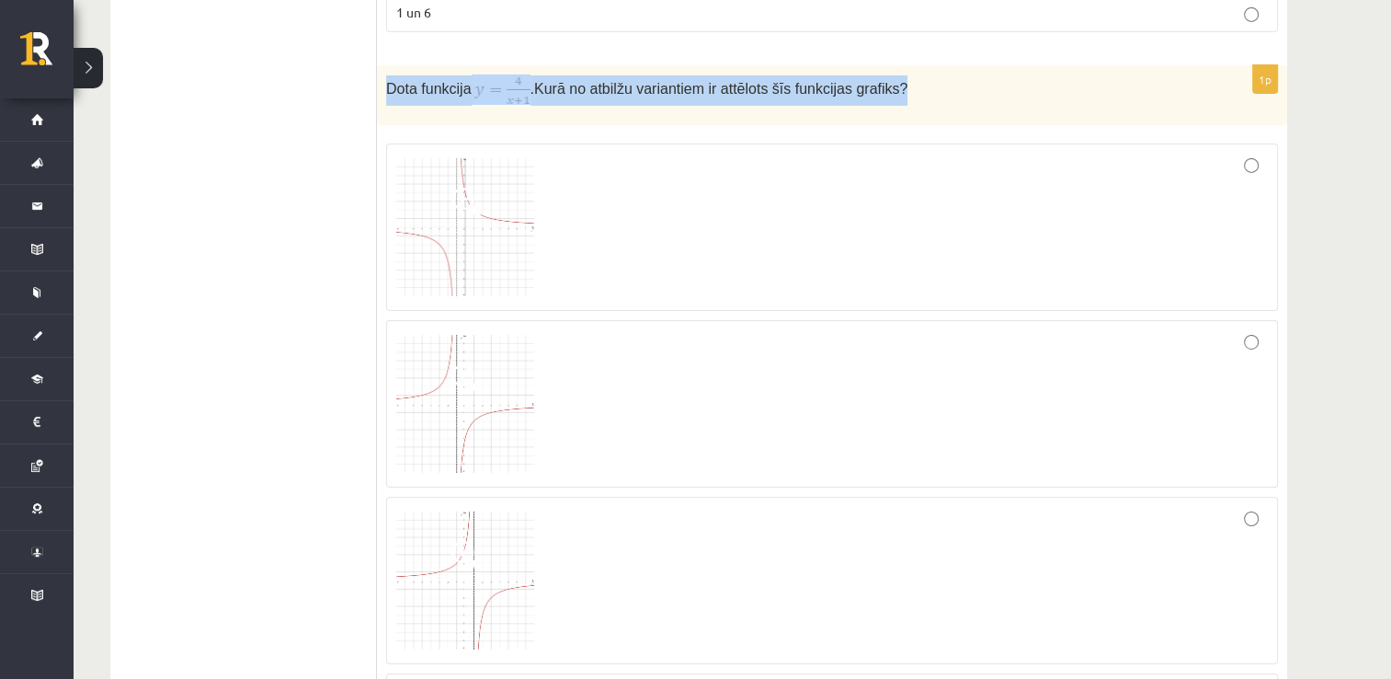
drag, startPoint x: 385, startPoint y: 53, endPoint x: 908, endPoint y: 43, distance: 522.4
click at [908, 65] on div "Dota funkcija . Kurā no atbilžu variantiem ir attēlots šīs funkcijas grafiks?" at bounding box center [832, 95] width 910 height 60
click at [909, 74] on p "Dota funkcija . Kurā no atbilžu variantiem ir attēlots šīs funkcijas grafiks?" at bounding box center [786, 89] width 800 height 30
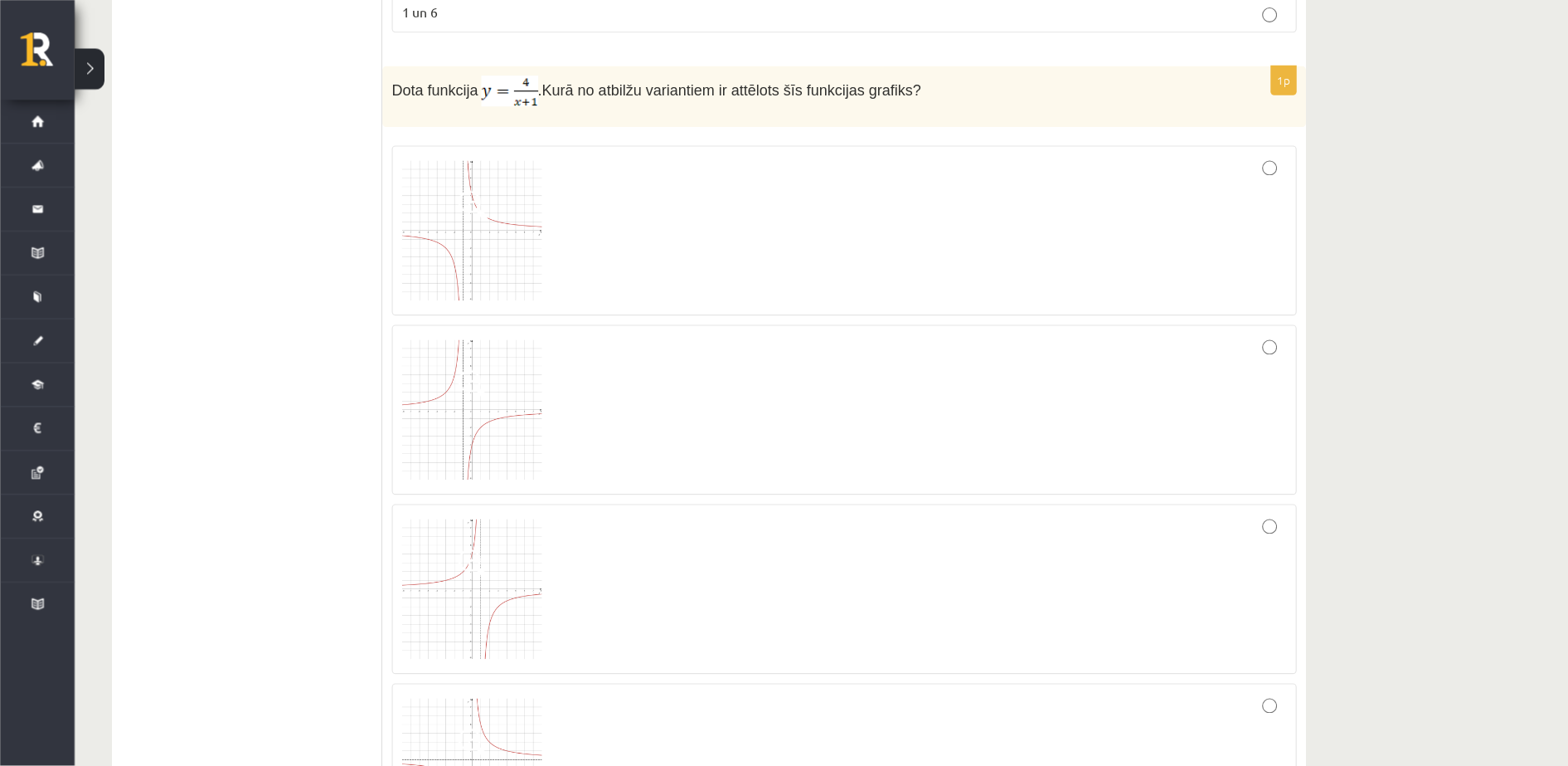
scroll to position [5629, 0]
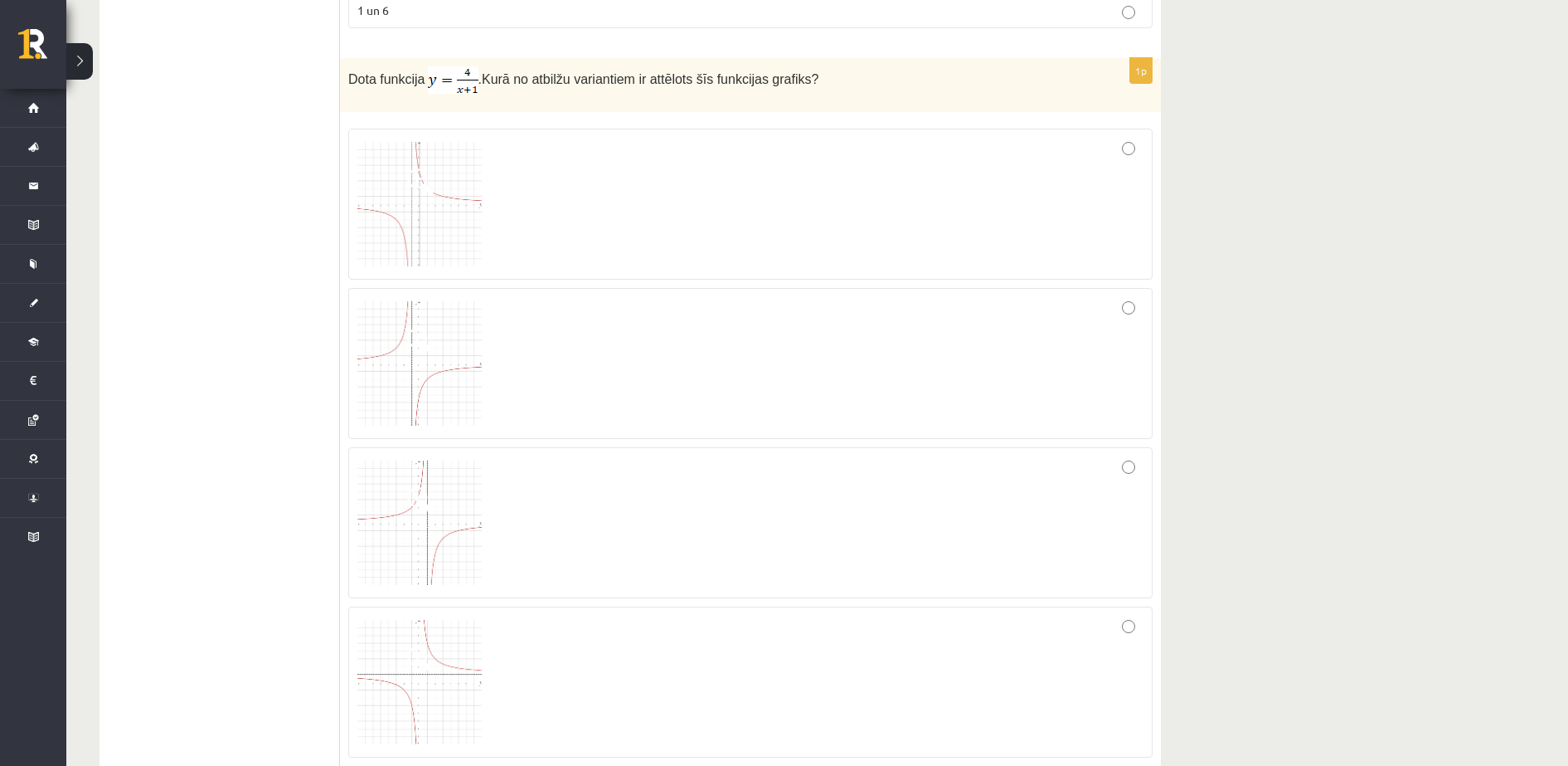
drag, startPoint x: 1199, startPoint y: 2, endPoint x: 204, endPoint y: 395, distance: 1069.8
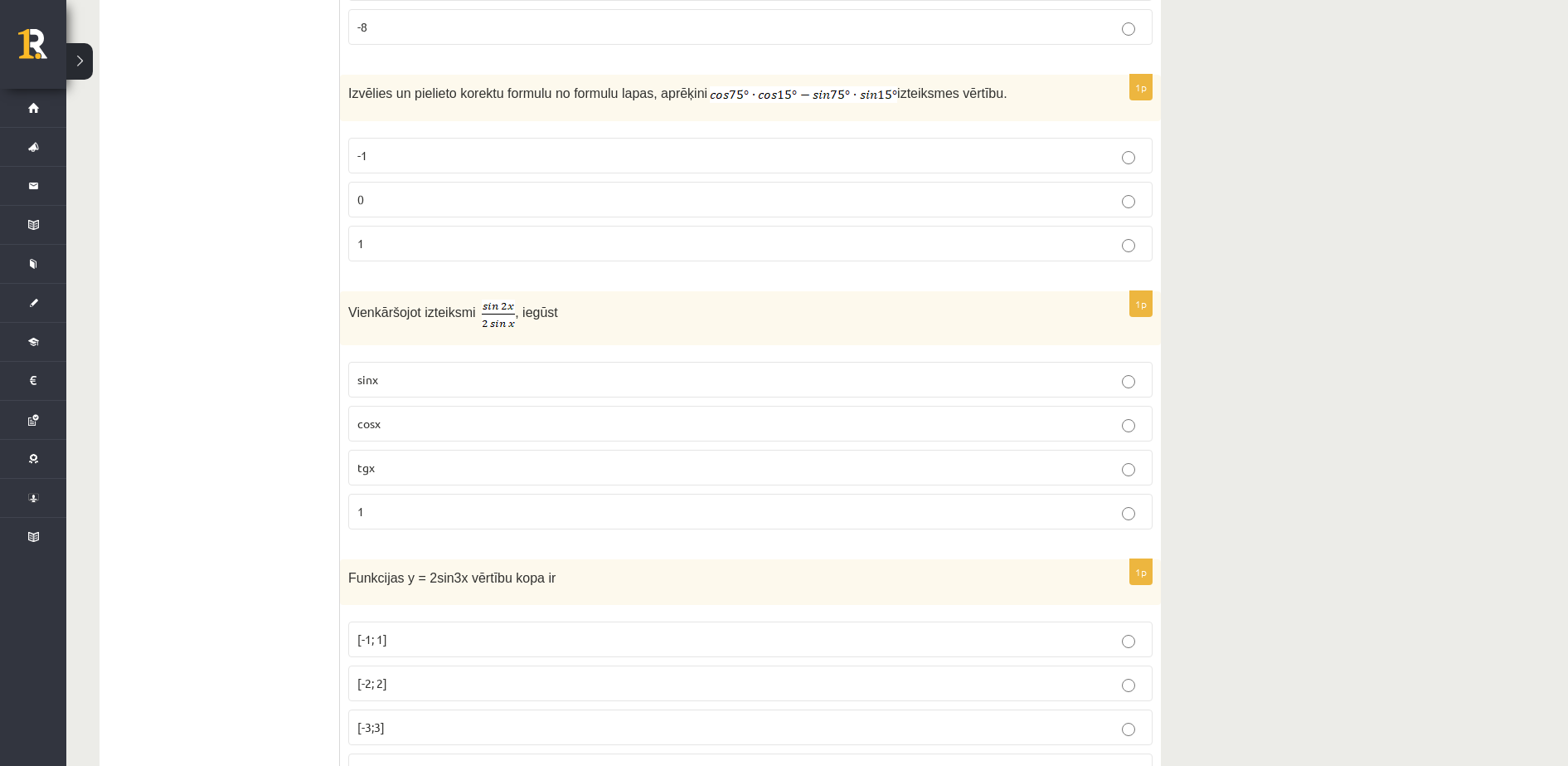
scroll to position [6987, 0]
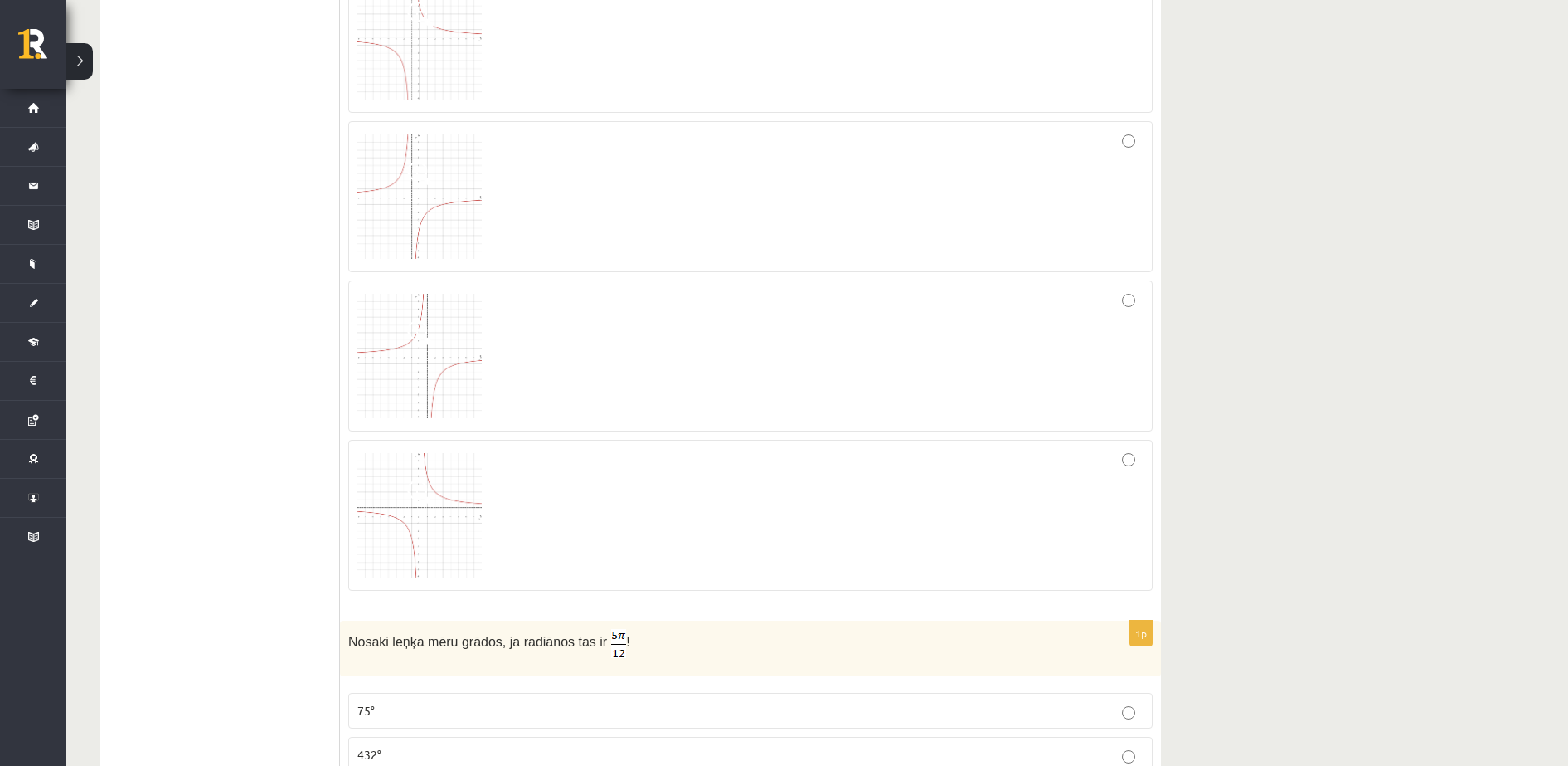
scroll to position [5915, 0]
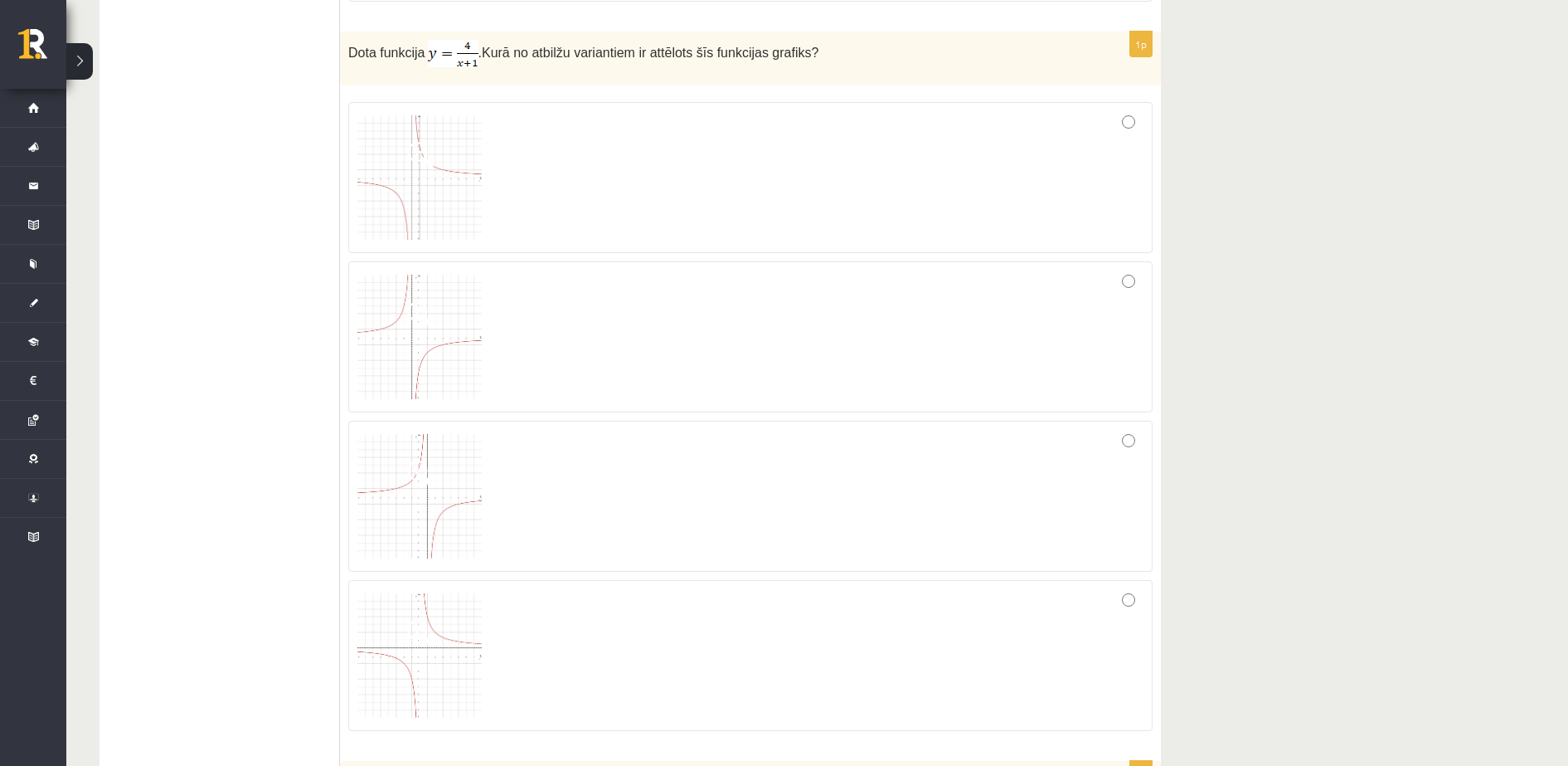
scroll to position [5658, 0]
click at [490, 526] on div at bounding box center [750, 494] width 786 height 133
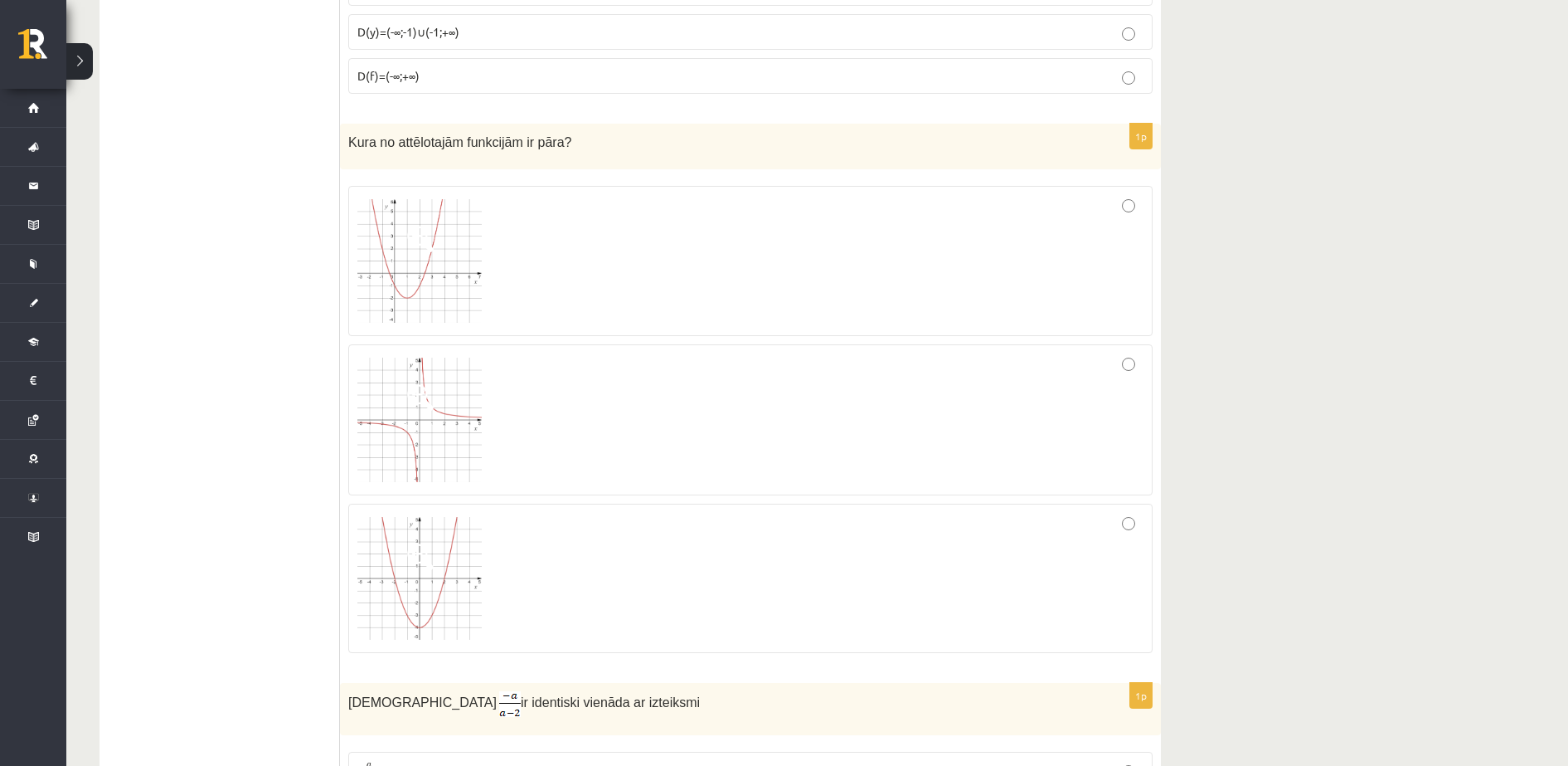
scroll to position [3066, 0]
click at [571, 417] on div at bounding box center [750, 416] width 786 height 133
click at [569, 223] on div at bounding box center [750, 257] width 786 height 133
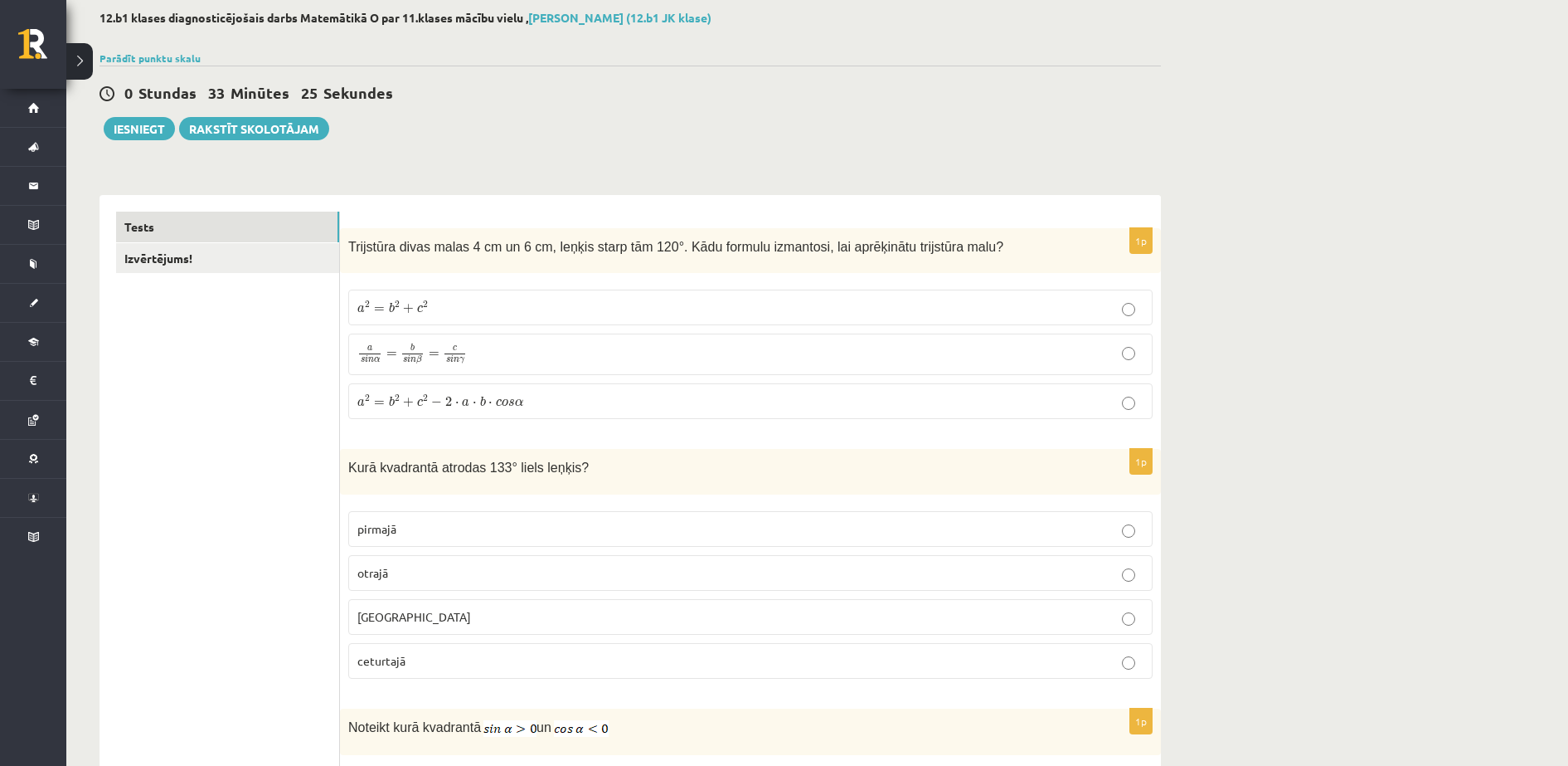
scroll to position [0, 0]
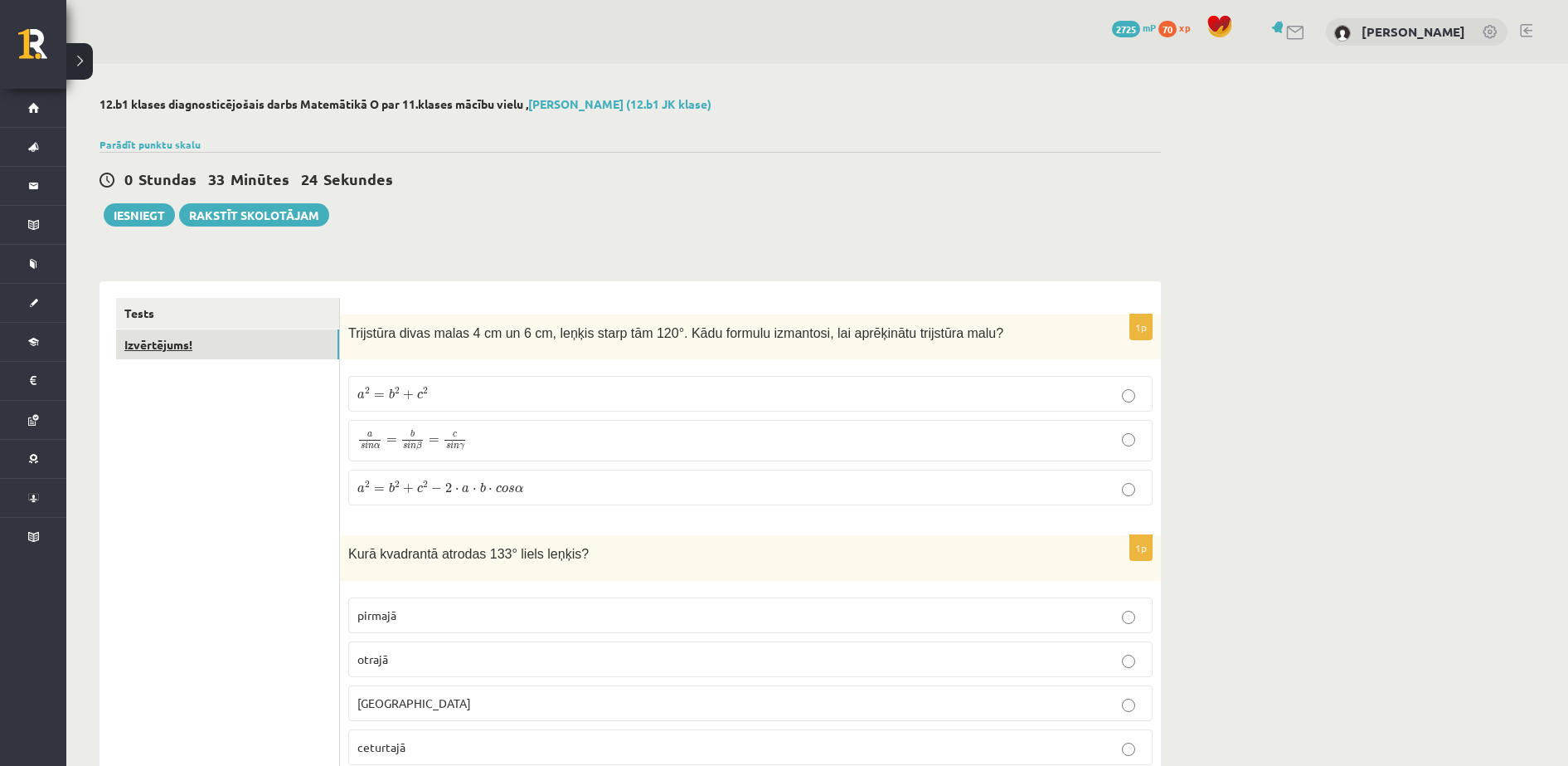
click at [214, 347] on link "Izvērtējums!" at bounding box center [227, 345] width 223 height 31
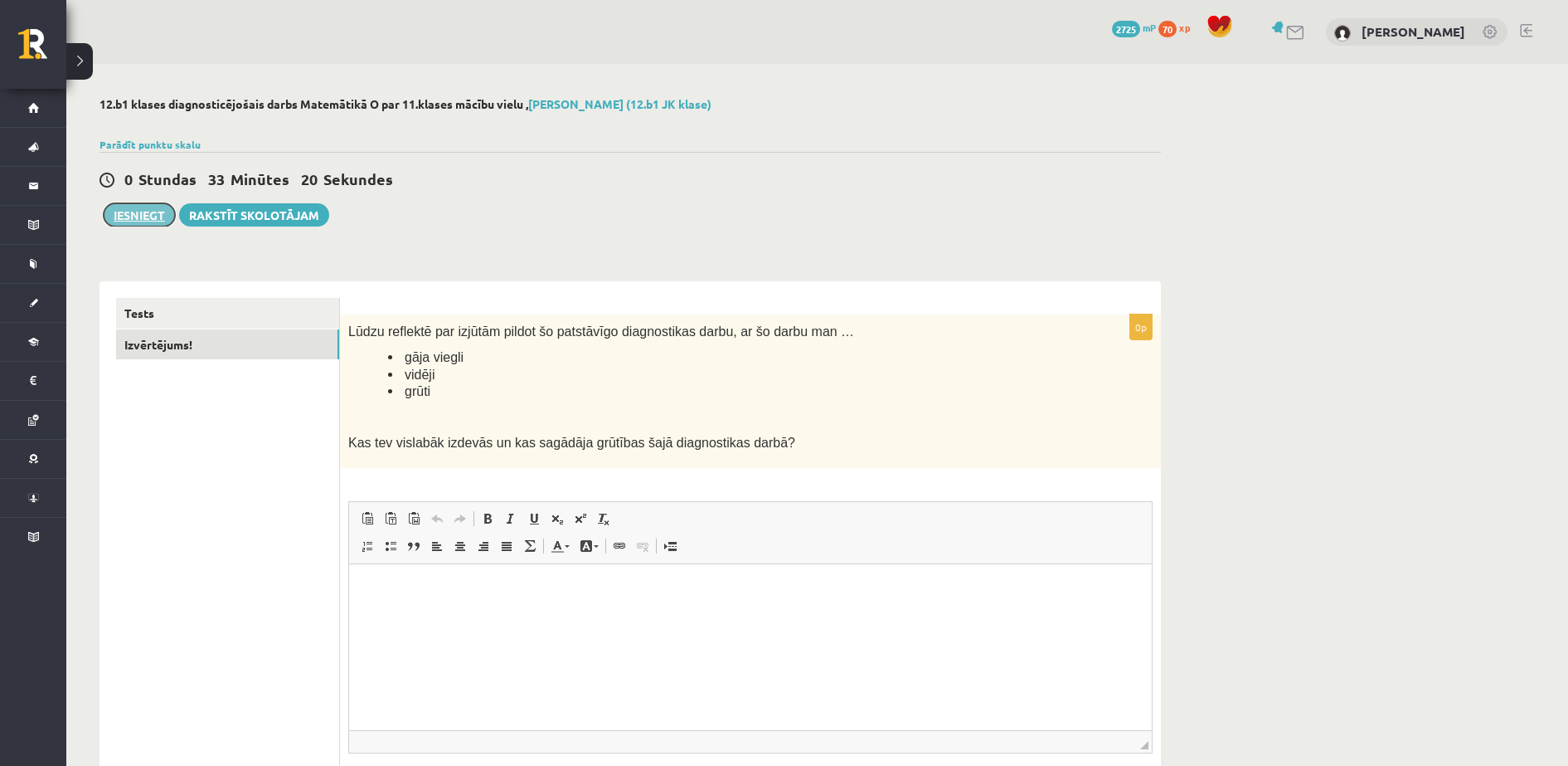
click at [125, 223] on button "Iesniegt" at bounding box center [139, 215] width 71 height 23
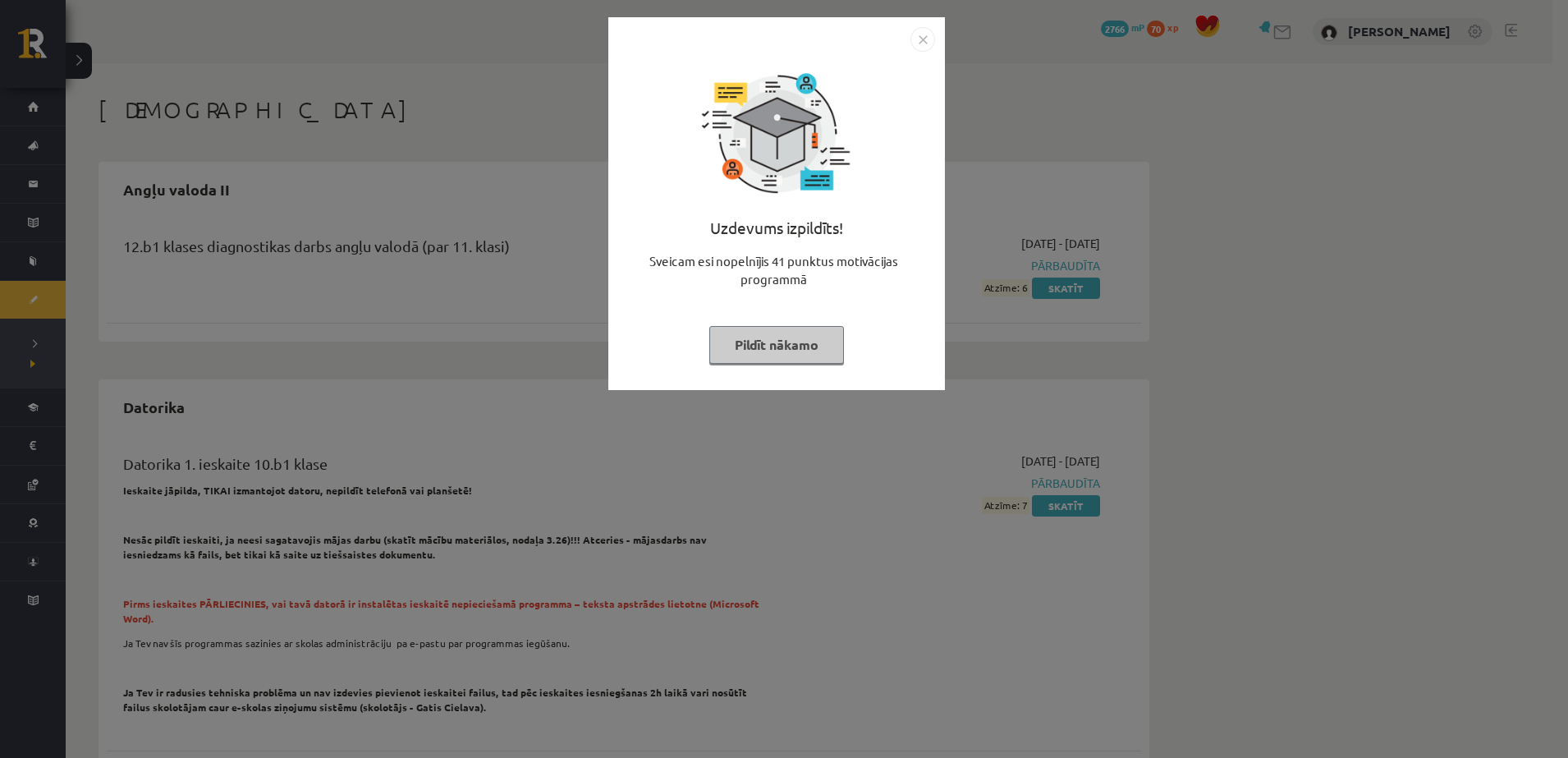
click at [810, 346] on button "Pildīt nākamo" at bounding box center [776, 345] width 135 height 37
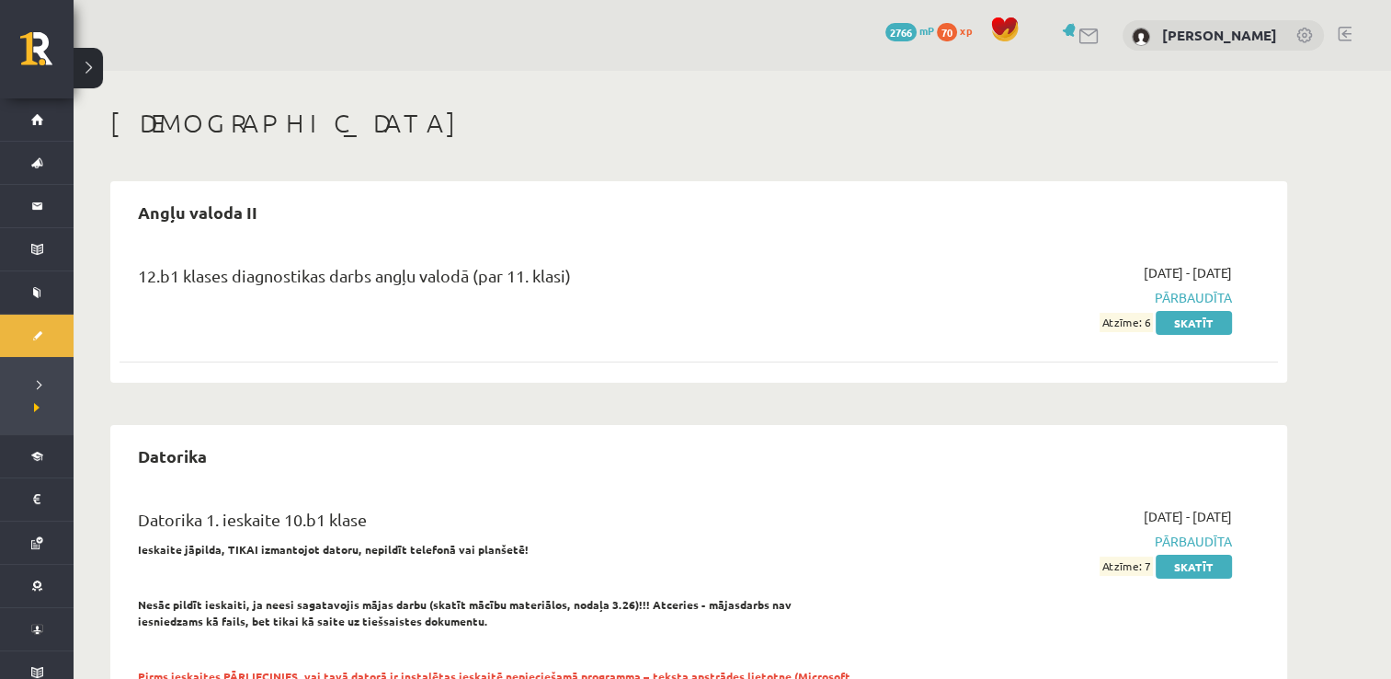
drag, startPoint x: 1649, startPoint y: 0, endPoint x: 826, endPoint y: 107, distance: 829.9
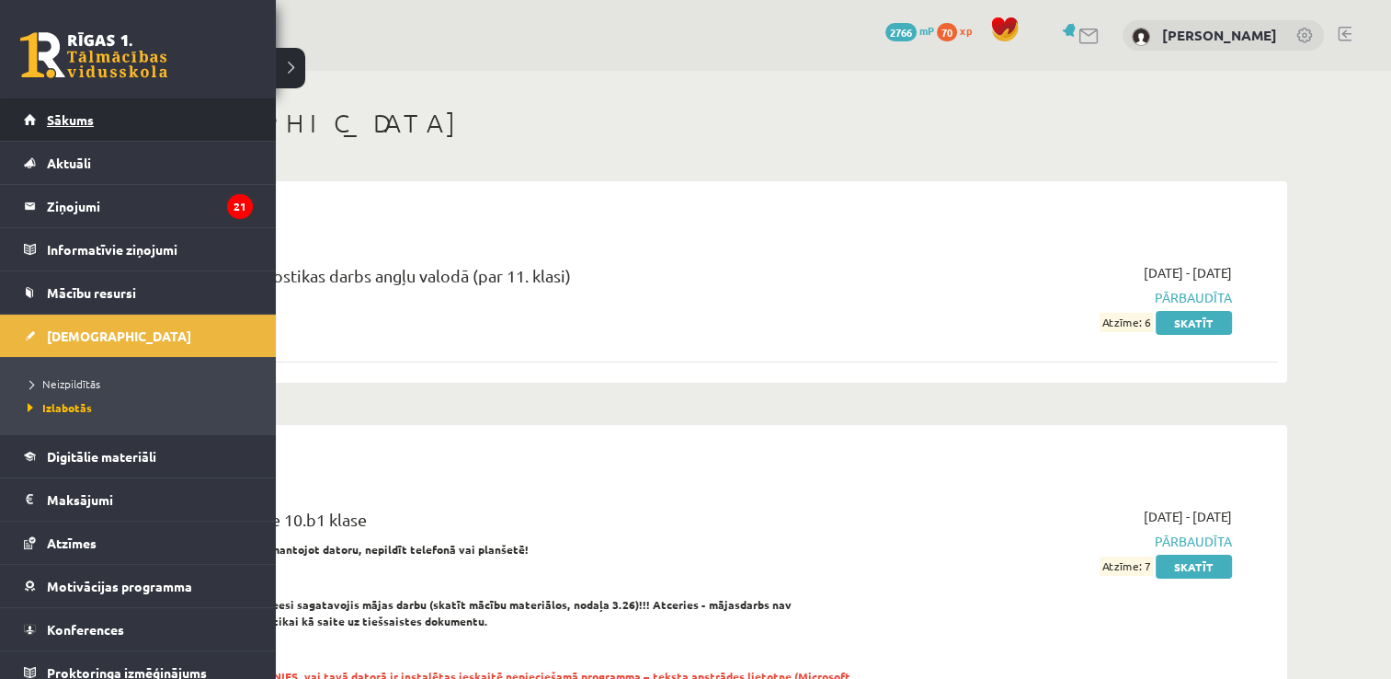
click at [55, 117] on span "Sākums" at bounding box center [70, 119] width 47 height 17
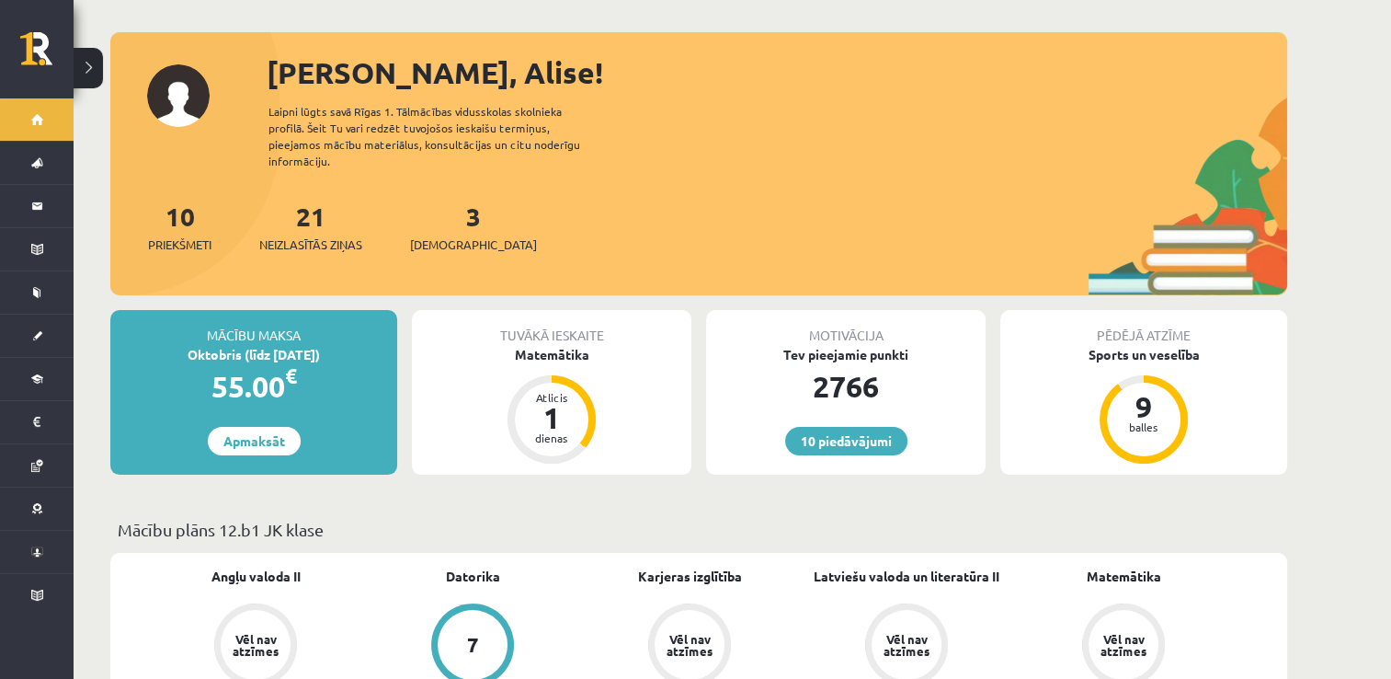
scroll to position [76, 0]
click at [441, 209] on link "3 Ieskaites" at bounding box center [473, 226] width 127 height 54
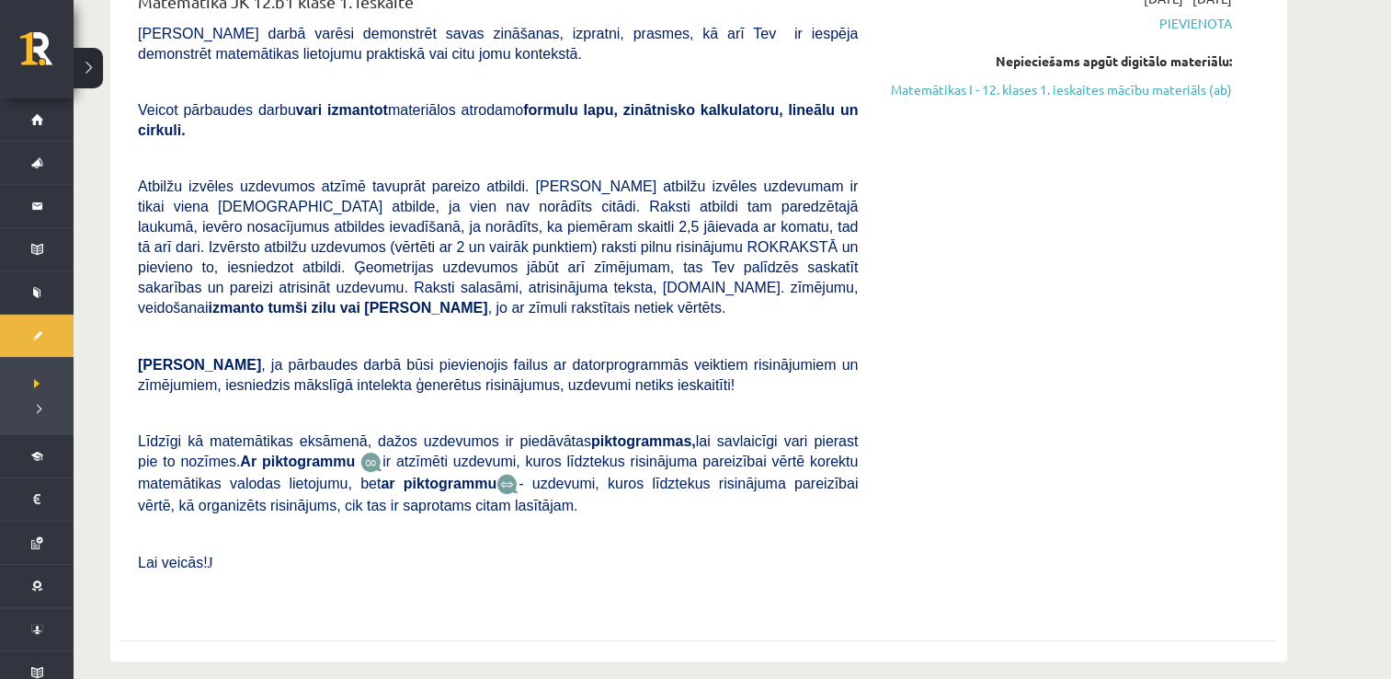
scroll to position [245, 0]
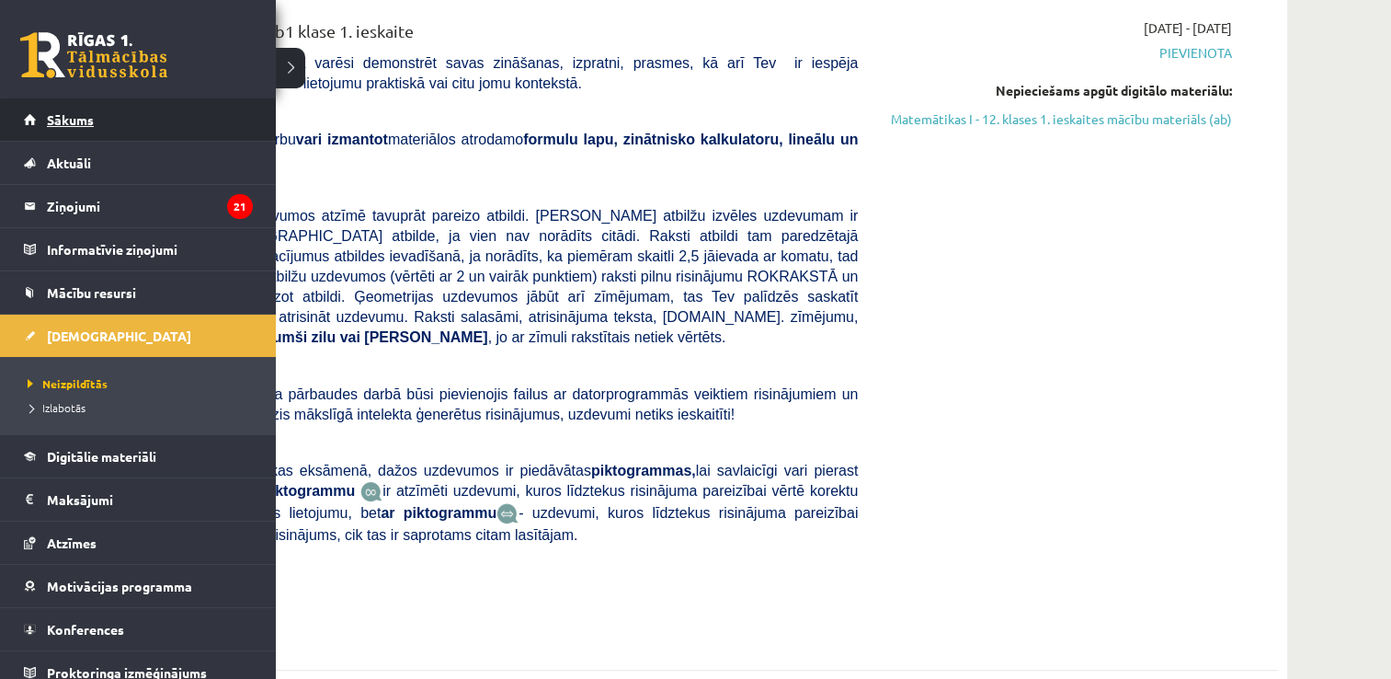
click at [77, 120] on span "Sākums" at bounding box center [70, 119] width 47 height 17
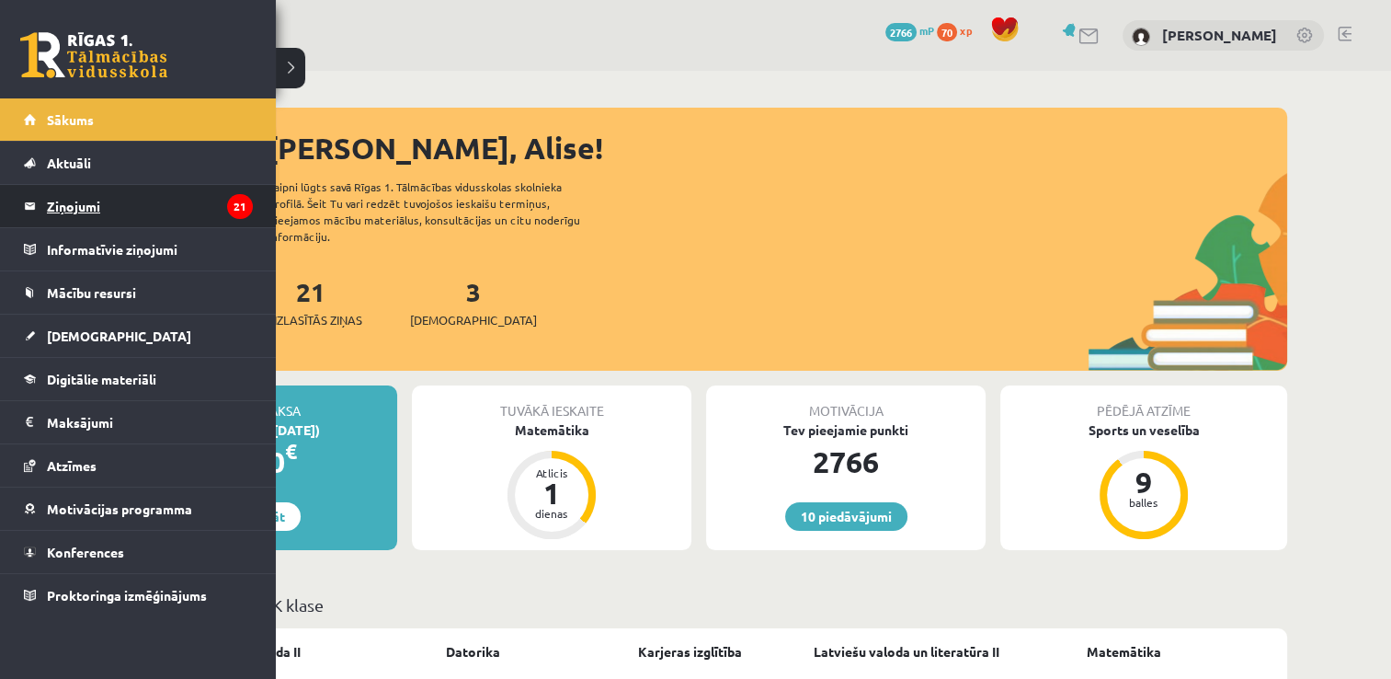
click at [56, 200] on legend "Ziņojumi 21" at bounding box center [150, 206] width 206 height 42
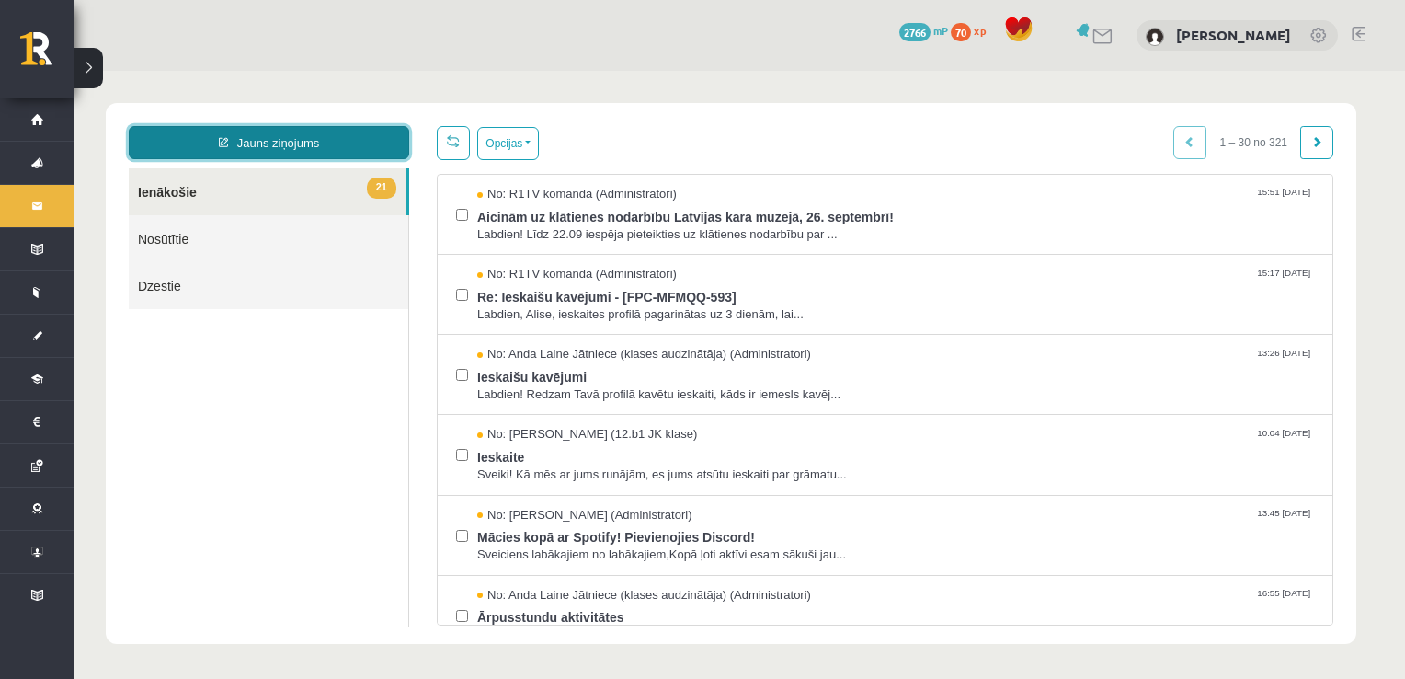
click at [216, 149] on link "Jauns ziņojums" at bounding box center [269, 142] width 280 height 33
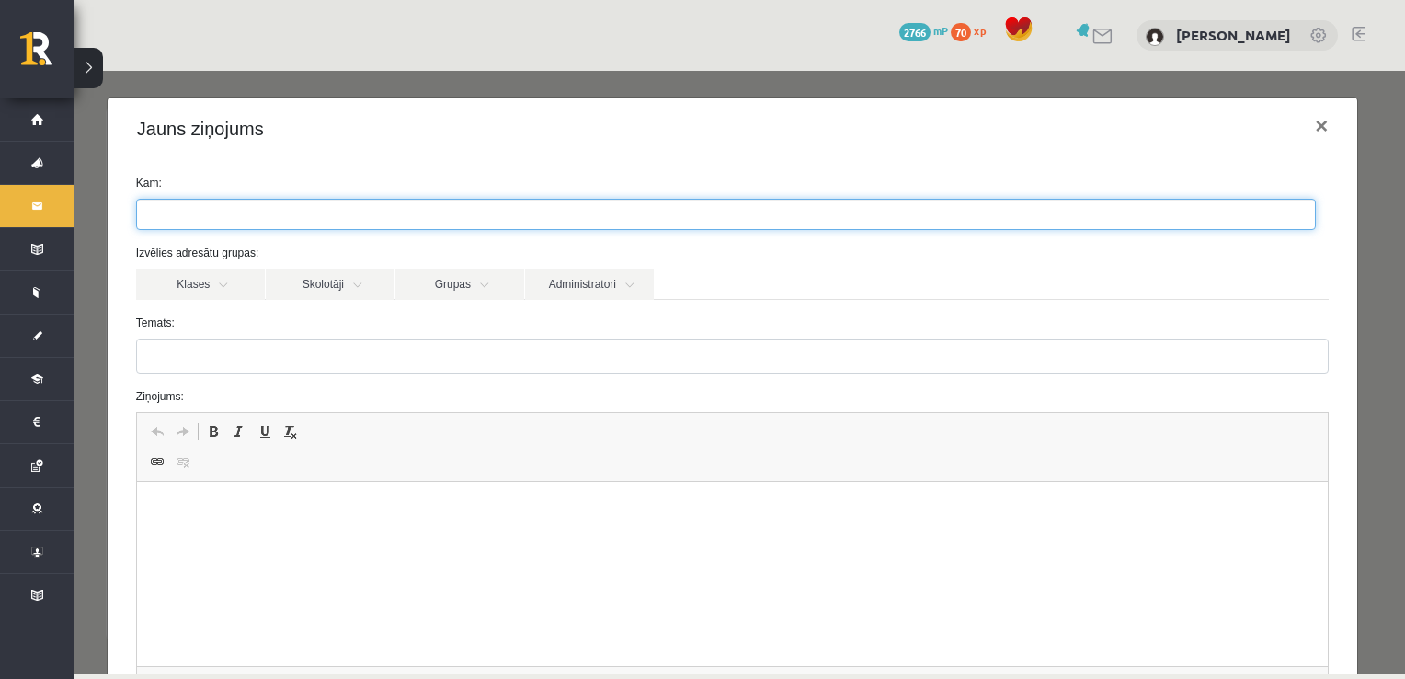
click at [212, 226] on ul at bounding box center [726, 214] width 1178 height 29
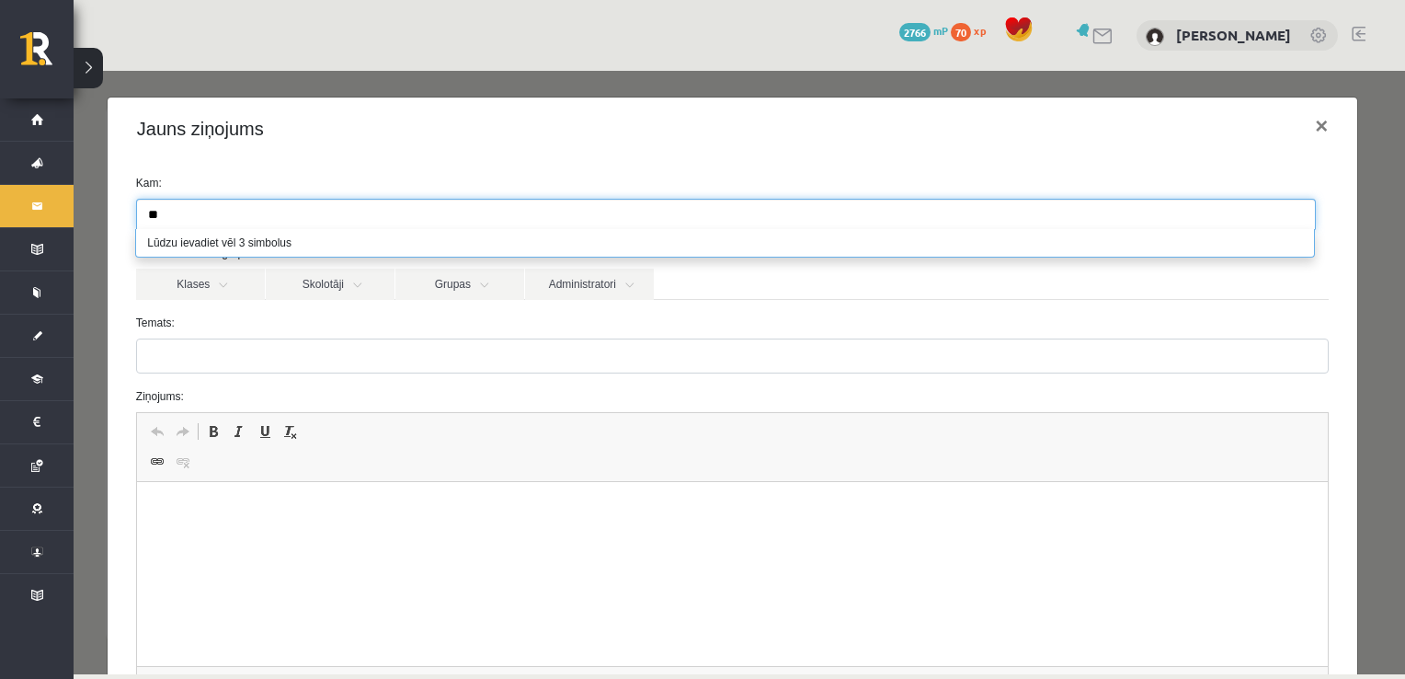
type input "*"
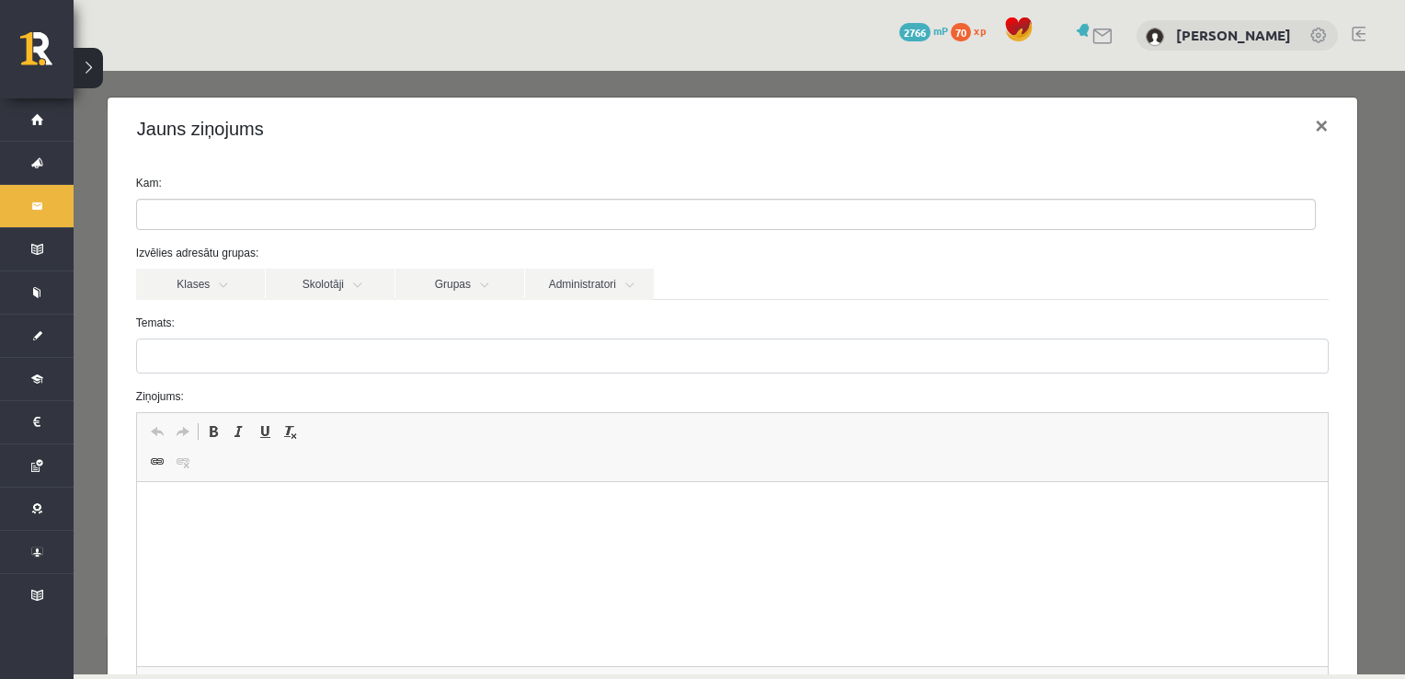
click at [299, 314] on label "Temats:" at bounding box center [732, 322] width 1220 height 17
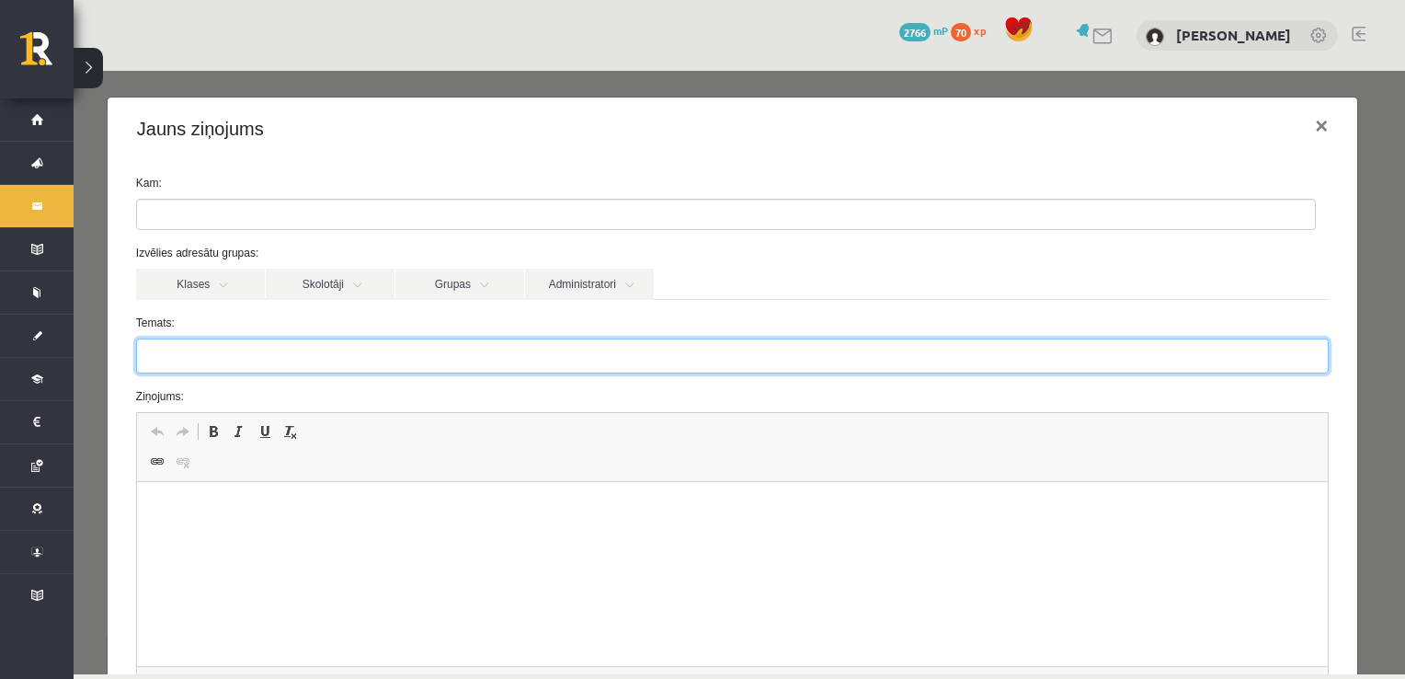
click at [299, 338] on input "Temats:" at bounding box center [732, 355] width 1193 height 35
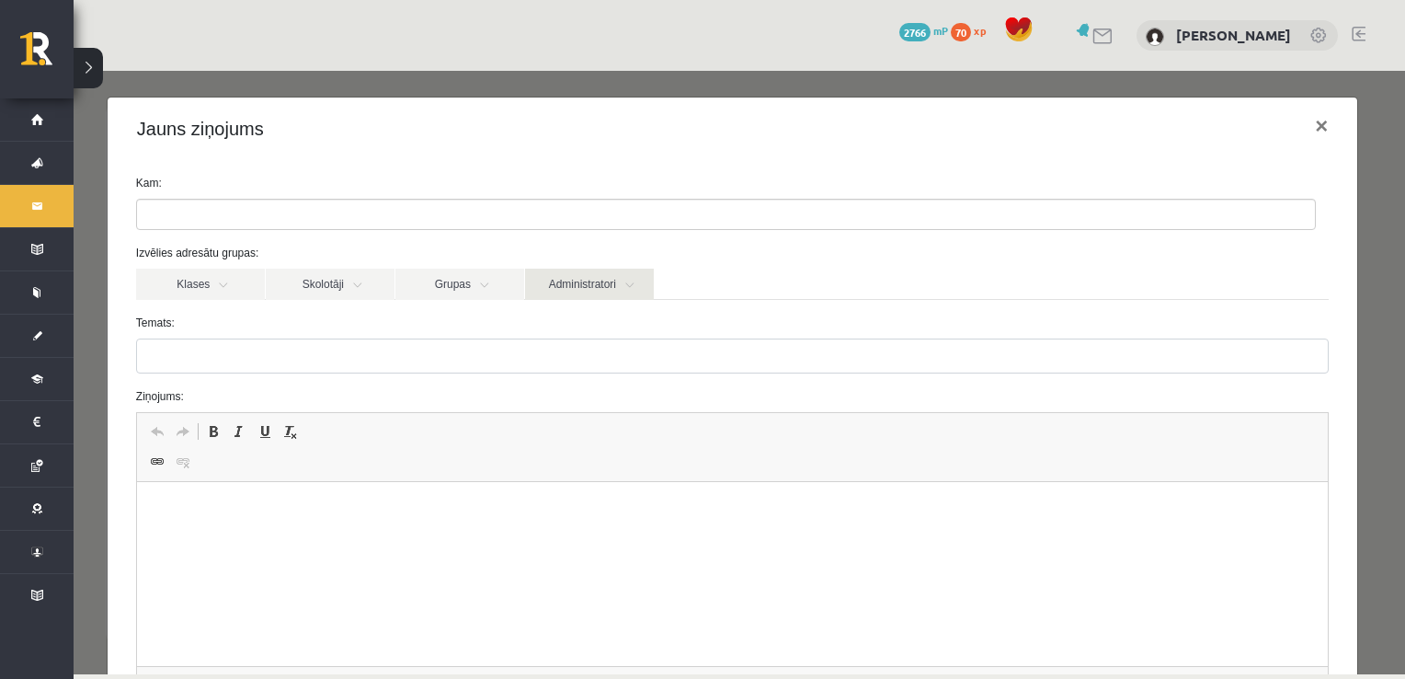
click at [556, 273] on link "Administratori" at bounding box center [589, 284] width 129 height 31
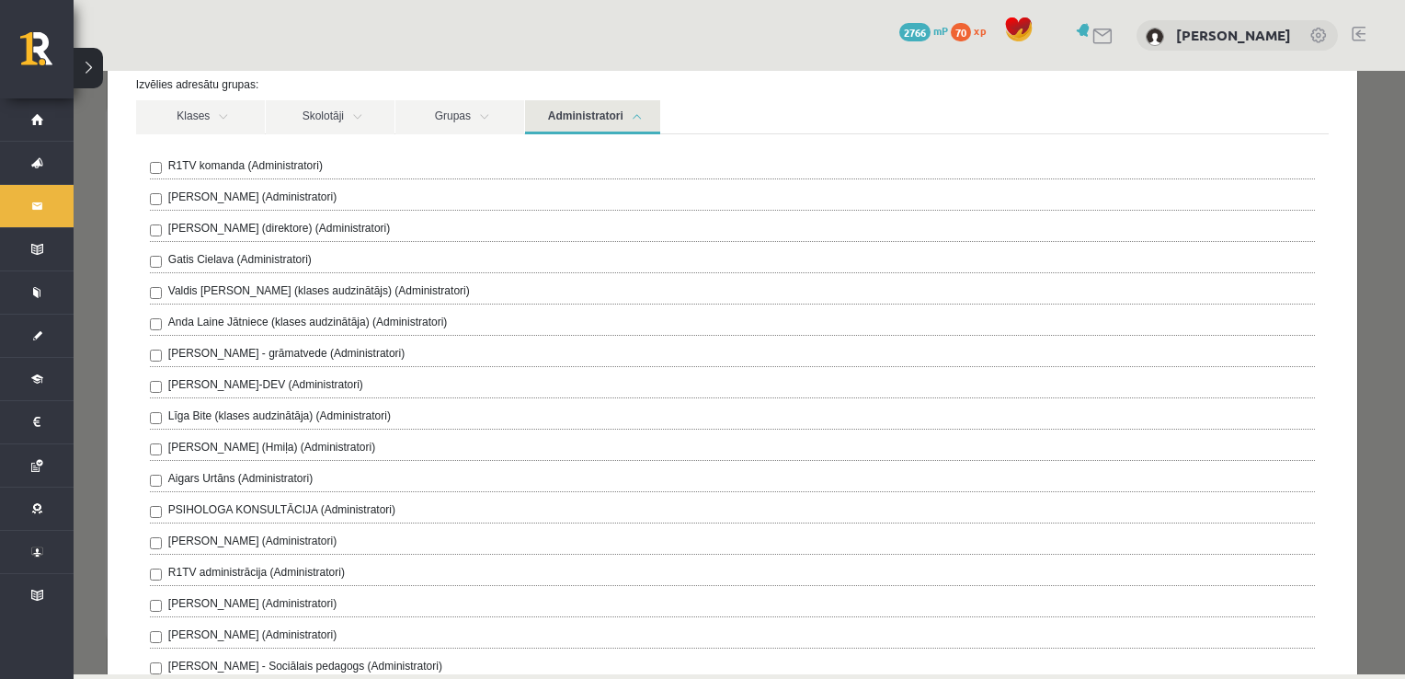
scroll to position [167, 0]
click at [259, 565] on label "R1TV administrācija (Administratori)" at bounding box center [256, 573] width 177 height 17
click at [610, 112] on link "Administratori" at bounding box center [592, 118] width 135 height 34
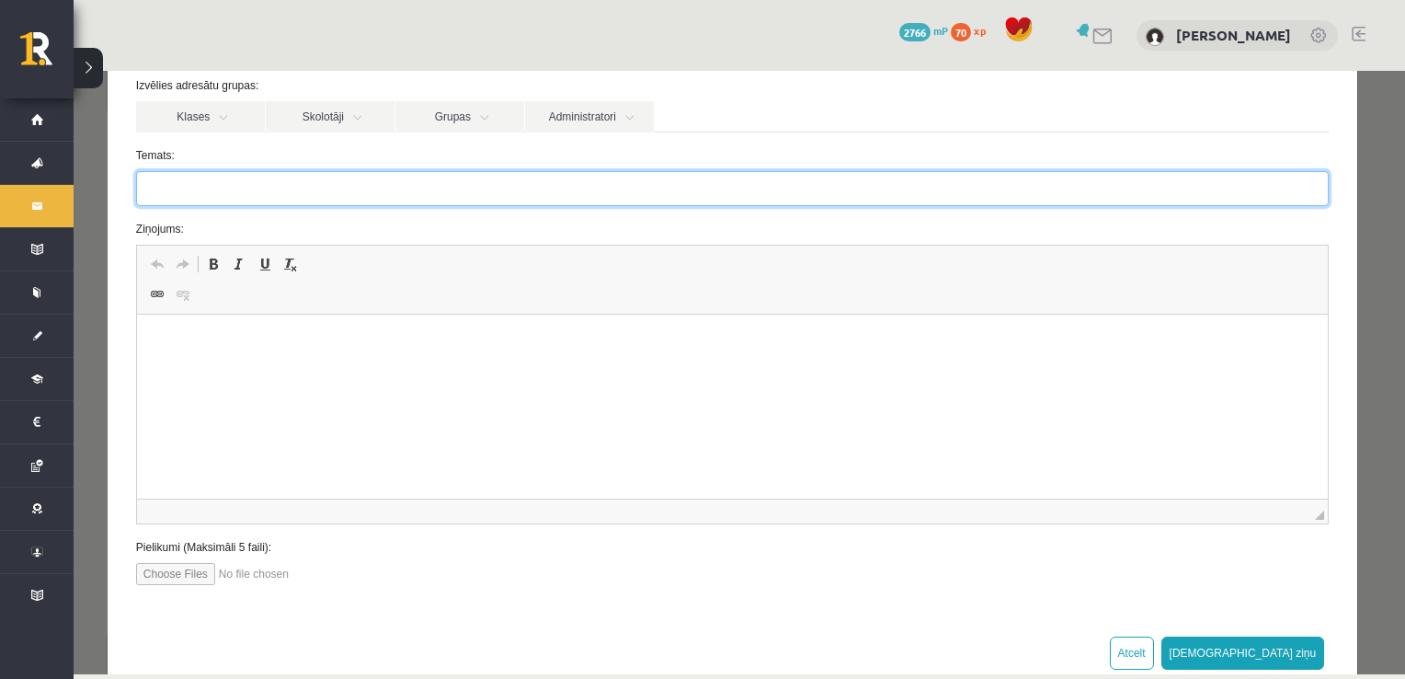
click at [436, 182] on input "Temats:" at bounding box center [732, 188] width 1193 height 35
type input "**********"
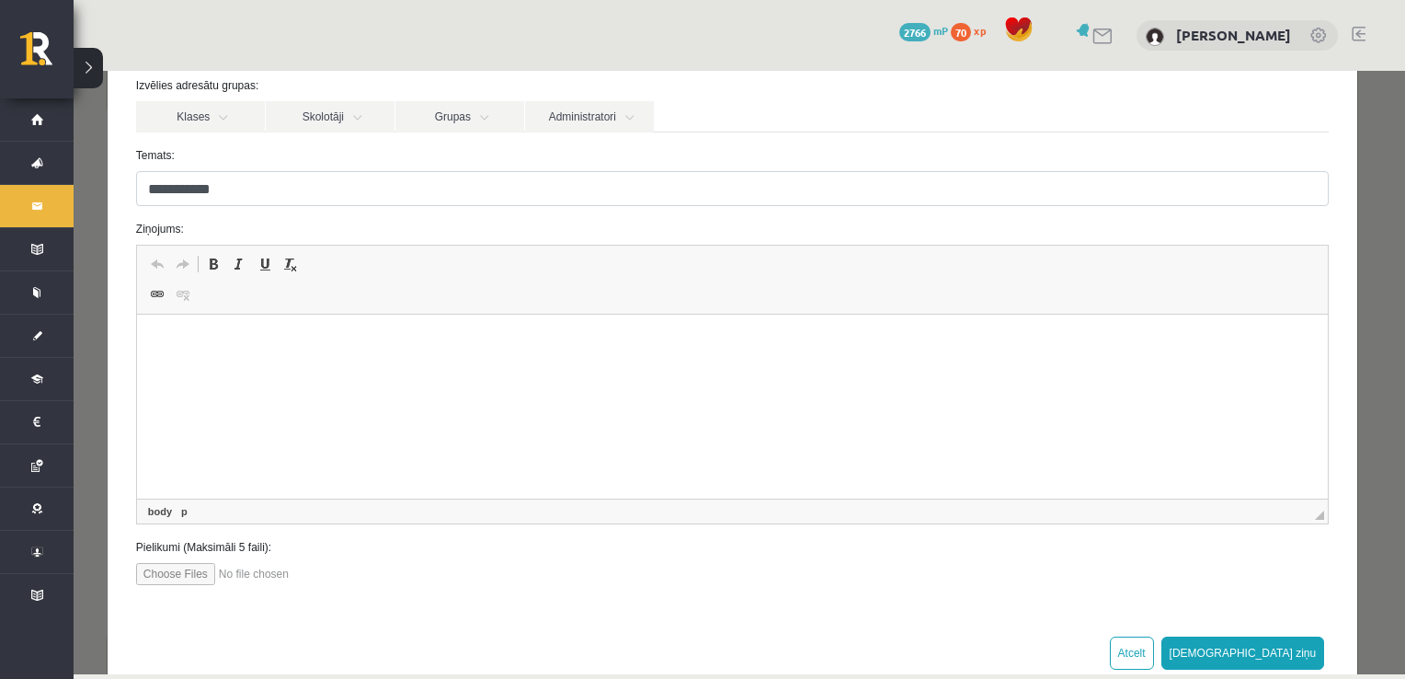
click at [303, 332] on html at bounding box center [731, 342] width 1191 height 56
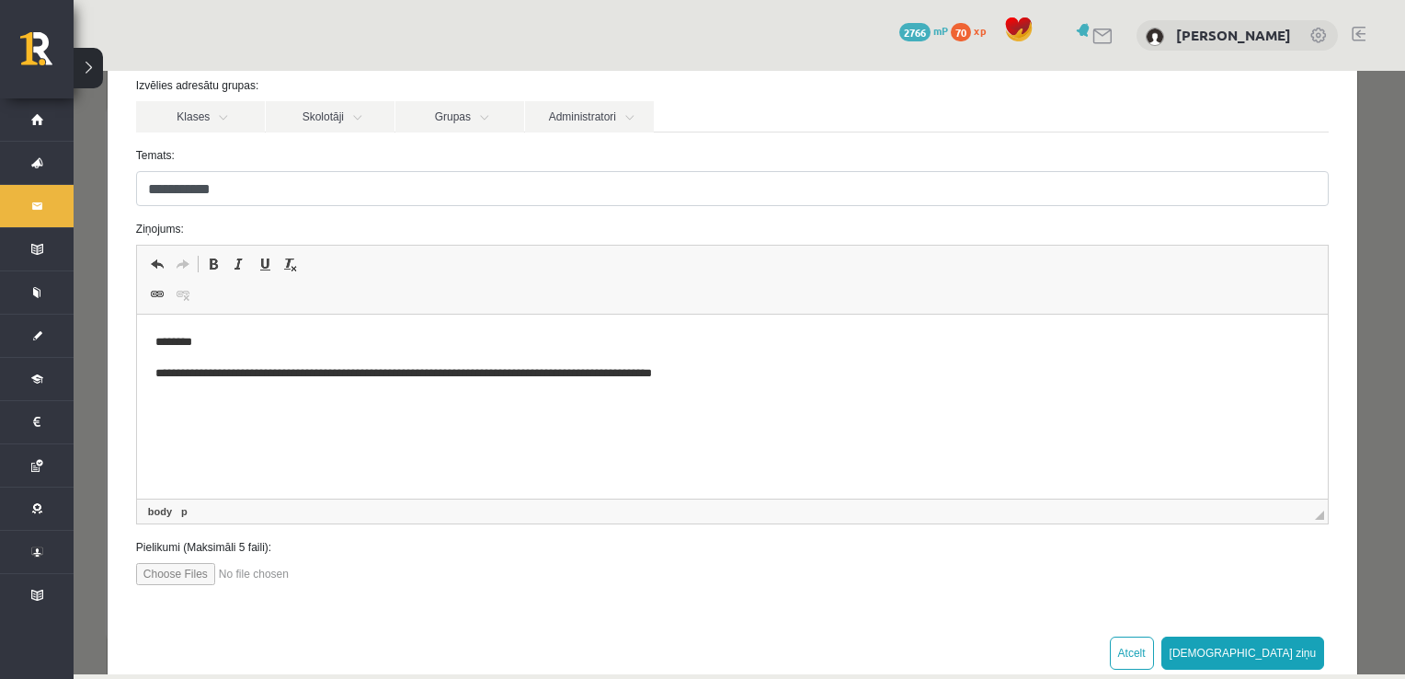
click at [510, 373] on p "**********" at bounding box center [725, 373] width 1142 height 19
click at [784, 373] on p "**********" at bounding box center [725, 373] width 1142 height 19
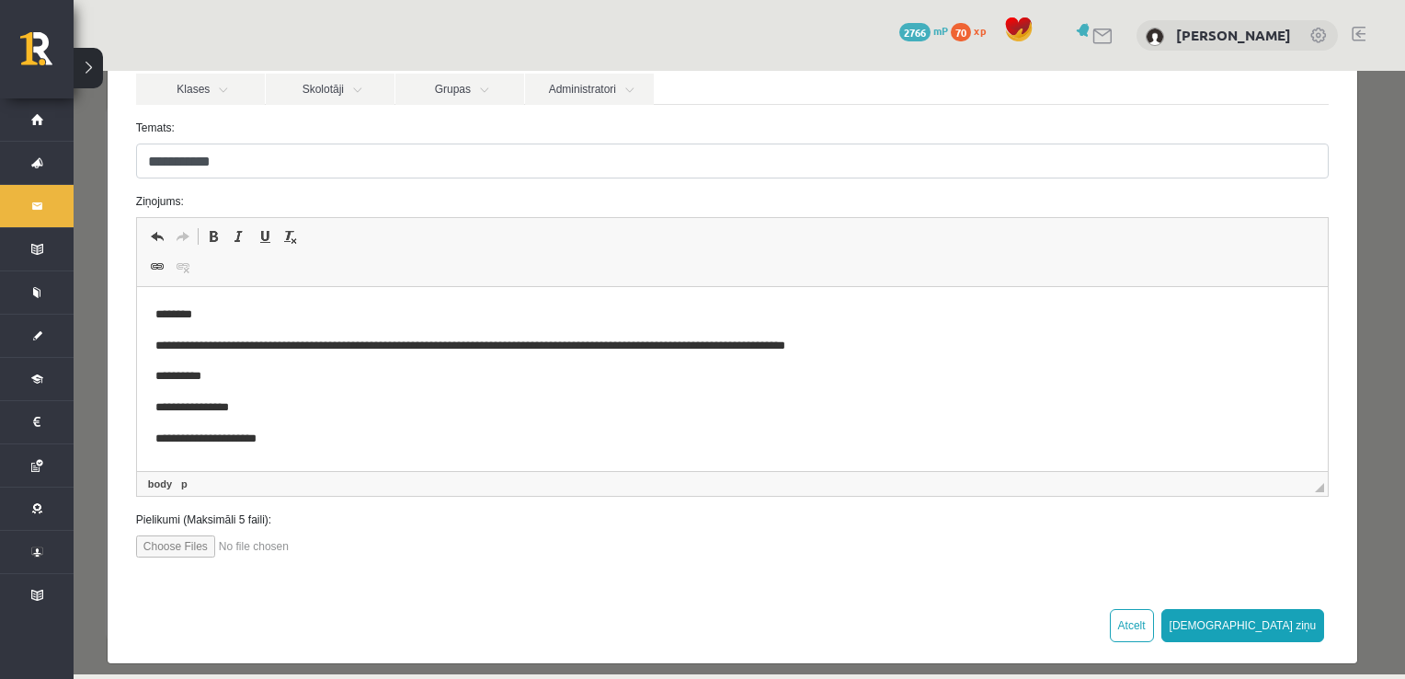
scroll to position [191, 0]
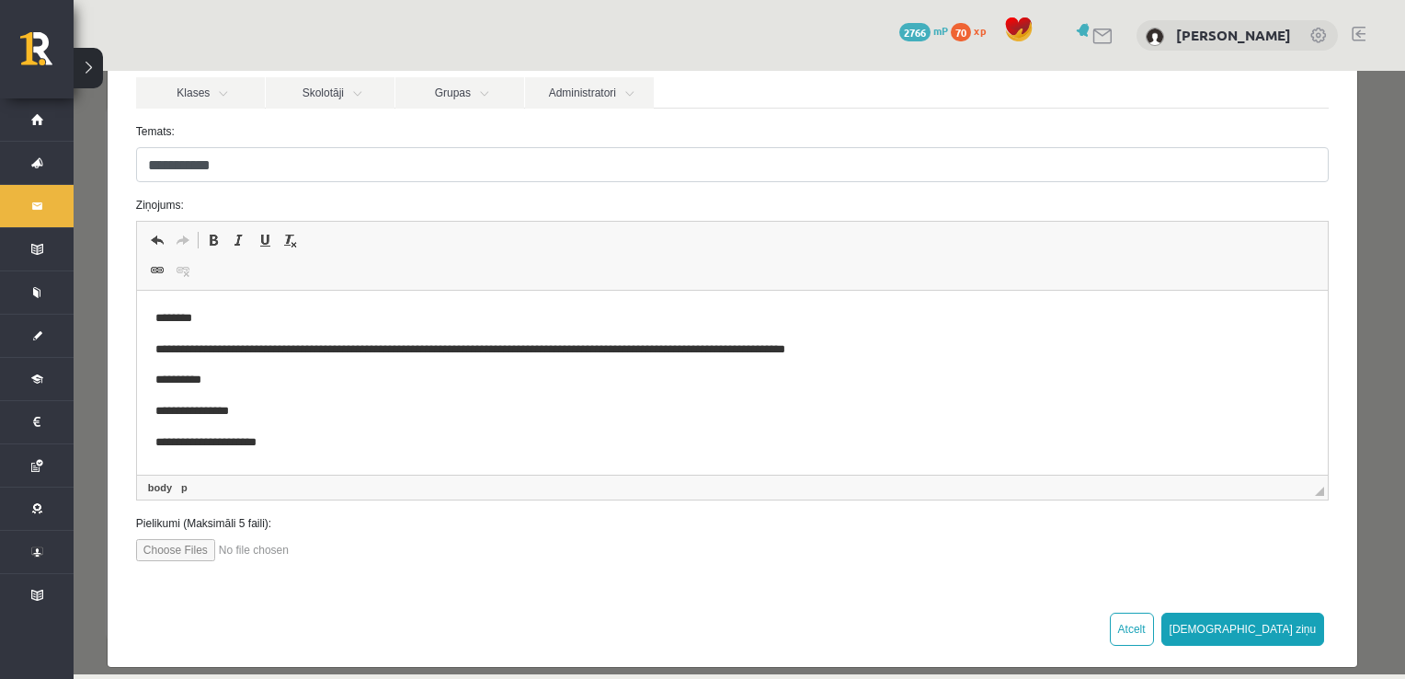
click at [177, 166] on input "**********" at bounding box center [732, 164] width 1193 height 35
type input "**********"
click at [768, 378] on p "**********" at bounding box center [725, 380] width 1142 height 19
click at [894, 351] on p "**********" at bounding box center [725, 349] width 1142 height 19
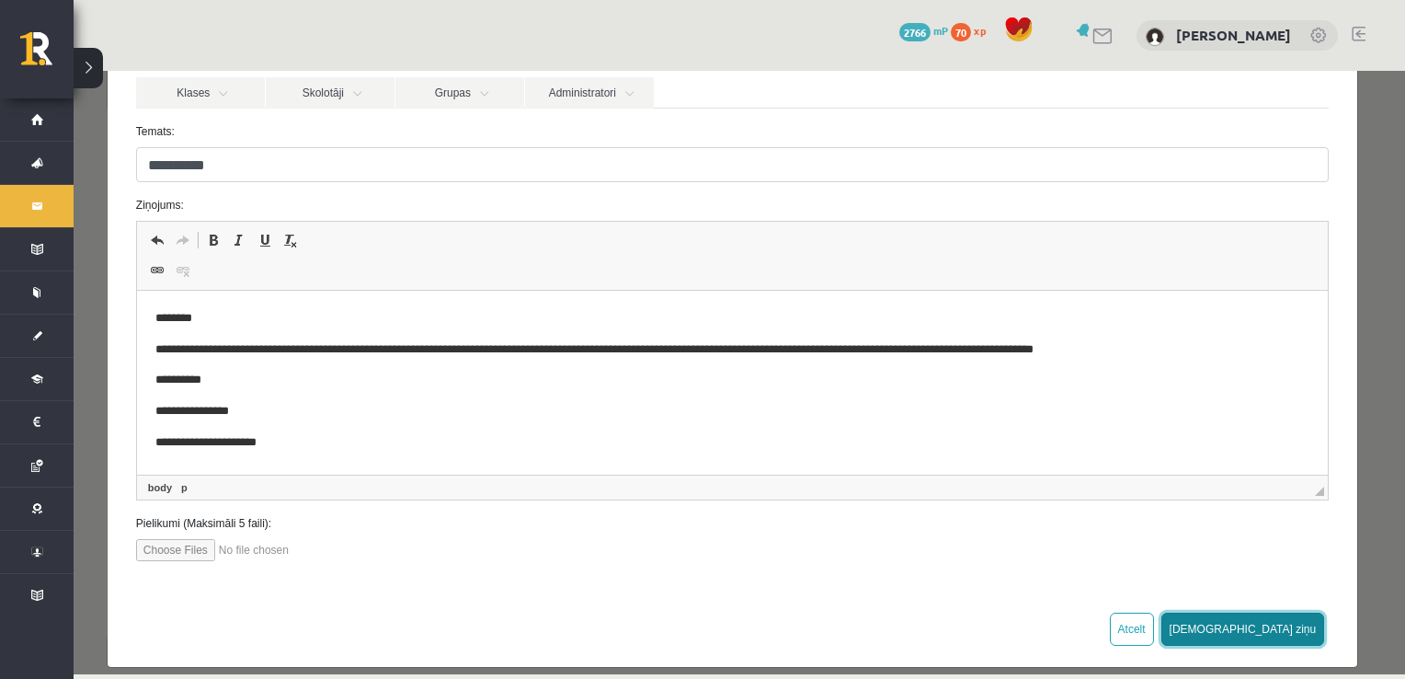
click at [1288, 631] on button "[DEMOGRAPHIC_DATA] ziņu" at bounding box center [1243, 628] width 164 height 33
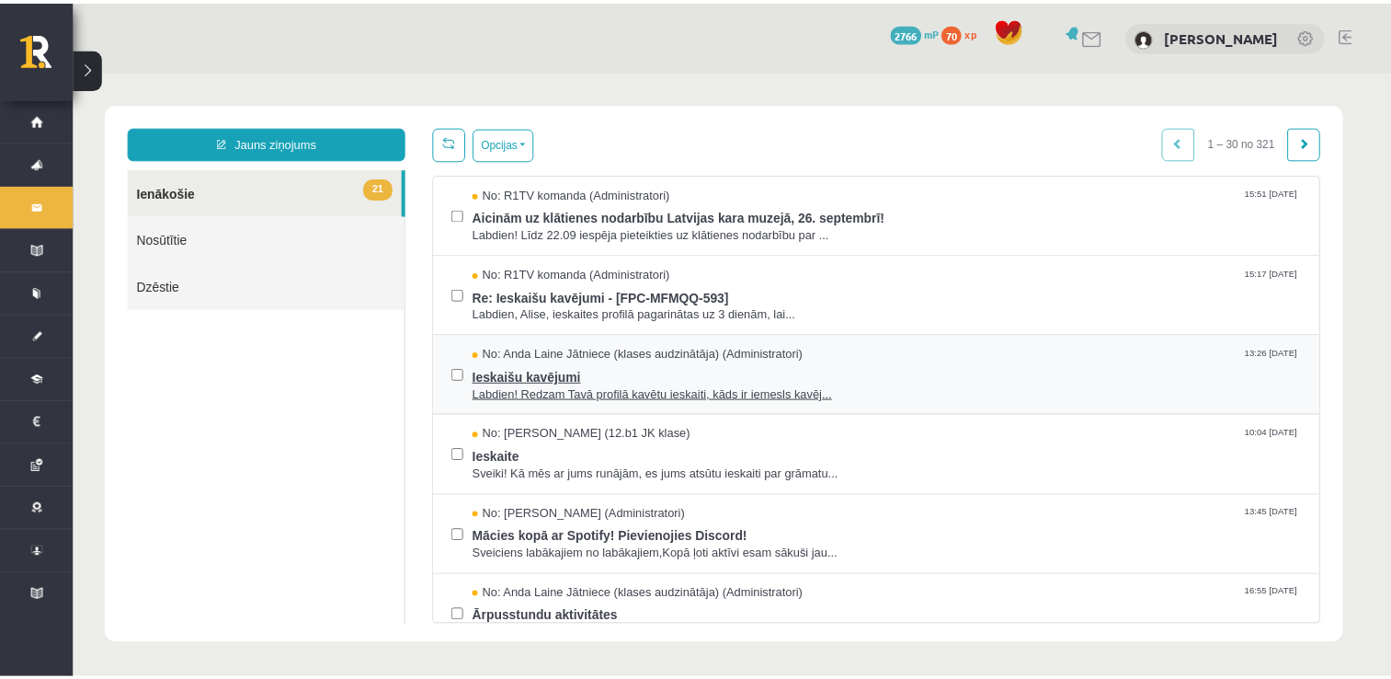
scroll to position [0, 0]
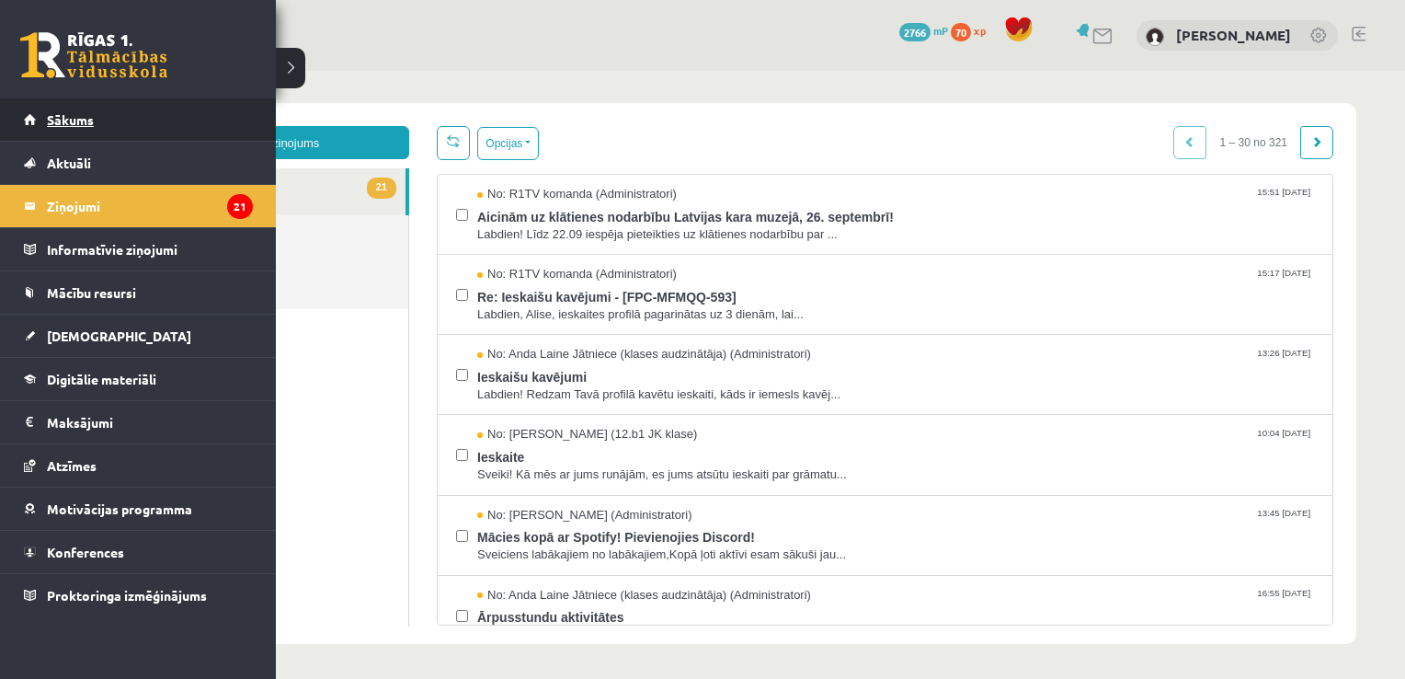
click at [63, 119] on span "Sākums" at bounding box center [70, 119] width 47 height 17
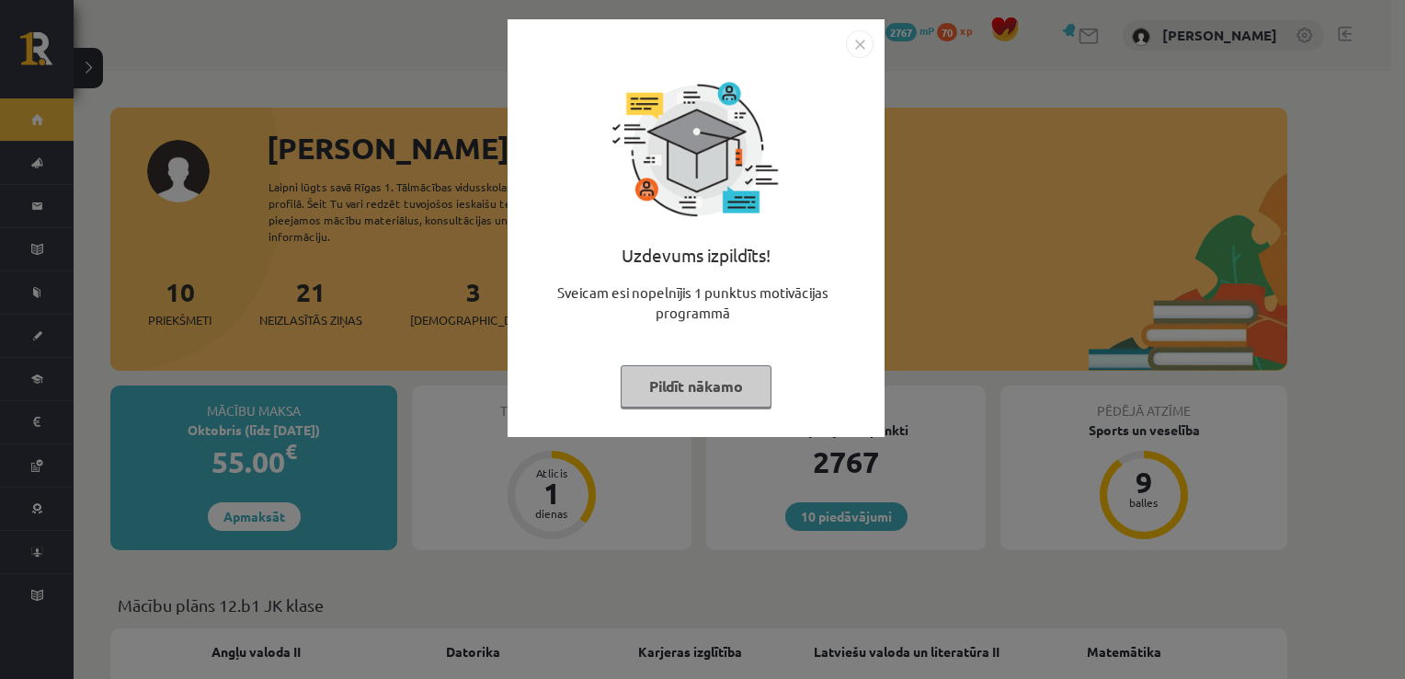
click at [687, 368] on button "Pildīt nākamo" at bounding box center [696, 386] width 151 height 42
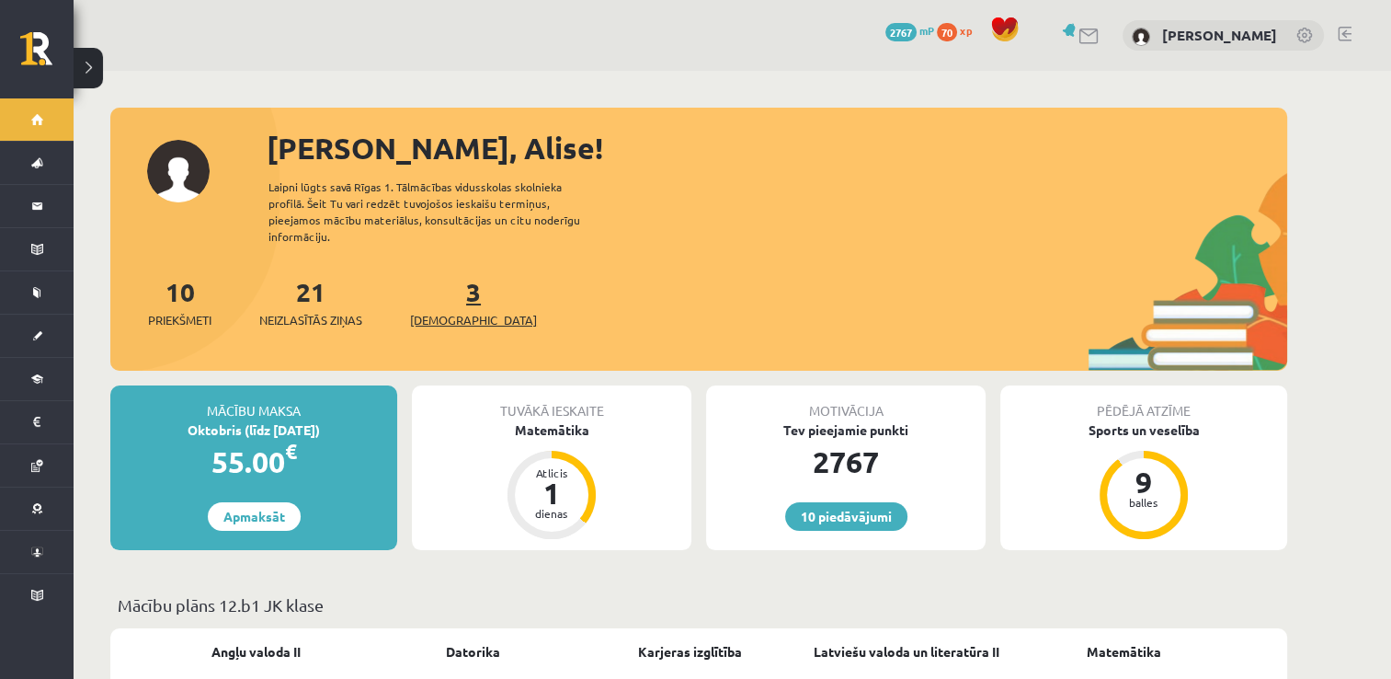
click at [437, 288] on link "3 Ieskaites" at bounding box center [473, 302] width 127 height 54
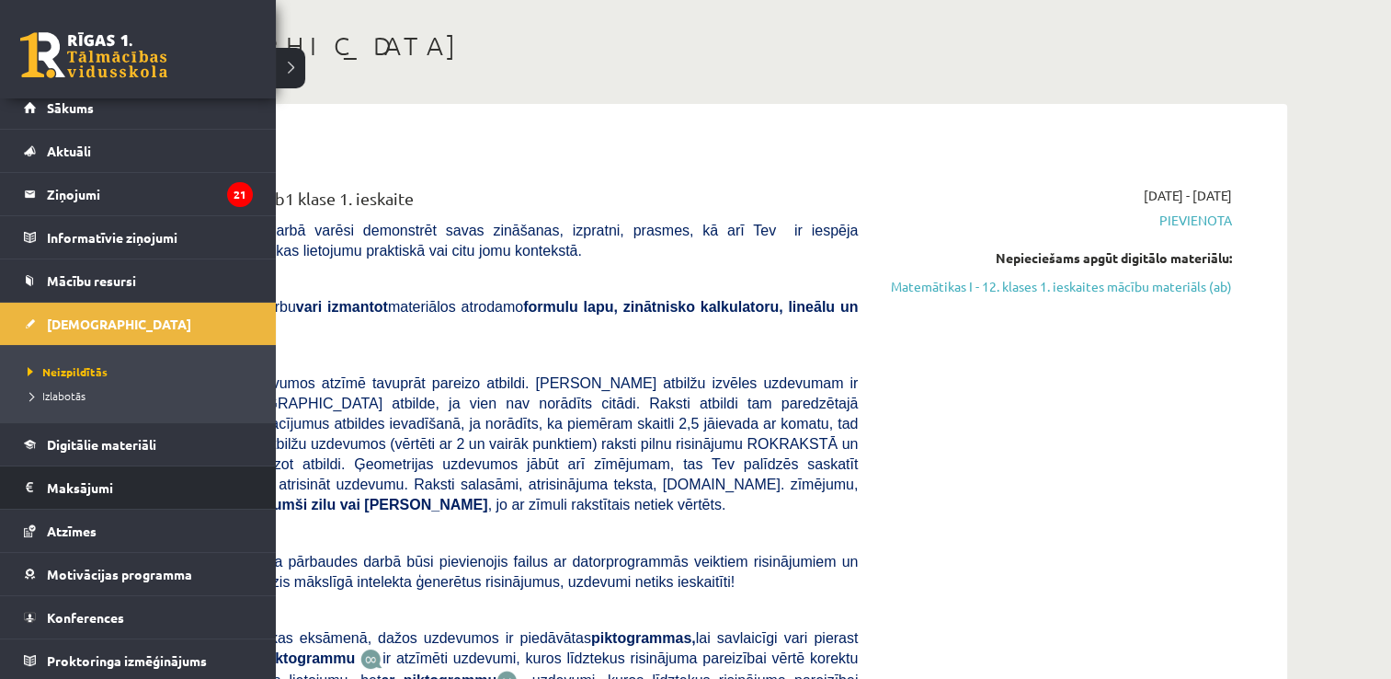
scroll to position [11, 0]
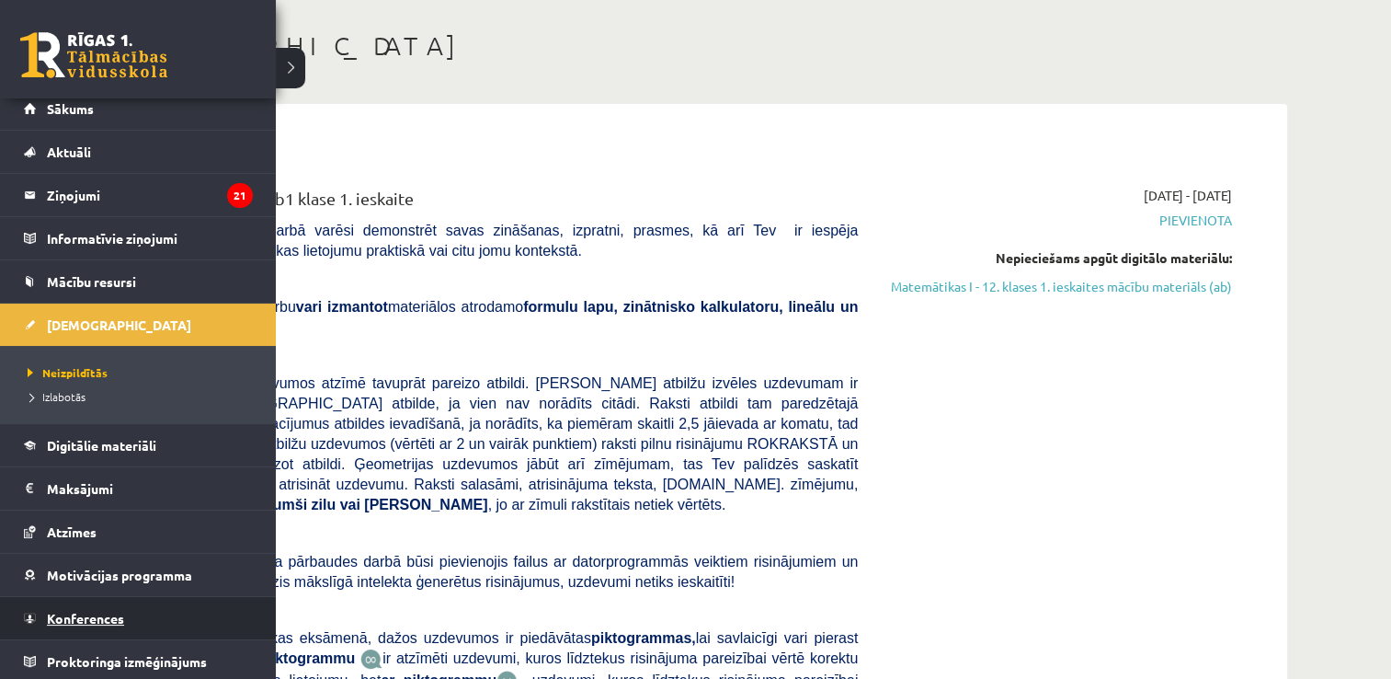
click at [79, 613] on span "Konferences" at bounding box center [85, 618] width 77 height 17
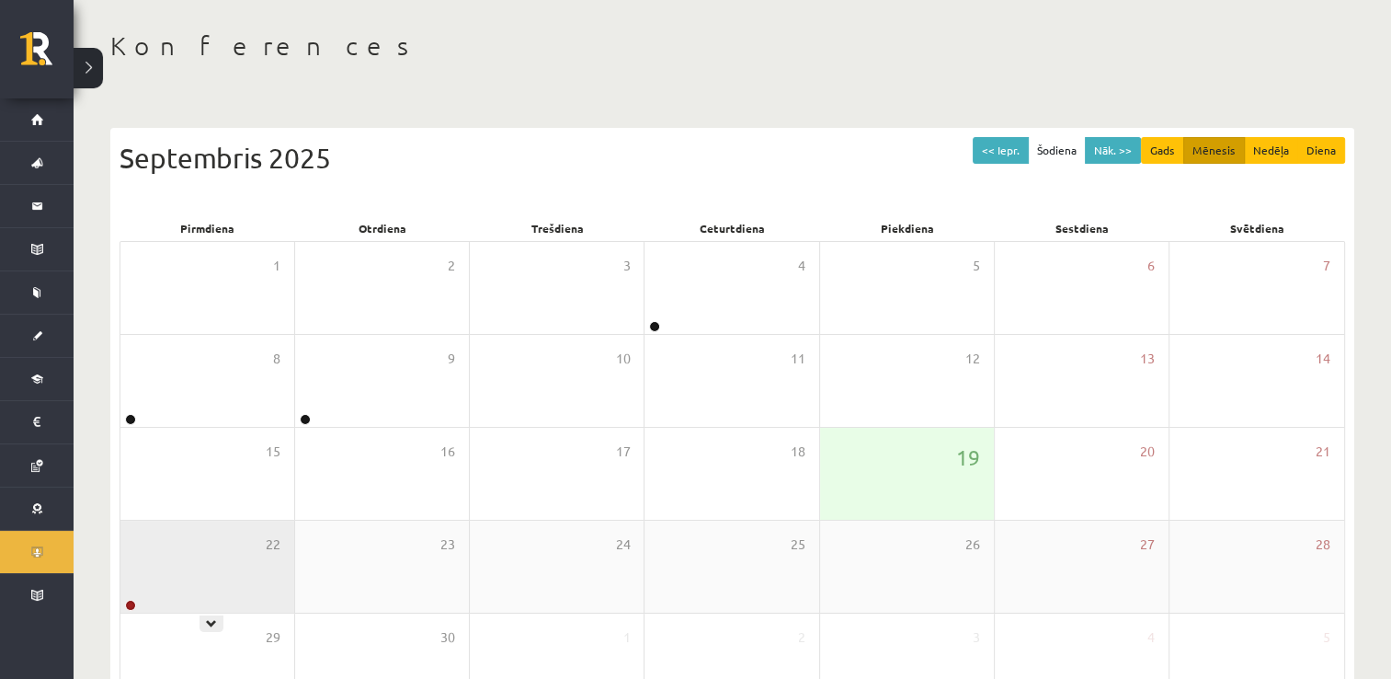
click at [220, 554] on div "22" at bounding box center [207, 566] width 174 height 92
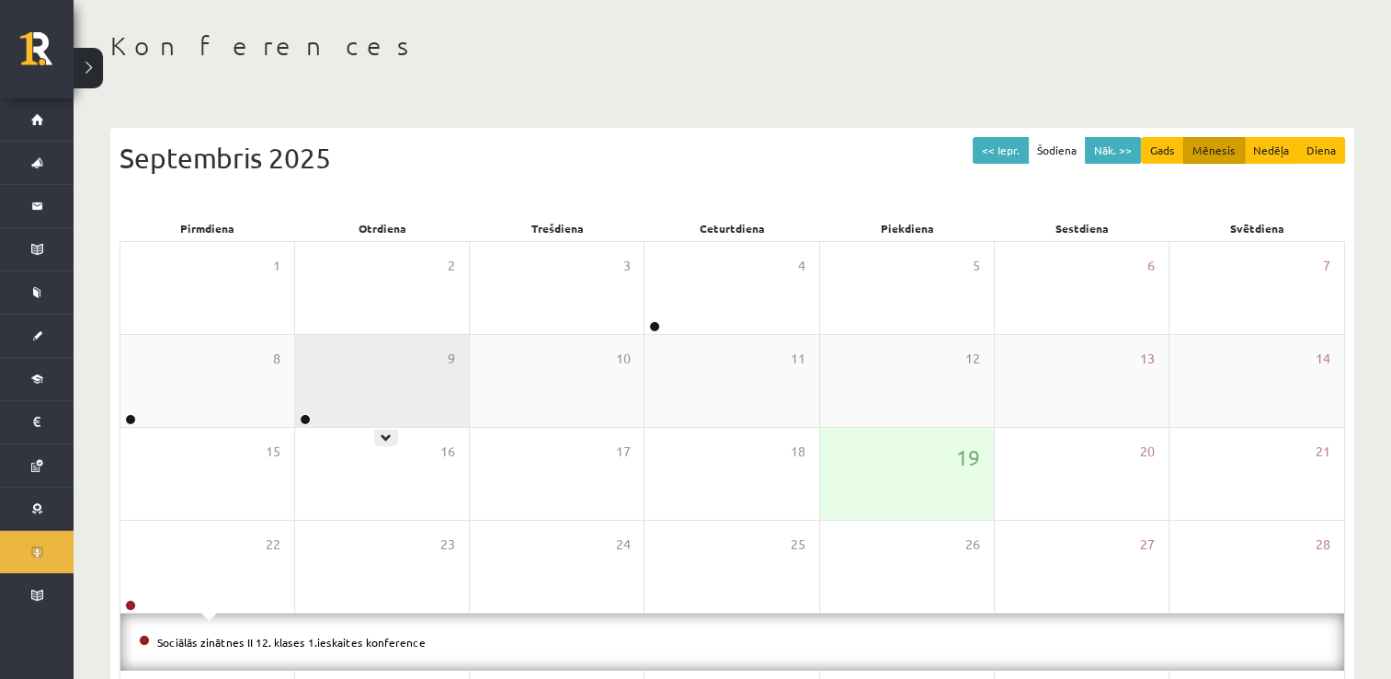
click at [357, 385] on div "9" at bounding box center [382, 381] width 174 height 92
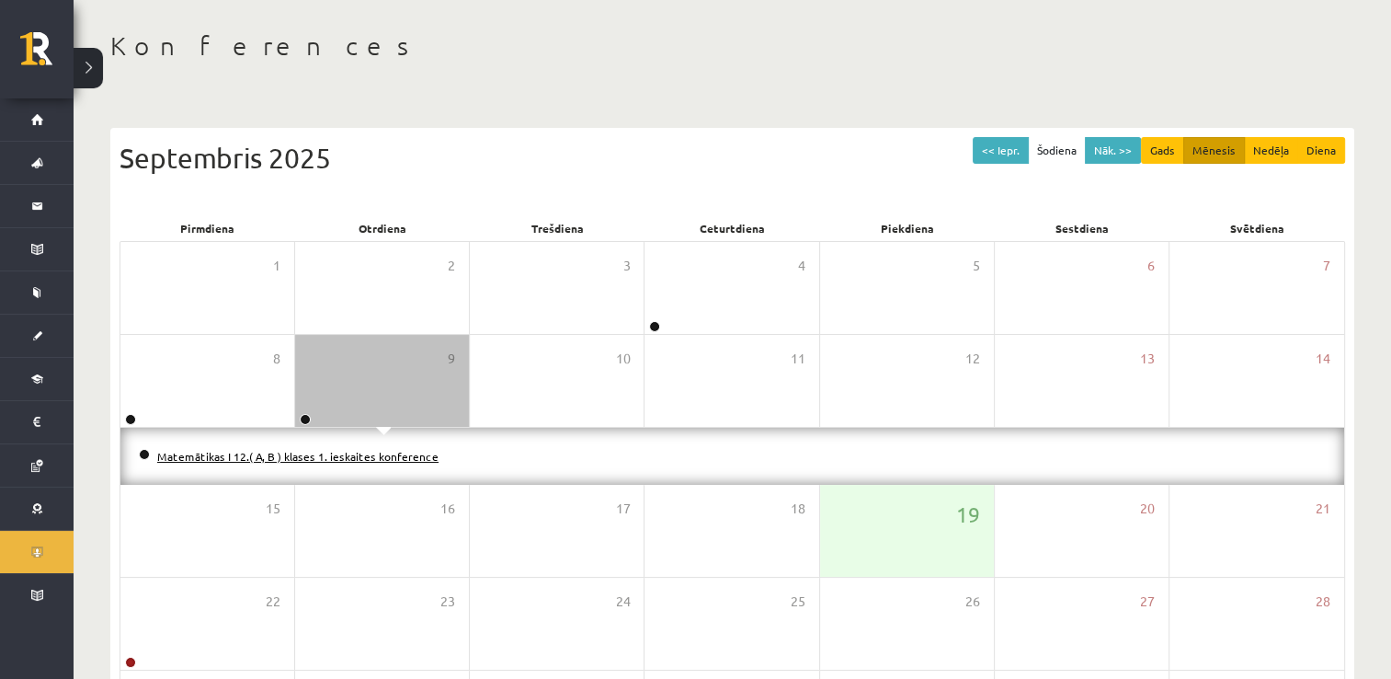
click at [345, 450] on link "Matemātikas I 12.( A, B ) klases 1. ieskaites konference" at bounding box center [297, 456] width 281 height 15
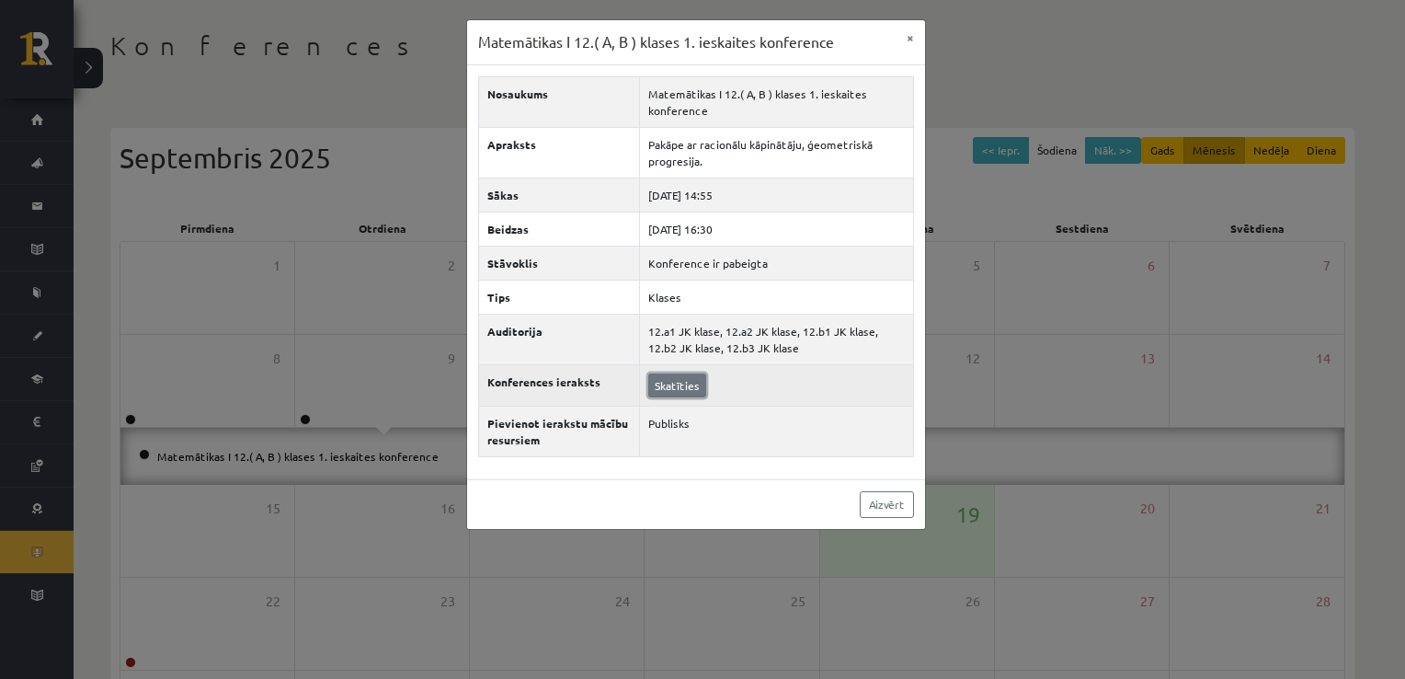
click at [662, 374] on link "Skatīties" at bounding box center [677, 385] width 58 height 24
